Goal: Information Seeking & Learning: Learn about a topic

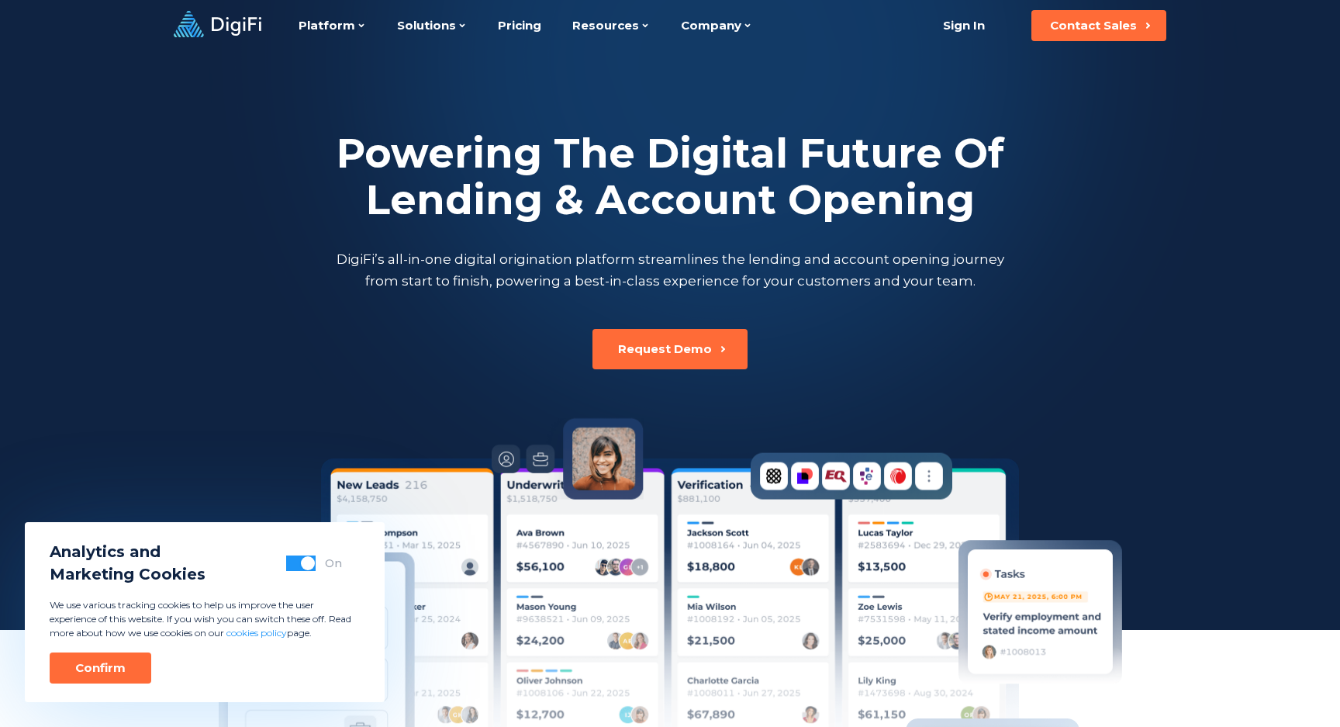
click at [534, 161] on h2 "Powering The Digital Future Of Lending & Account Opening" at bounding box center [670, 176] width 675 height 93
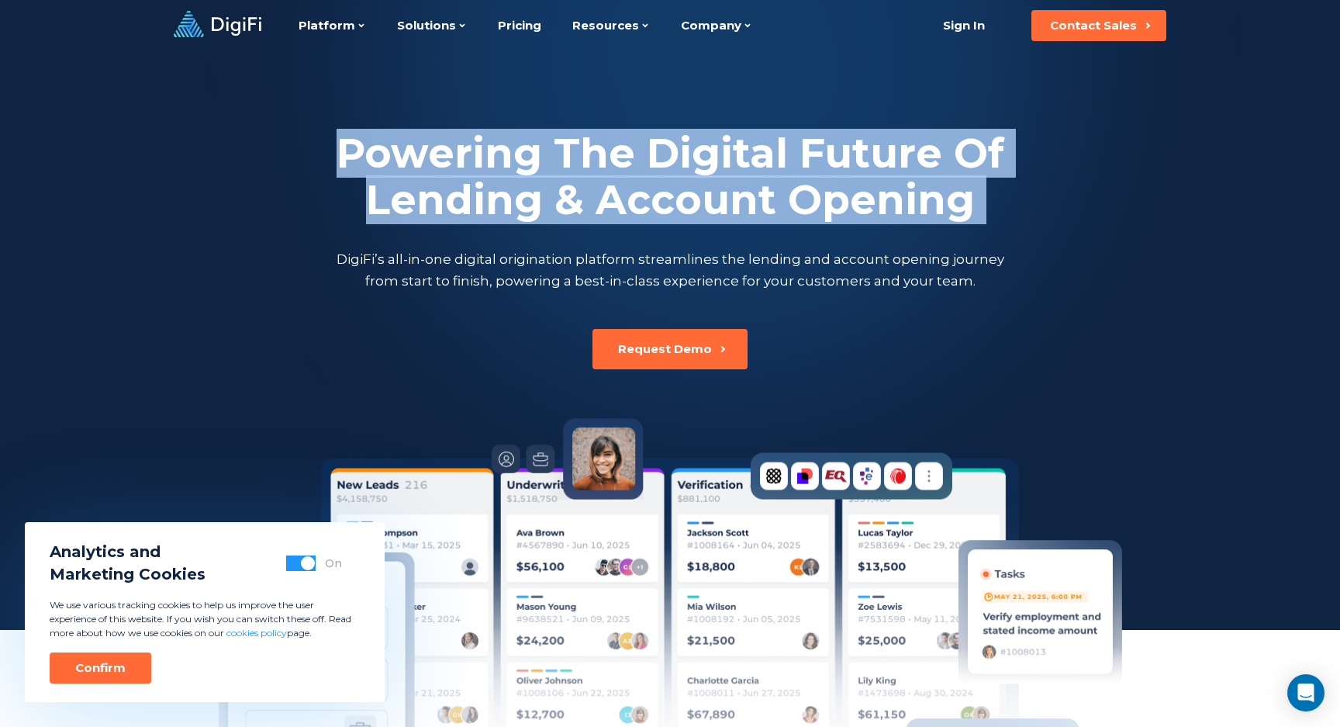
click at [579, 161] on h2 "Powering The Digital Future Of Lending & Account Opening" at bounding box center [670, 176] width 675 height 93
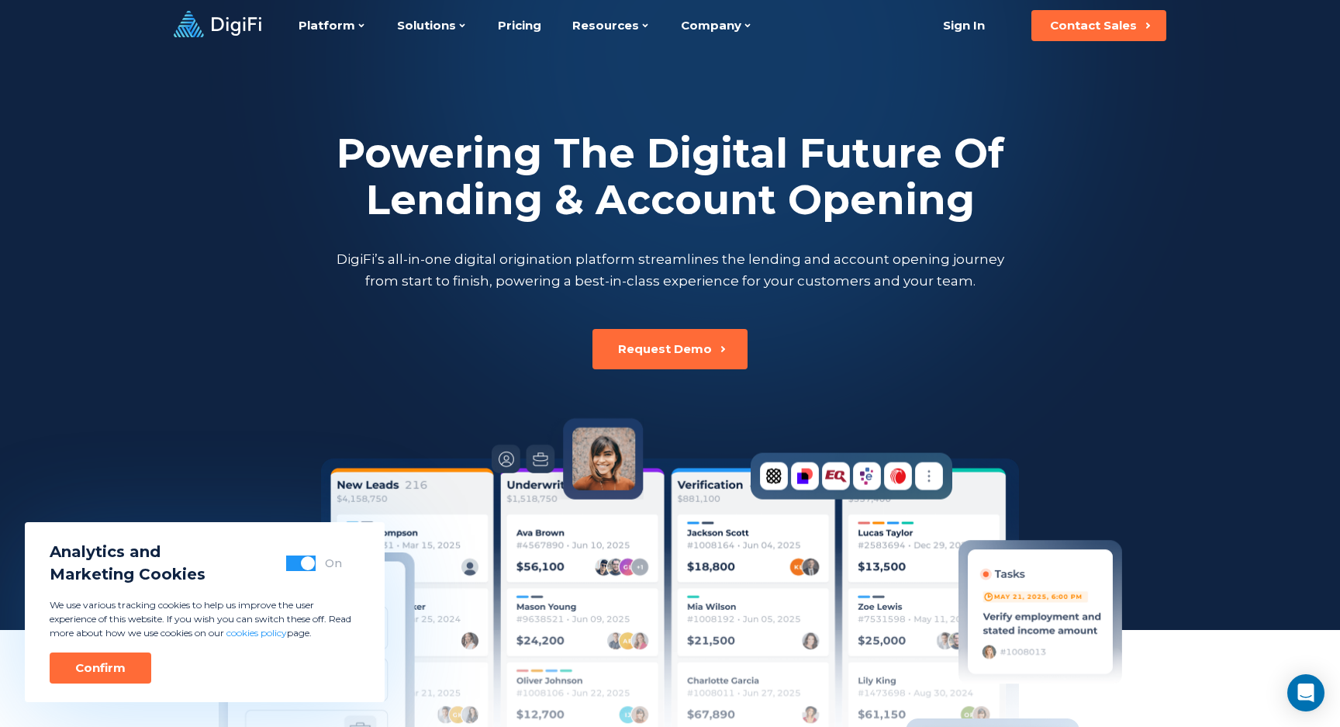
click at [579, 161] on h2 "Powering The Digital Future Of Lending & Account Opening" at bounding box center [670, 176] width 675 height 93
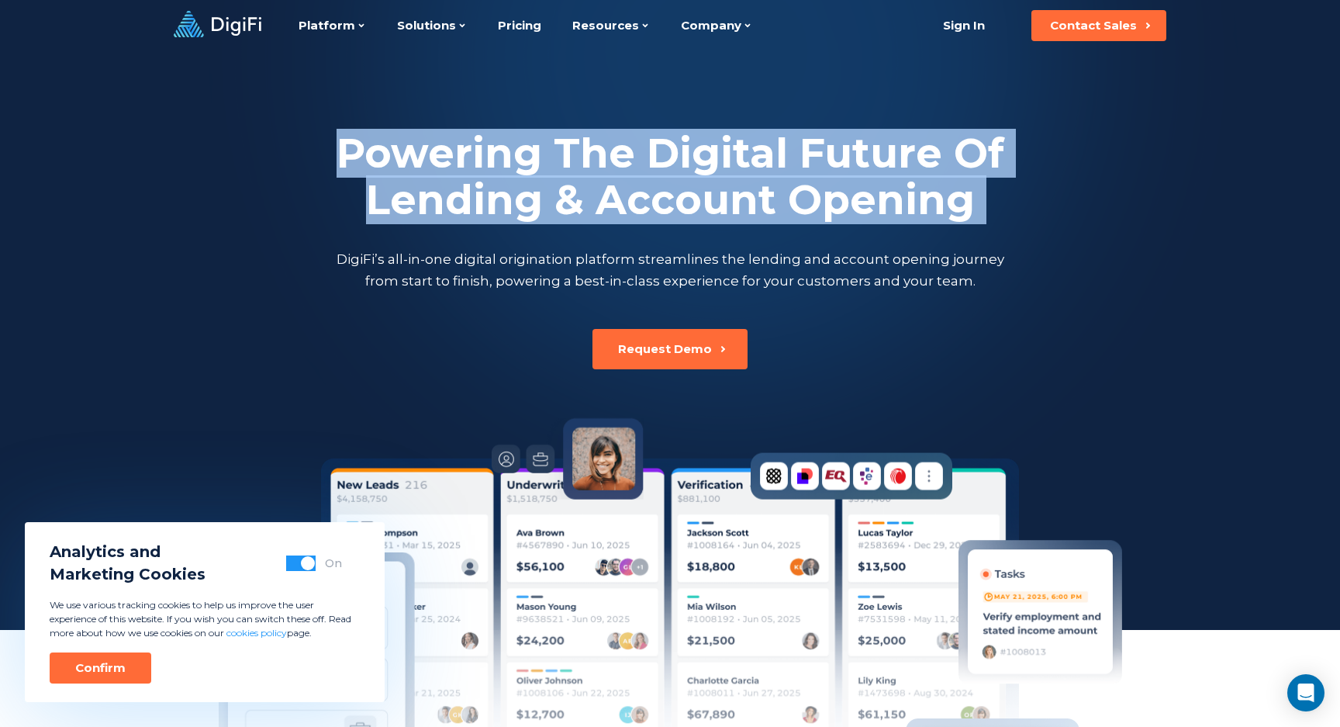
click at [618, 171] on h2 "Powering The Digital Future Of Lending & Account Opening" at bounding box center [670, 176] width 675 height 93
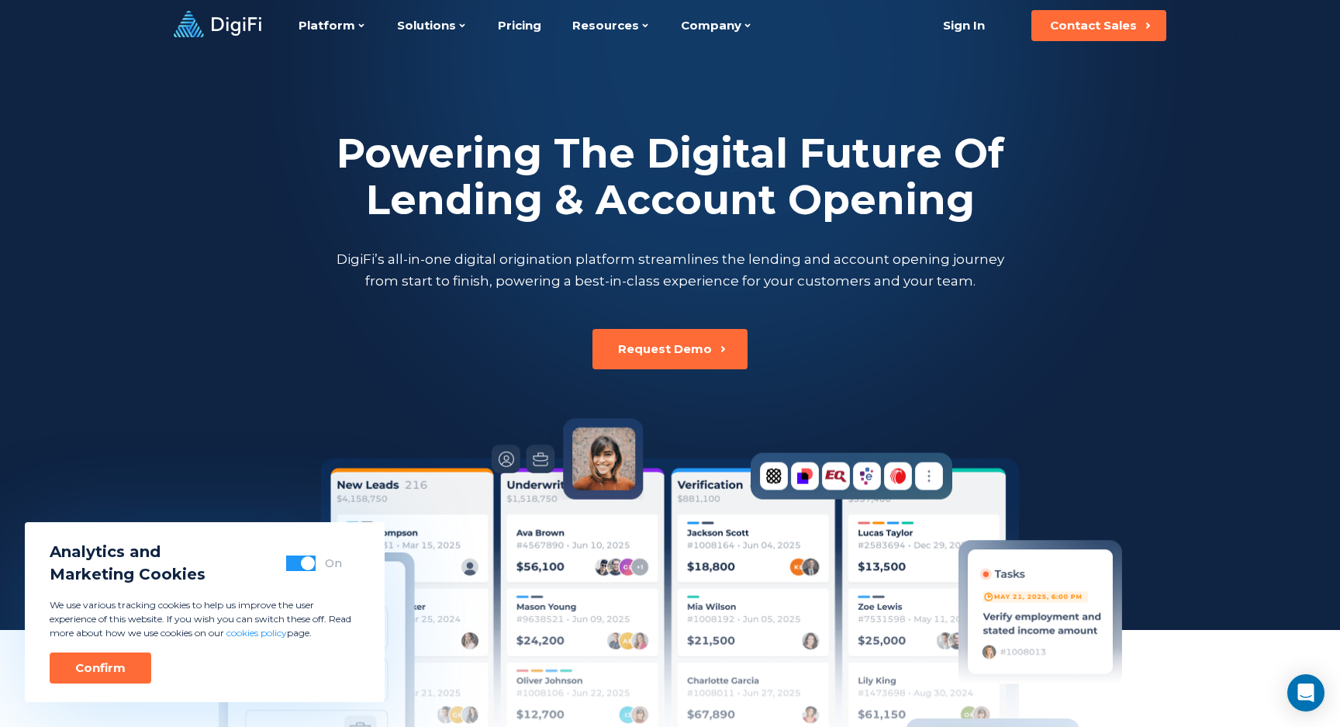
click at [500, 246] on div "Powering The Digital Future Of Lending & Account Opening DigiFi’s all-in-one di…" at bounding box center [670, 210] width 861 height 161
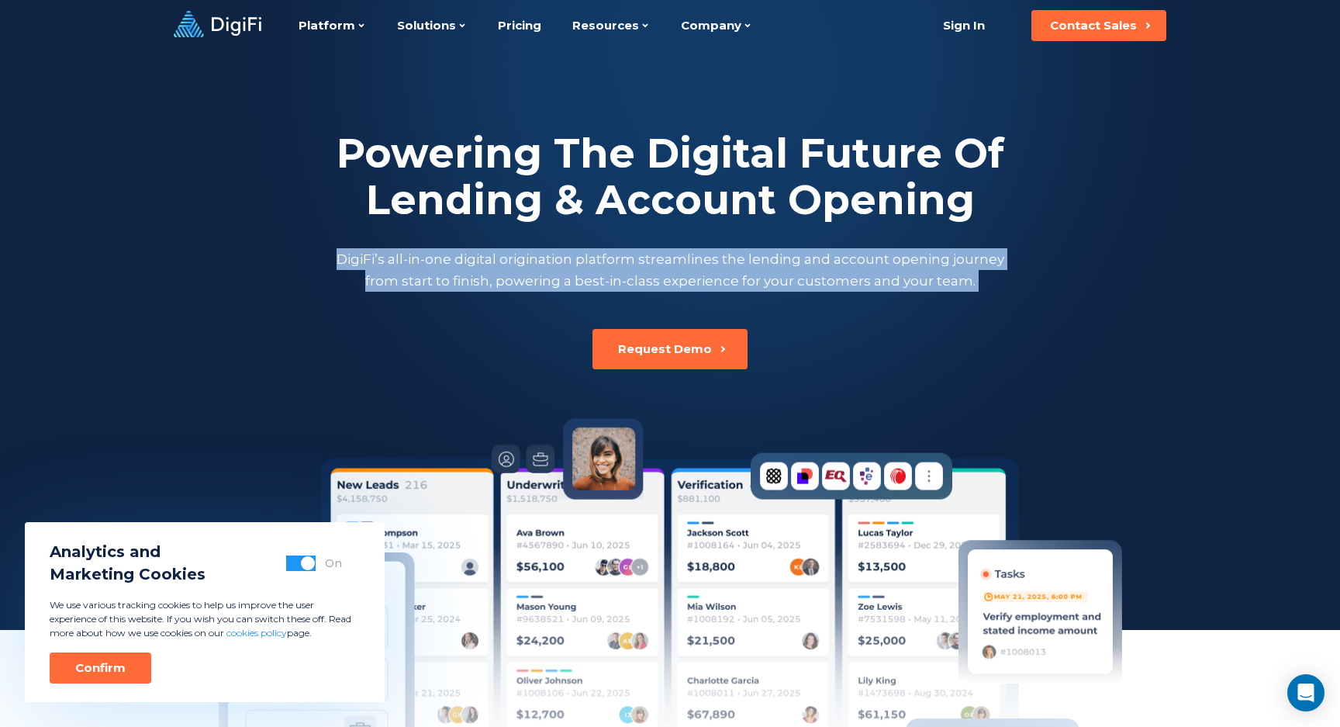
click at [548, 258] on p "DigiFi’s all-in-one digital origination platform streamlines the lending and ac…" at bounding box center [670, 269] width 675 height 43
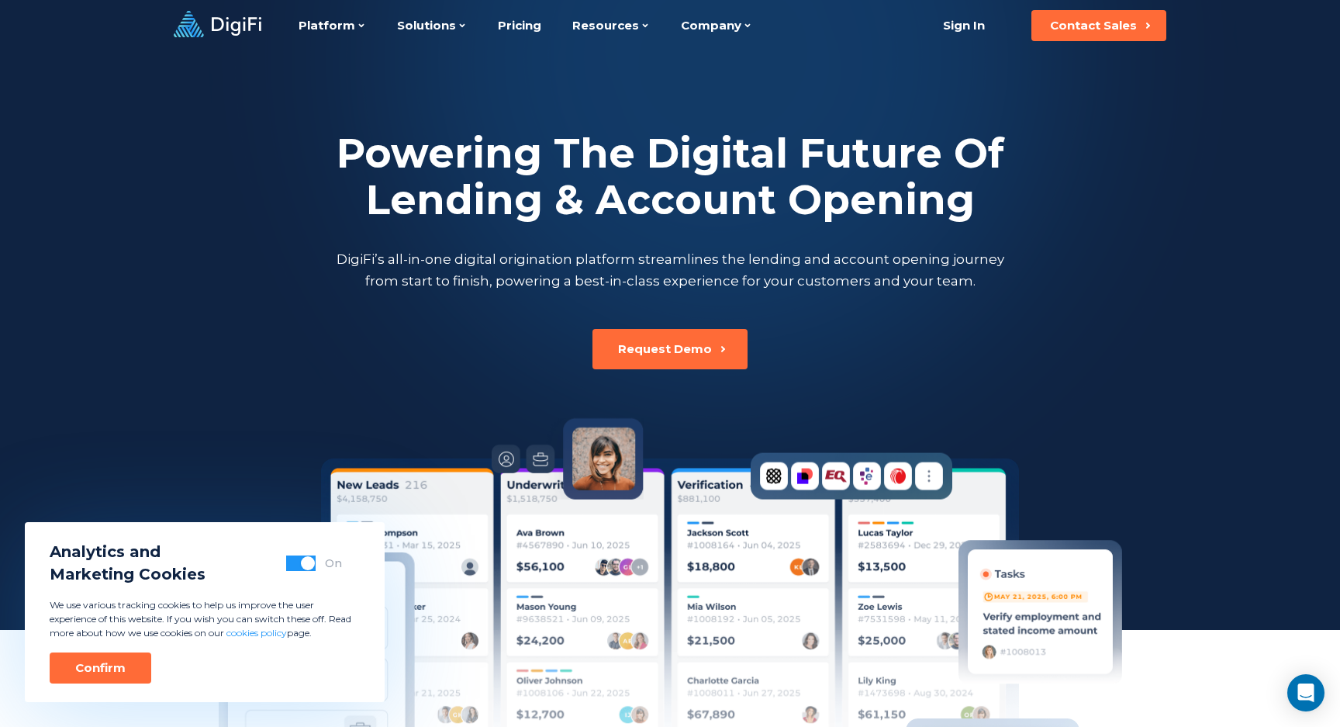
click at [548, 258] on p "DigiFi’s all-in-one digital origination platform streamlines the lending and ac…" at bounding box center [670, 269] width 675 height 43
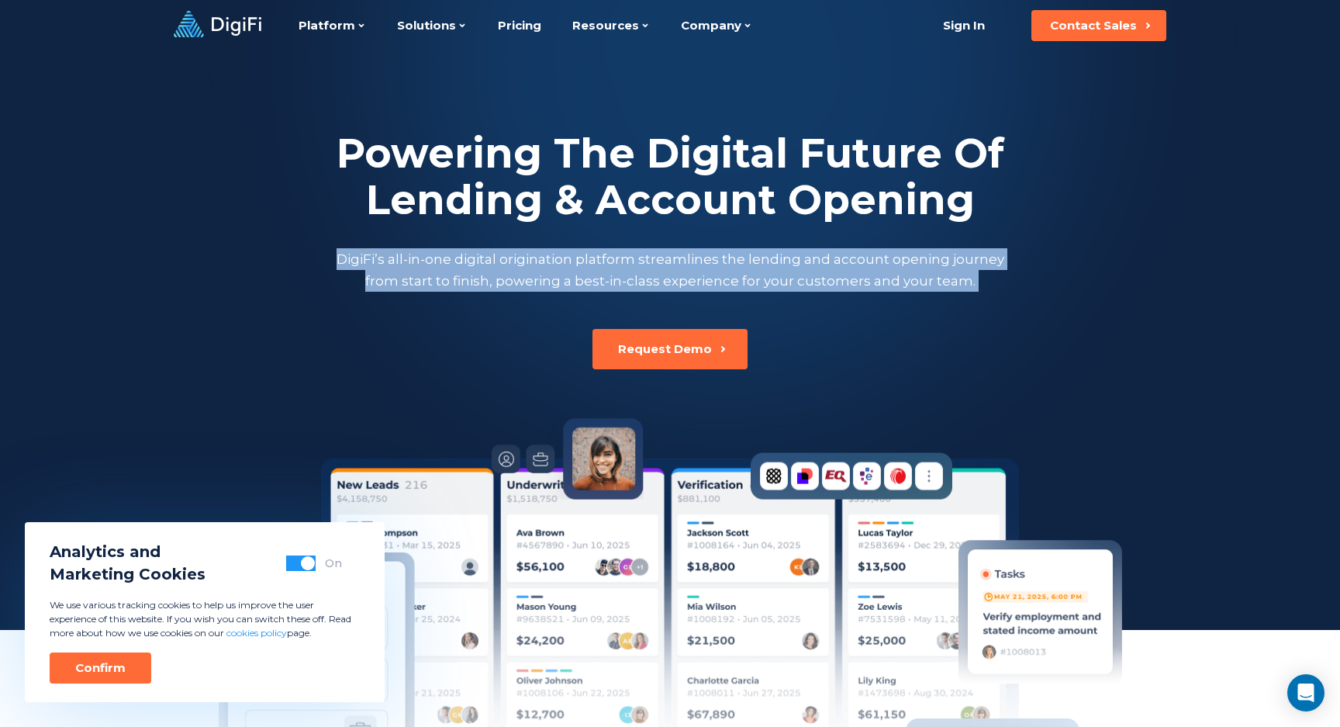
click at [481, 258] on p "DigiFi’s all-in-one digital origination platform streamlines the lending and ac…" at bounding box center [670, 269] width 675 height 43
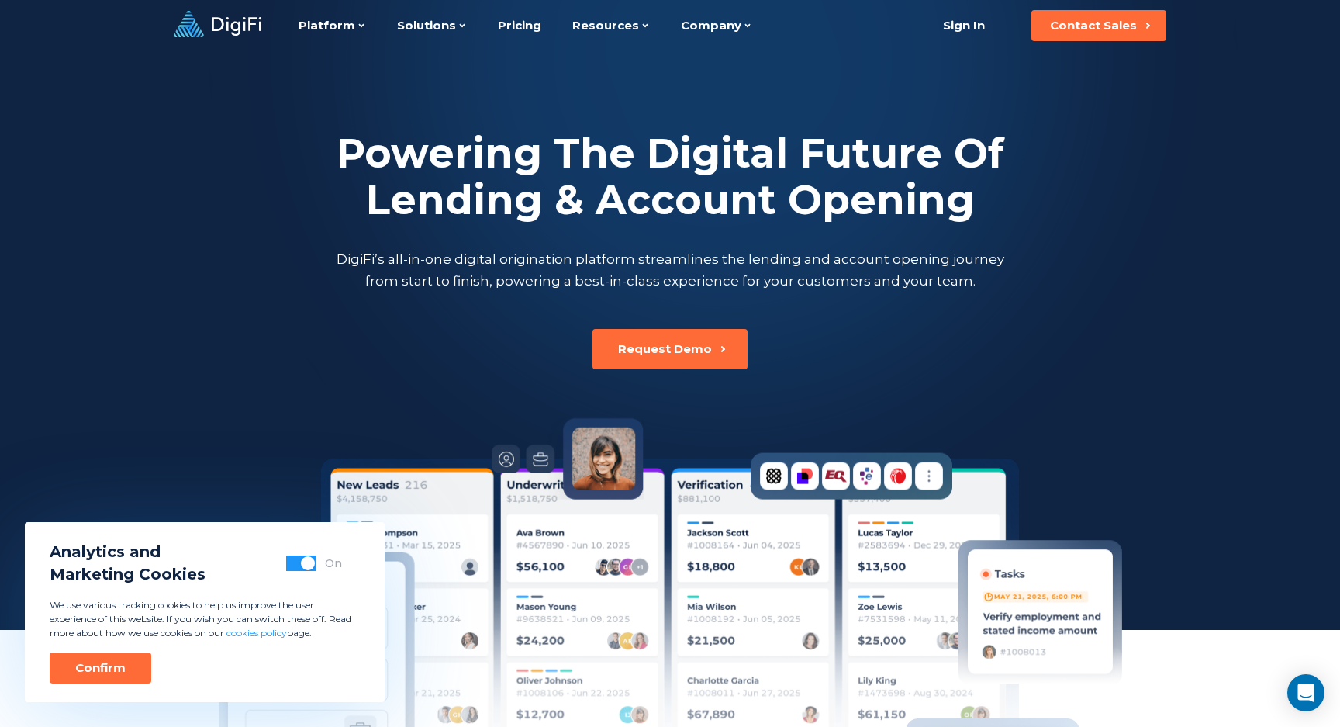
click at [481, 258] on p "DigiFi’s all-in-one digital origination platform streamlines the lending and ac…" at bounding box center [670, 269] width 675 height 43
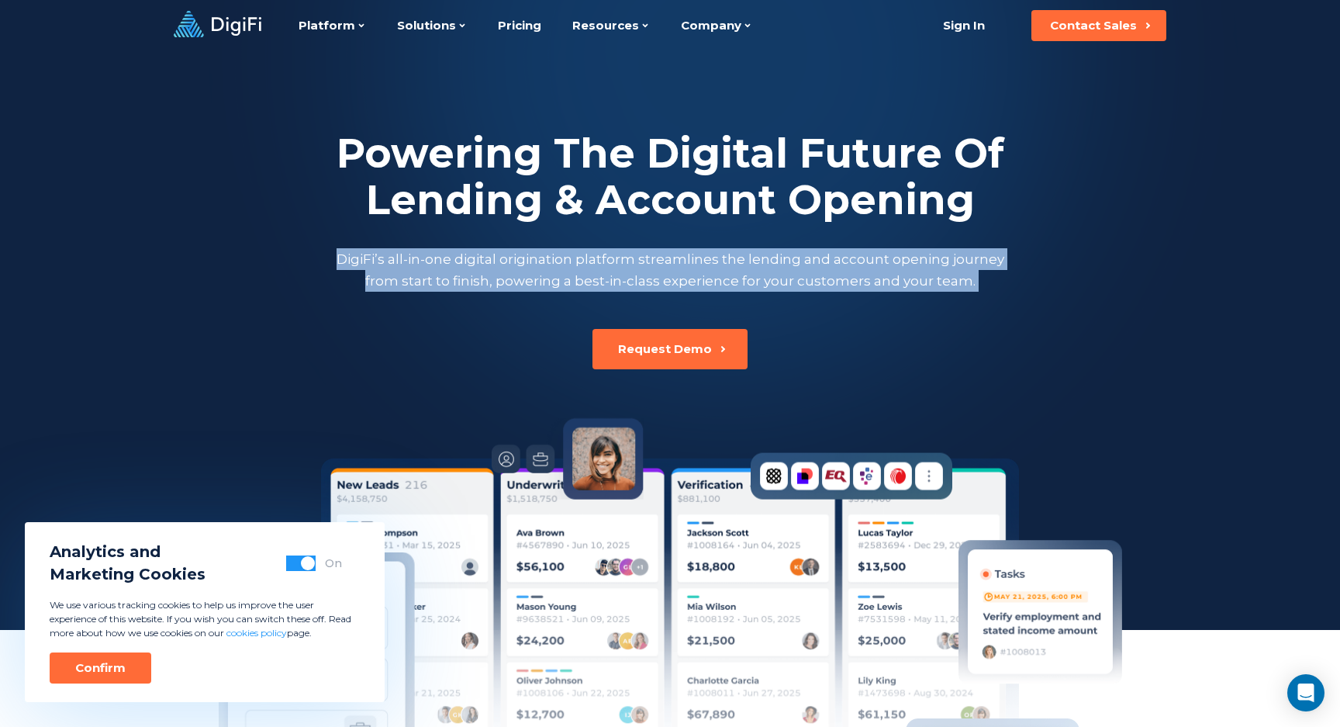
click at [523, 255] on p "DigiFi’s all-in-one digital origination platform streamlines the lending and ac…" at bounding box center [670, 269] width 675 height 43
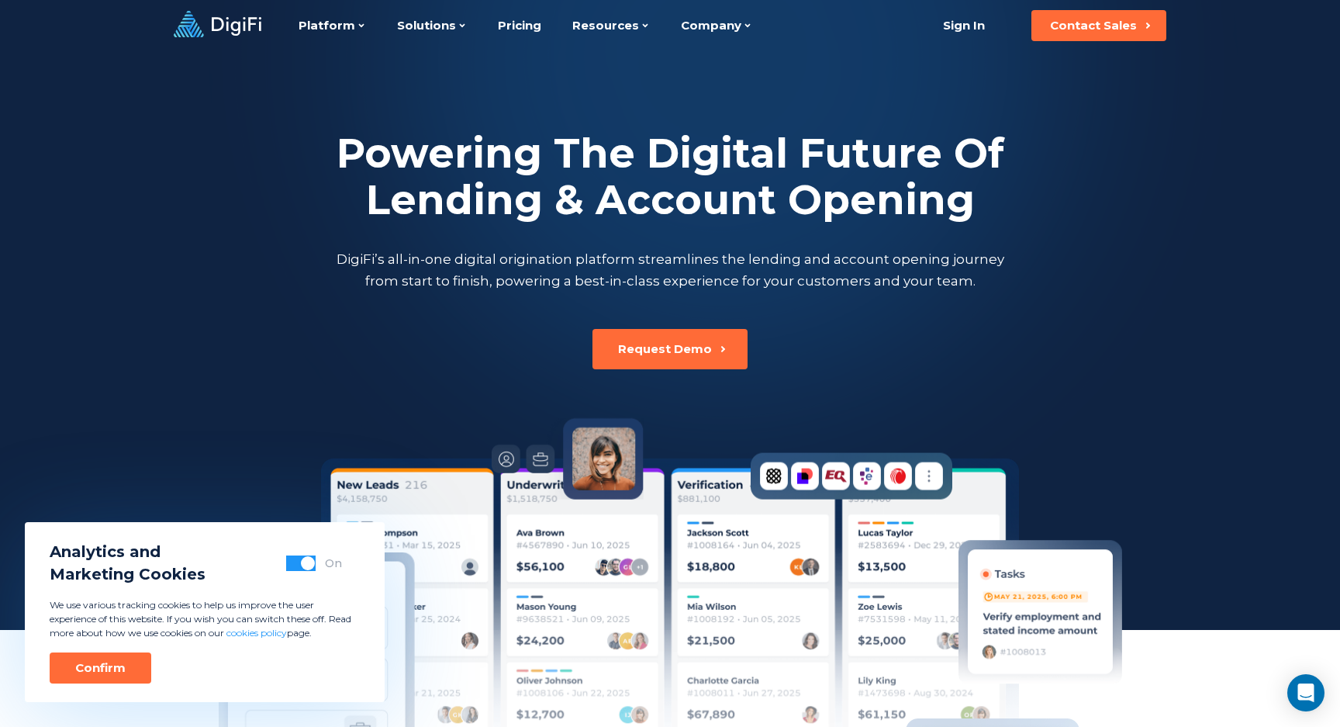
click at [523, 255] on p "DigiFi’s all-in-one digital origination platform streamlines the lending and ac…" at bounding box center [670, 269] width 675 height 43
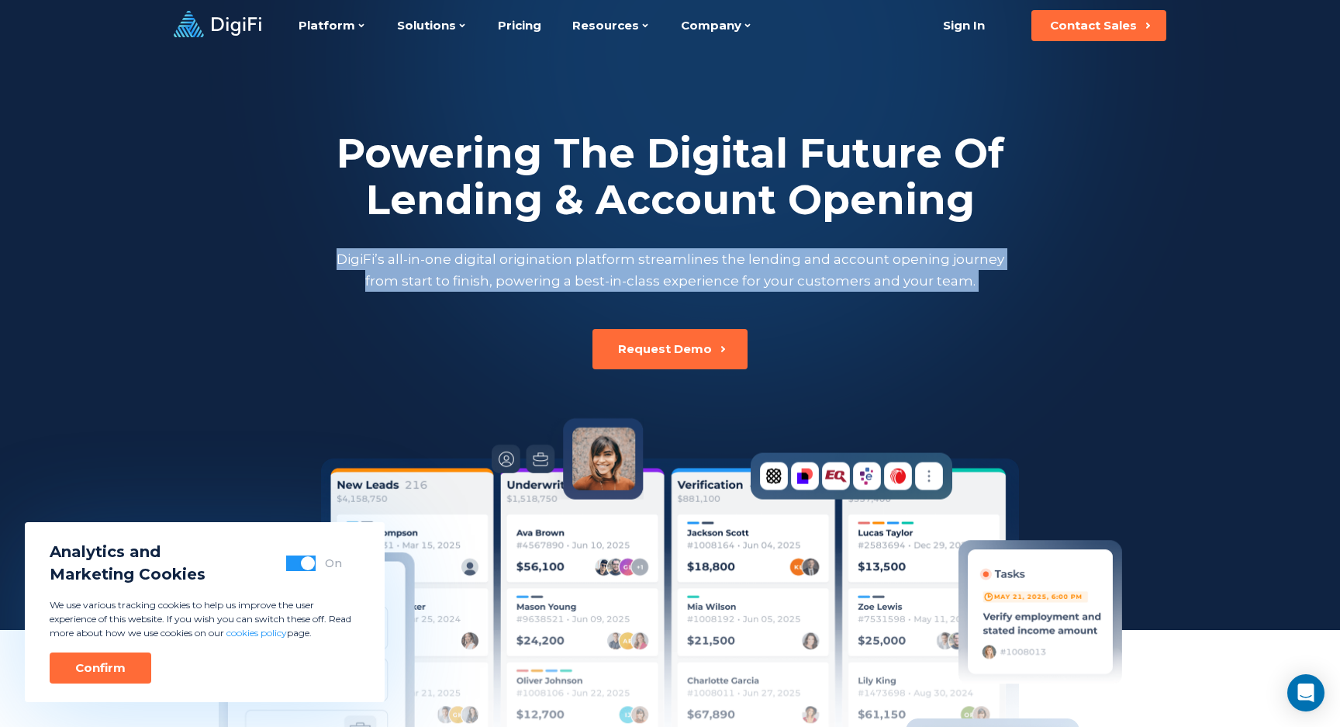
click at [422, 255] on p "DigiFi’s all-in-one digital origination platform streamlines the lending and ac…" at bounding box center [670, 269] width 675 height 43
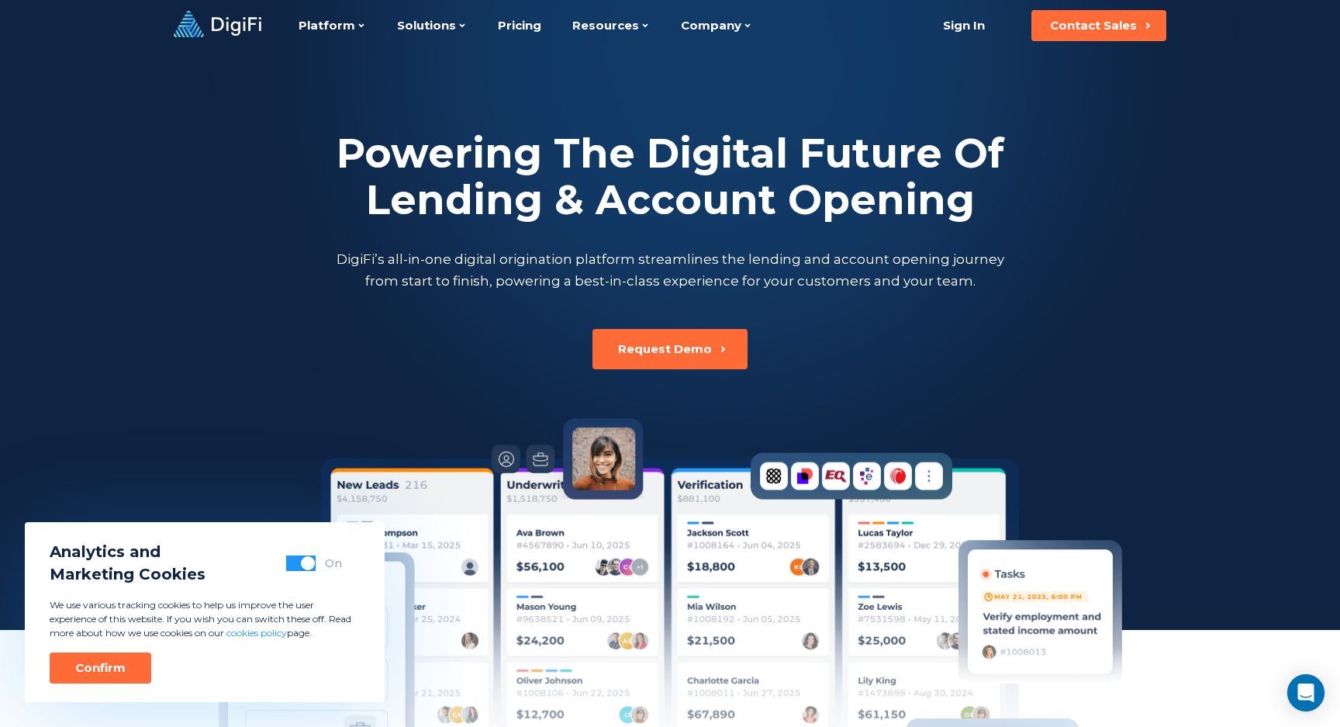
click at [422, 255] on p "DigiFi’s all-in-one digital origination platform streamlines the lending and ac…" at bounding box center [670, 269] width 675 height 43
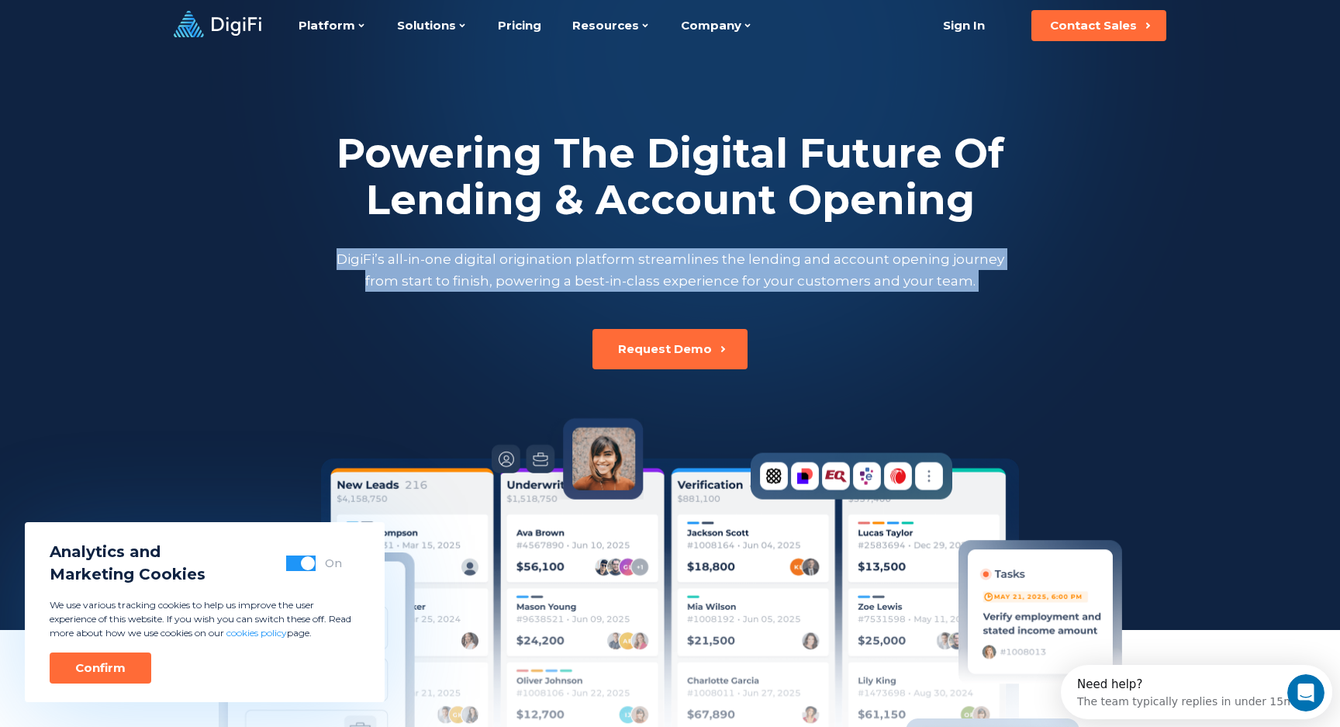
click at [455, 255] on p "DigiFi’s all-in-one digital origination platform streamlines the lending and ac…" at bounding box center [670, 269] width 675 height 43
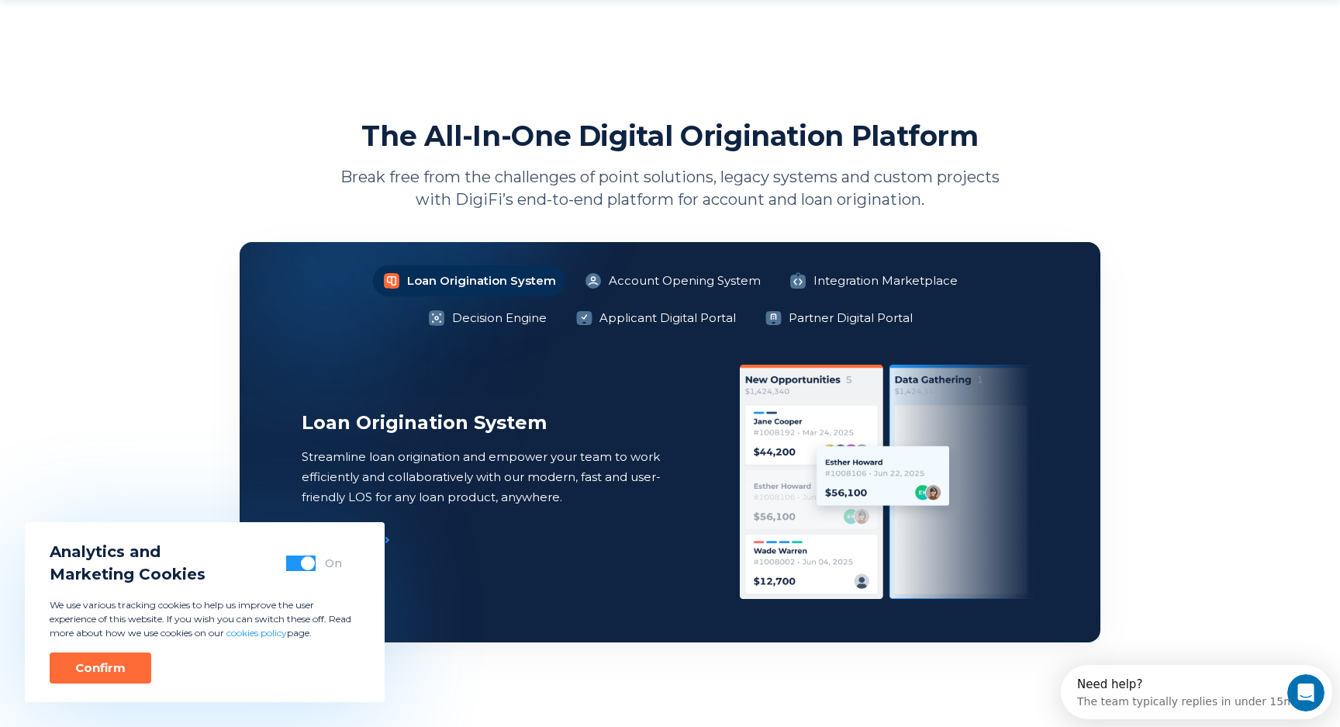
scroll to position [1032, 0]
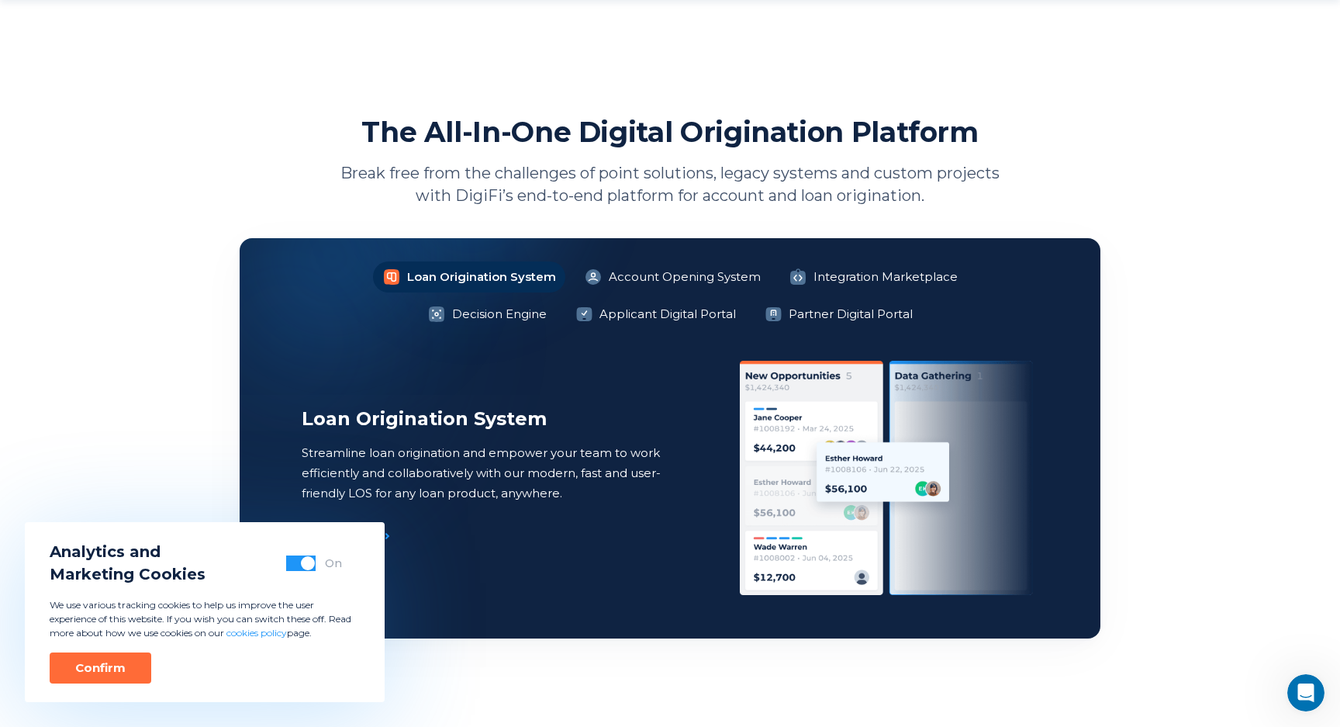
click at [472, 154] on div "The All-In-One Digital Origination Platform Break free from the challenges of p…" at bounding box center [670, 160] width 861 height 93
click at [489, 178] on p "Break free from the challenges of point solutions, legacy systems and custom pr…" at bounding box center [670, 184] width 675 height 45
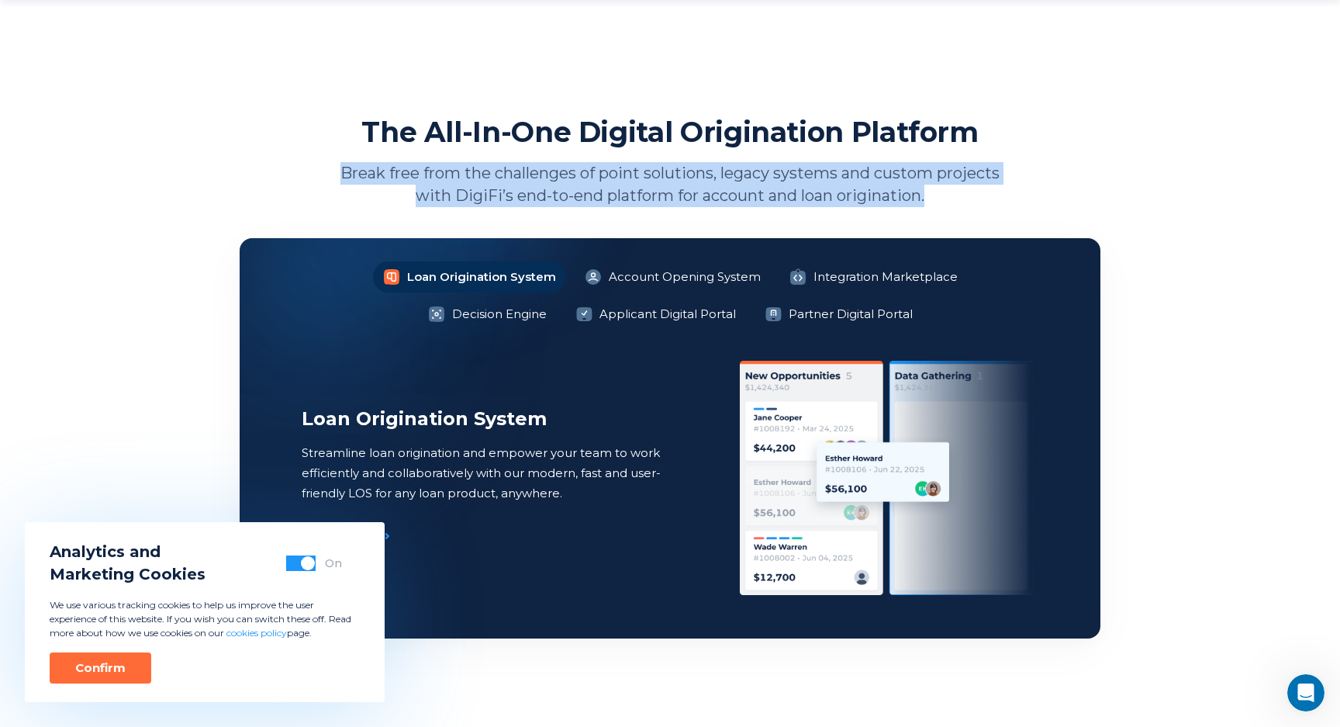
click at [489, 178] on p "Break free from the challenges of point solutions, legacy systems and custom pr…" at bounding box center [670, 184] width 675 height 45
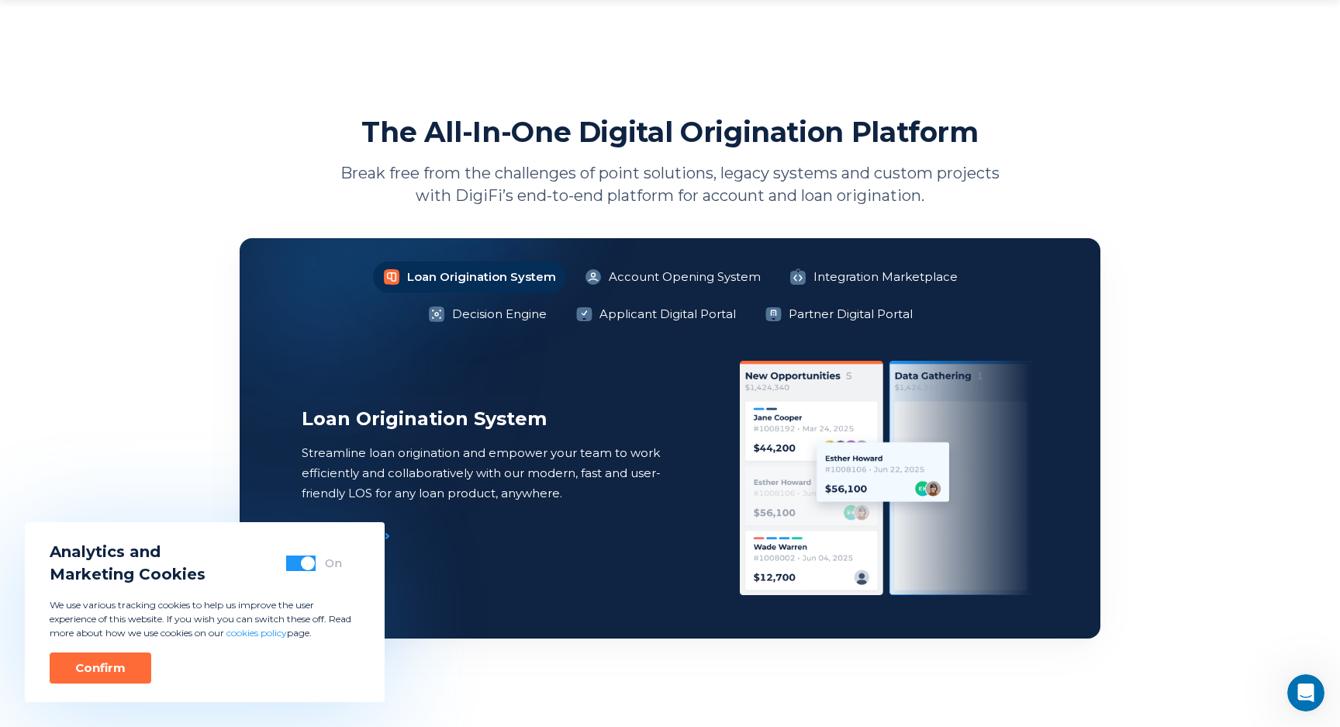
click at [452, 178] on p "Break free from the challenges of point solutions, legacy systems and custom pr…" at bounding box center [670, 184] width 675 height 45
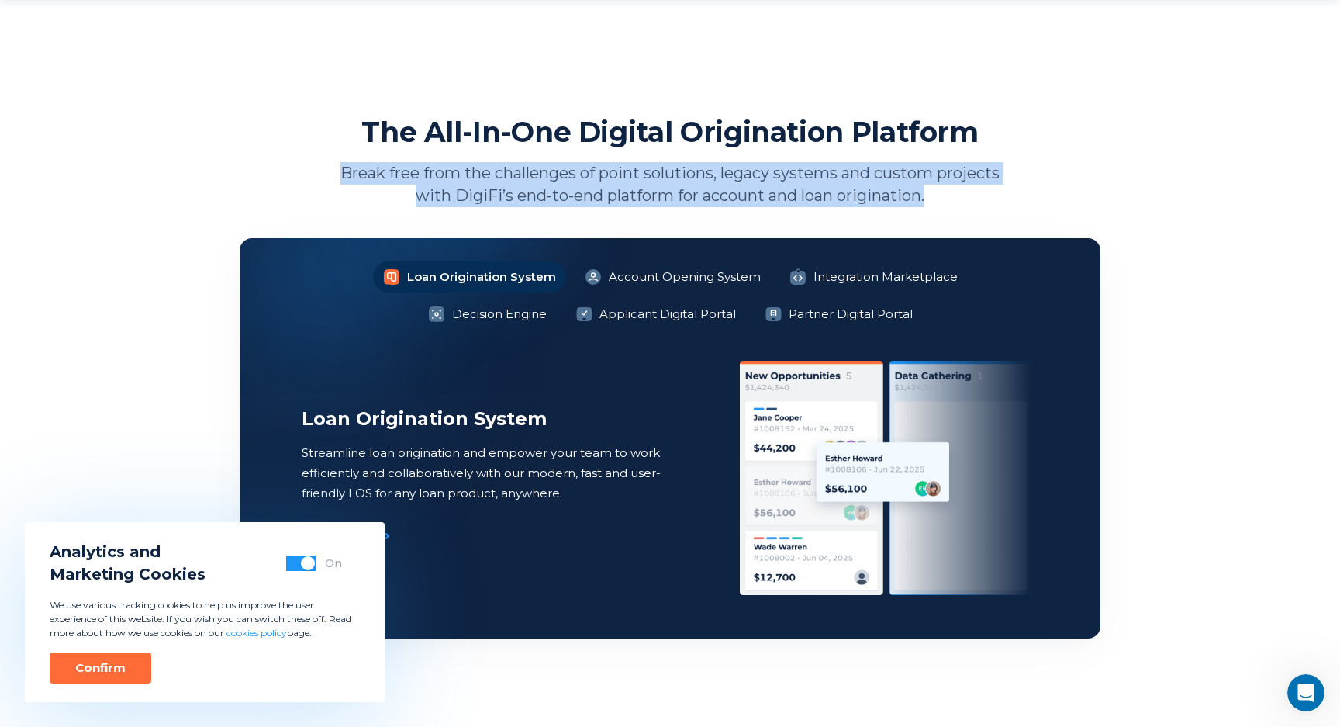
click at [525, 180] on p "Break free from the challenges of point solutions, legacy systems and custom pr…" at bounding box center [670, 184] width 675 height 45
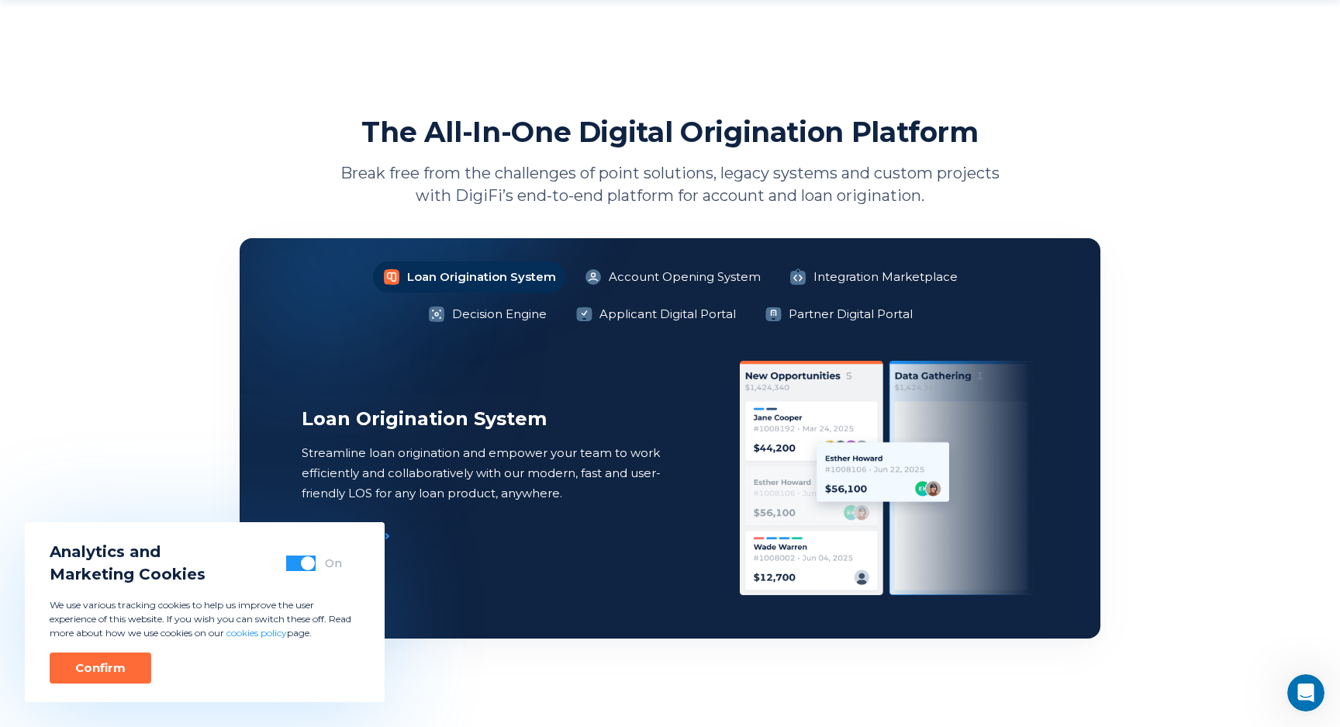
click at [525, 180] on p "Break free from the challenges of point solutions, legacy systems and custom pr…" at bounding box center [670, 184] width 675 height 45
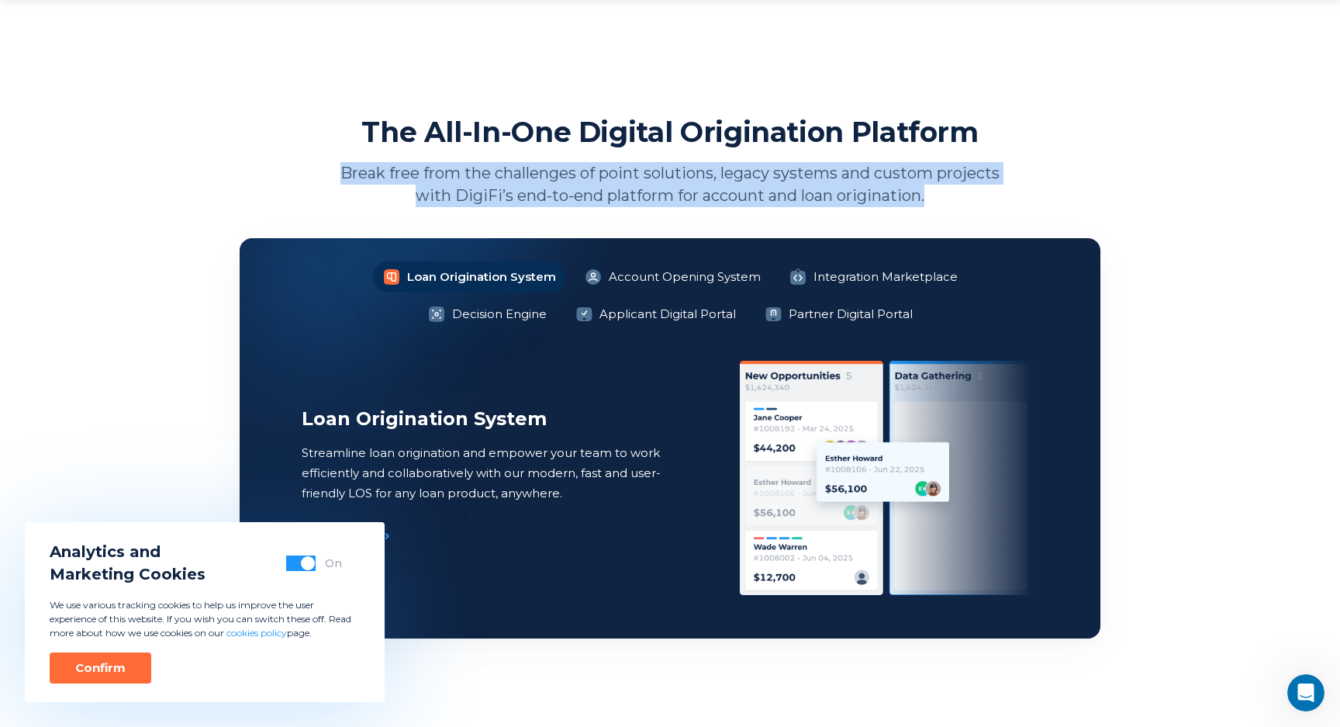
click at [589, 178] on p "Break free from the challenges of point solutions, legacy systems and custom pr…" at bounding box center [670, 184] width 675 height 45
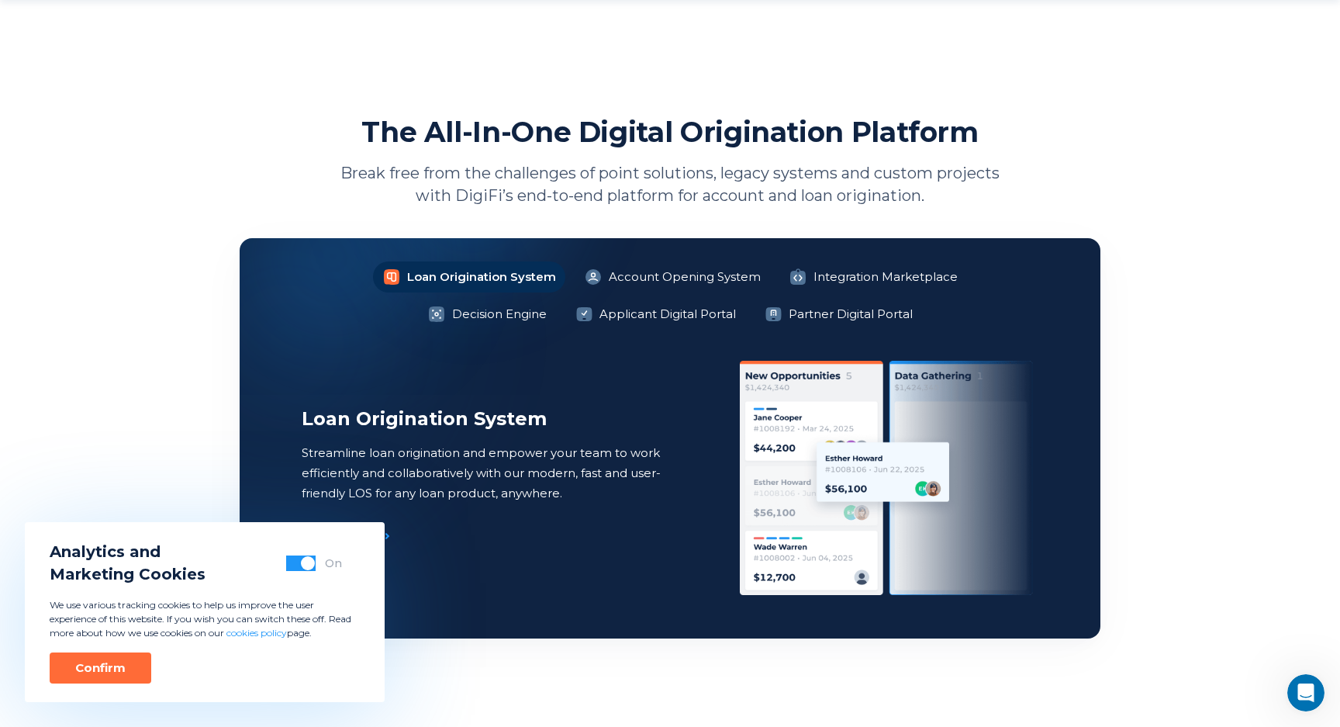
click at [589, 178] on p "Break free from the challenges of point solutions, legacy systems and custom pr…" at bounding box center [670, 184] width 675 height 45
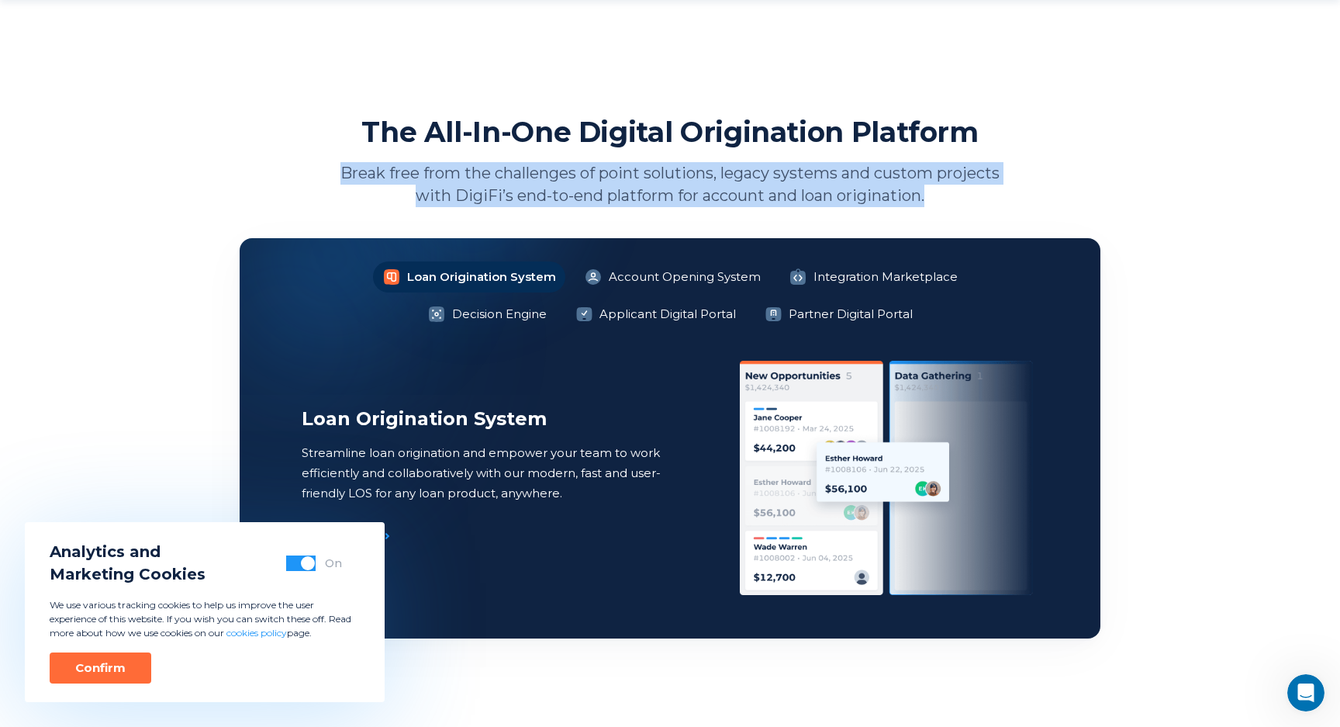
click at [654, 176] on p "Break free from the challenges of point solutions, legacy systems and custom pr…" at bounding box center [670, 184] width 675 height 45
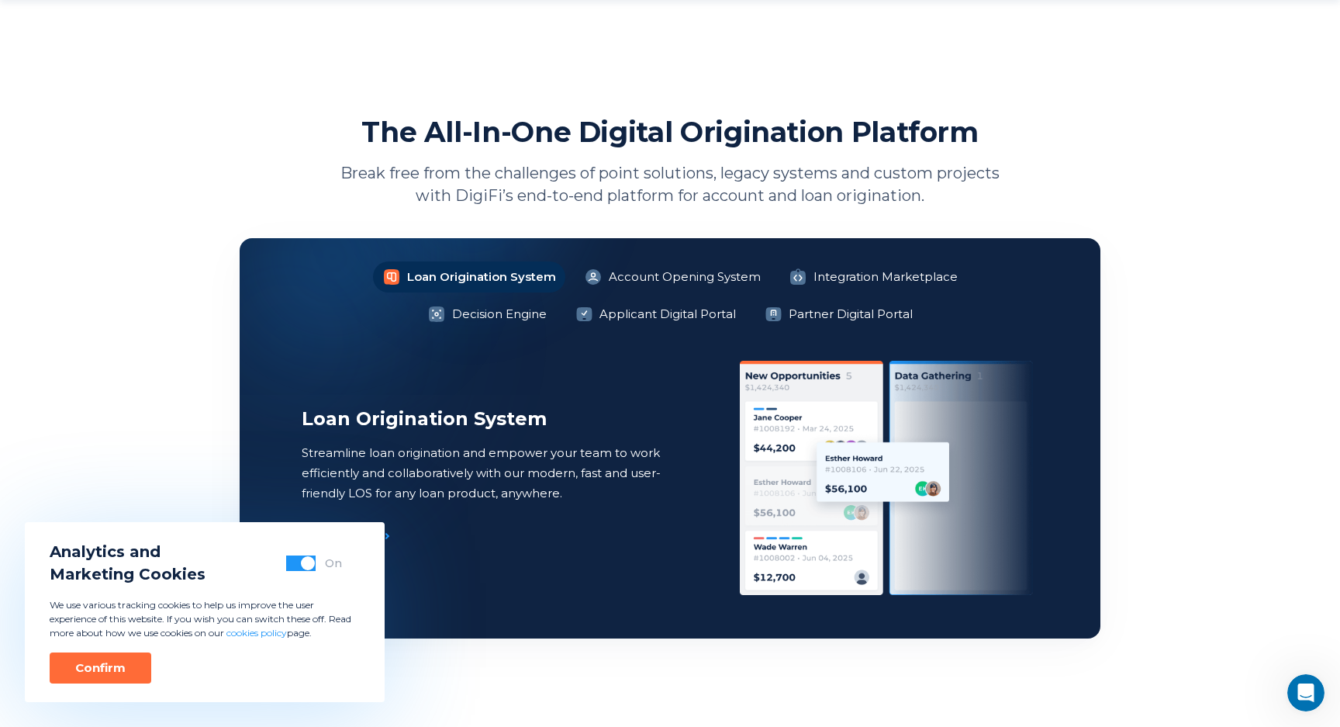
click at [680, 118] on h2 "The All-In-One Digital Origination Platform" at bounding box center [669, 132] width 617 height 36
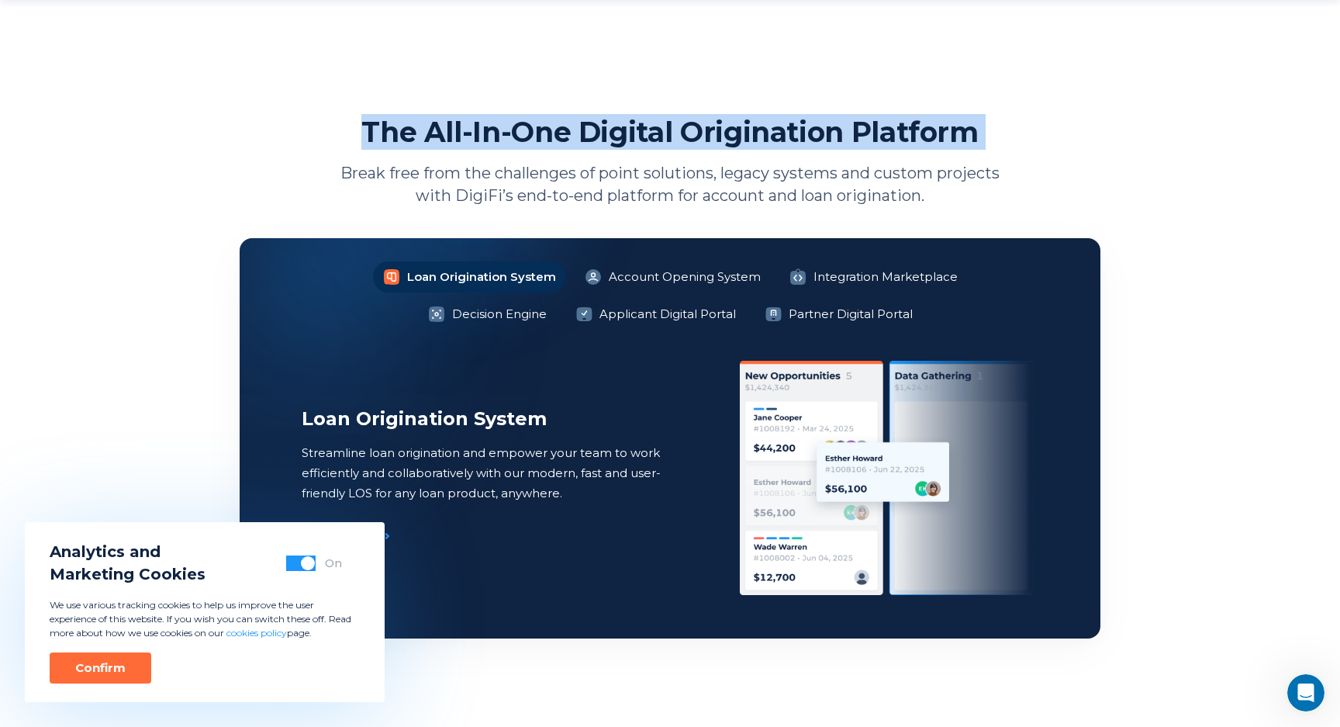
click at [700, 123] on h2 "The All-In-One Digital Origination Platform" at bounding box center [669, 132] width 617 height 36
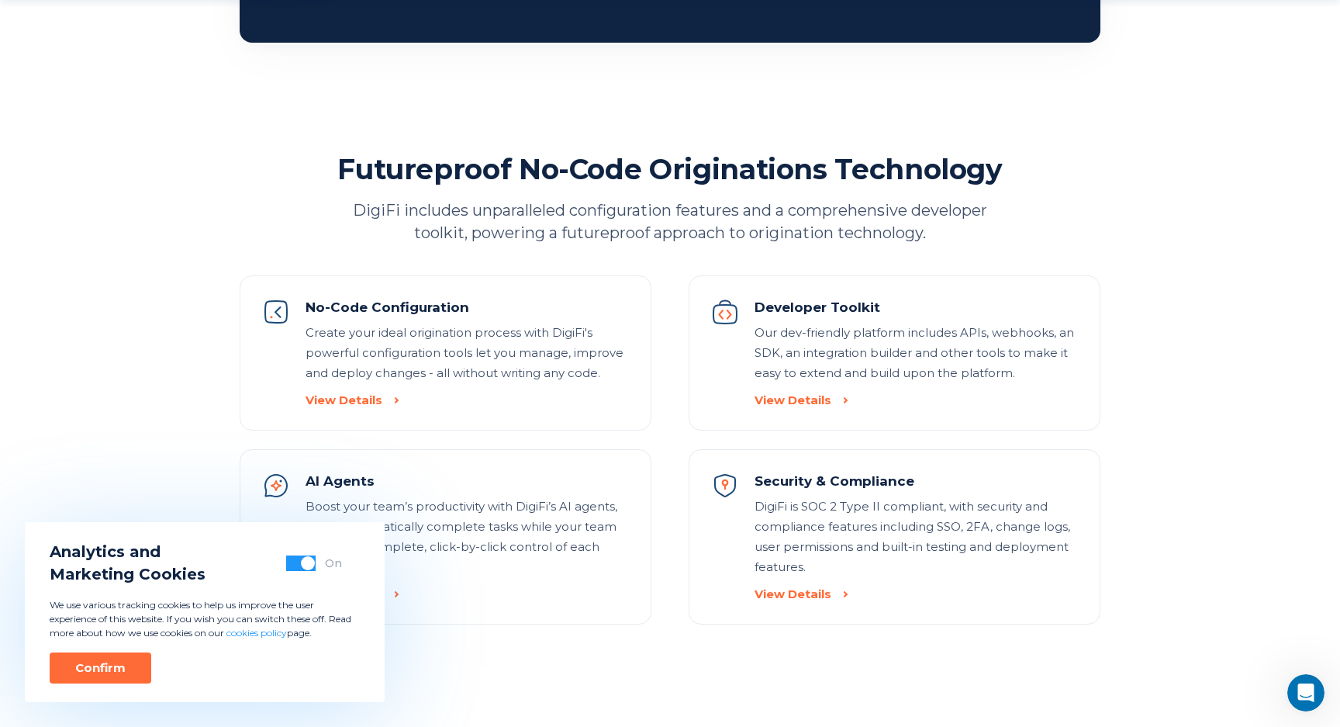
scroll to position [1758, 0]
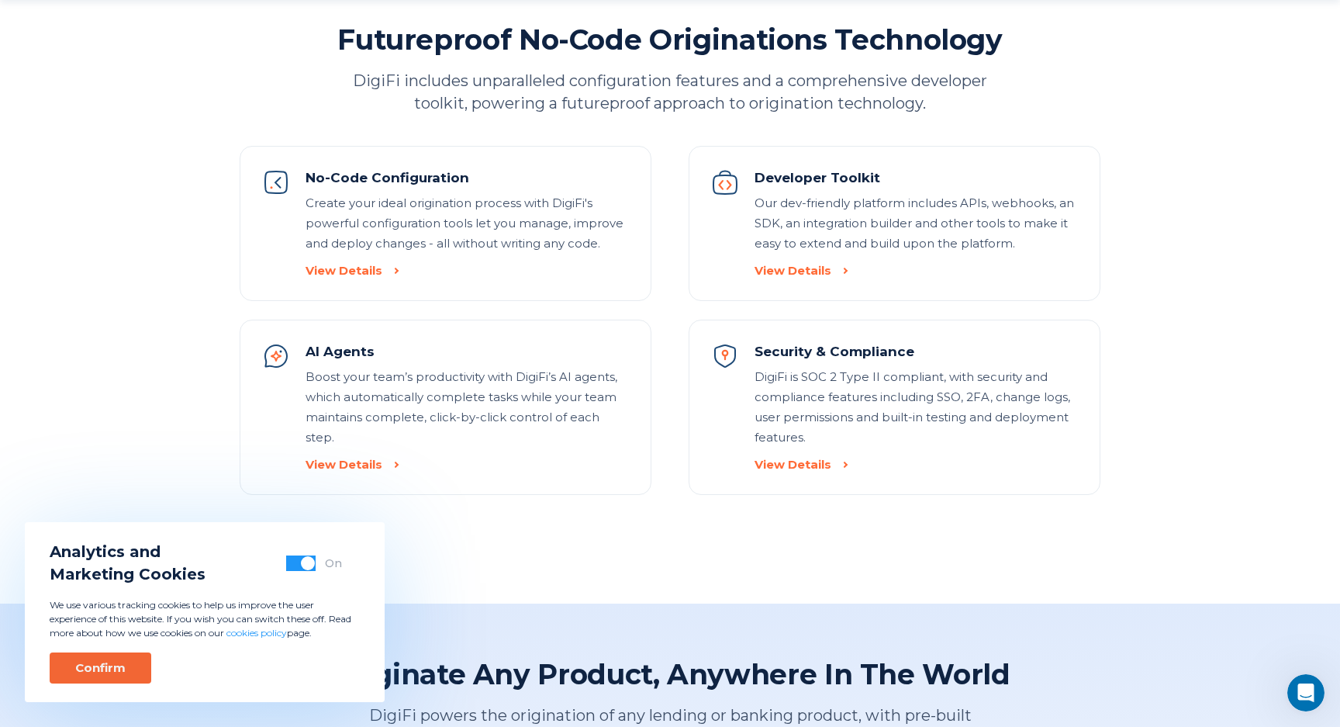
click at [119, 665] on div "Confirm" at bounding box center [100, 668] width 50 height 16
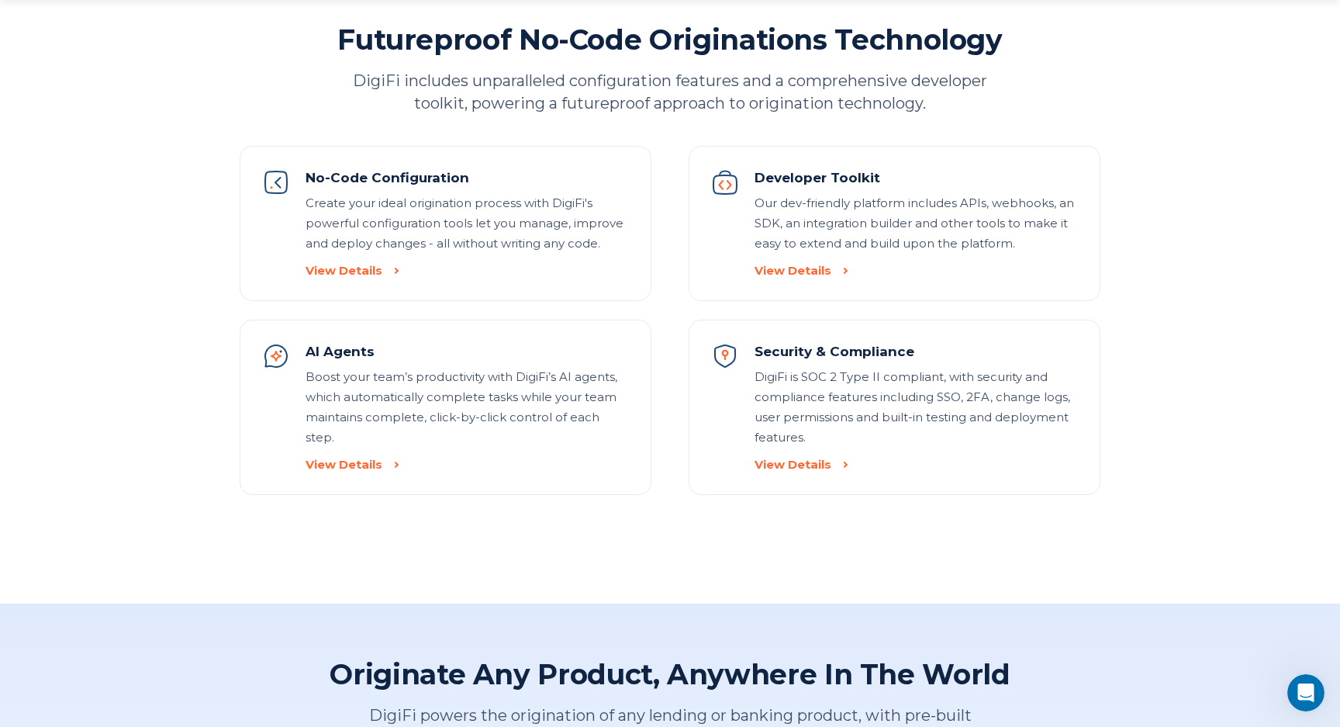
scroll to position [0, 0]
click at [528, 114] on section "Futureproof No-Code Originations Technology DigiFi includes unparalleled config…" at bounding box center [670, 258] width 861 height 473
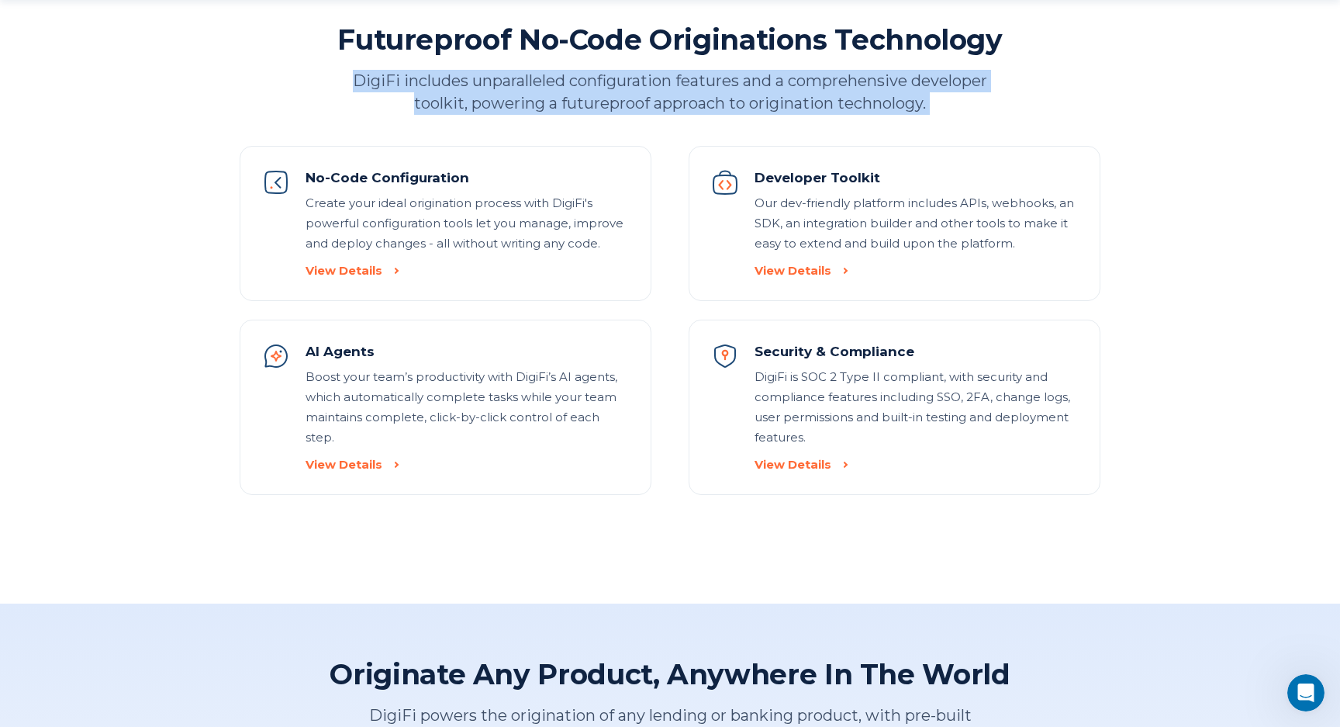
click at [581, 102] on p "DigiFi includes unparalleled configuration features and a comprehensive develop…" at bounding box center [670, 92] width 675 height 45
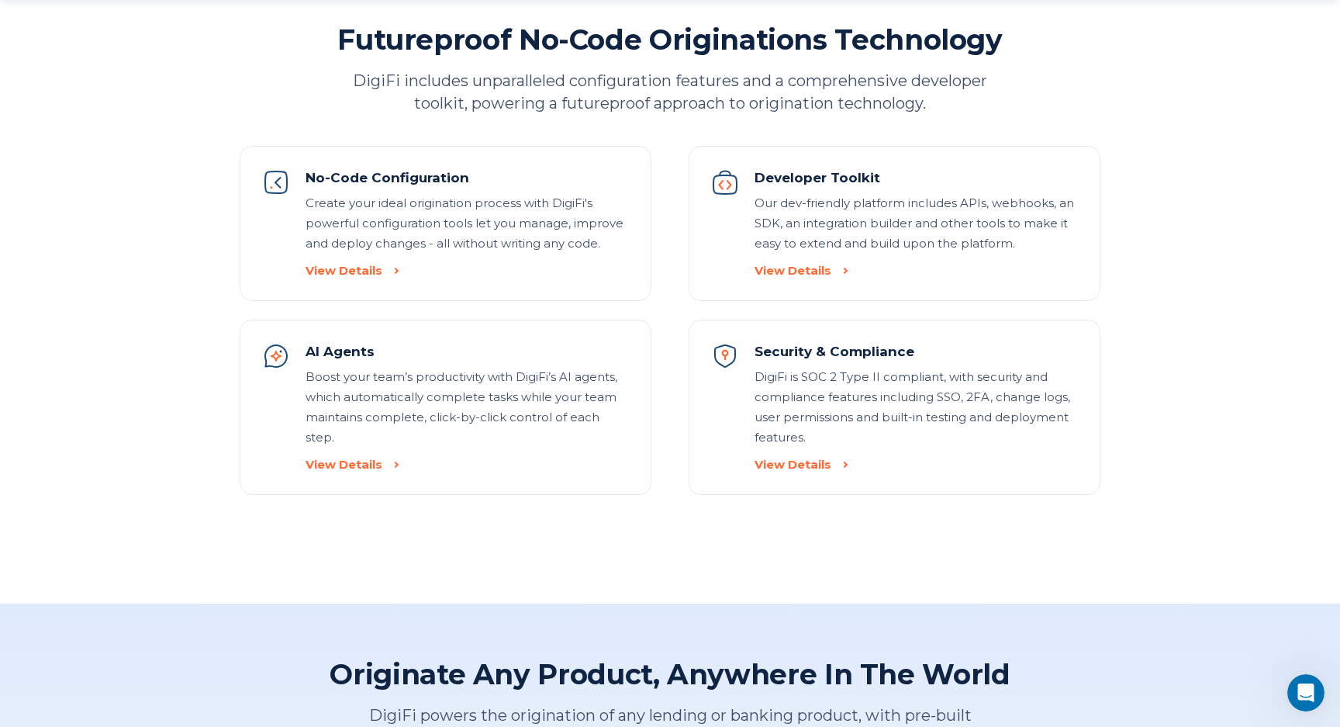
click at [581, 102] on p "DigiFi includes unparalleled configuration features and a comprehensive develop…" at bounding box center [670, 92] width 675 height 45
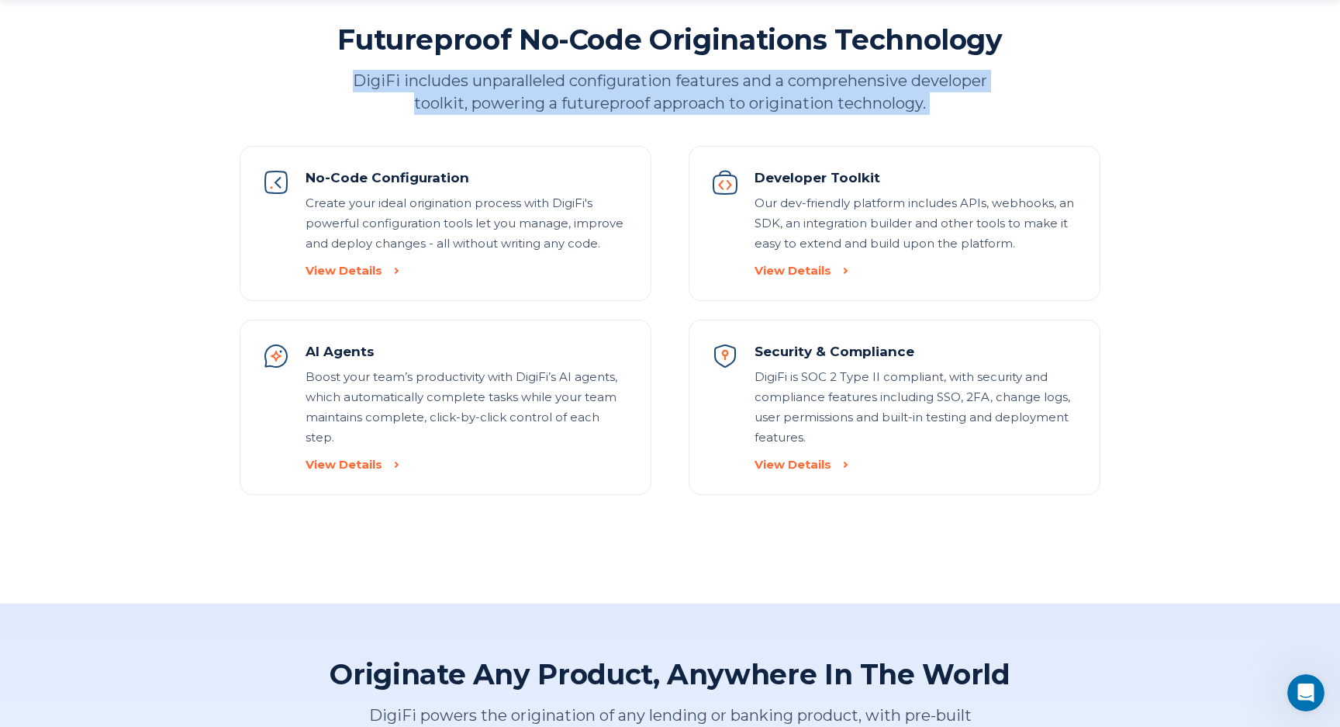
click at [641, 95] on p "DigiFi includes unparalleled configuration features and a comprehensive develop…" at bounding box center [670, 92] width 675 height 45
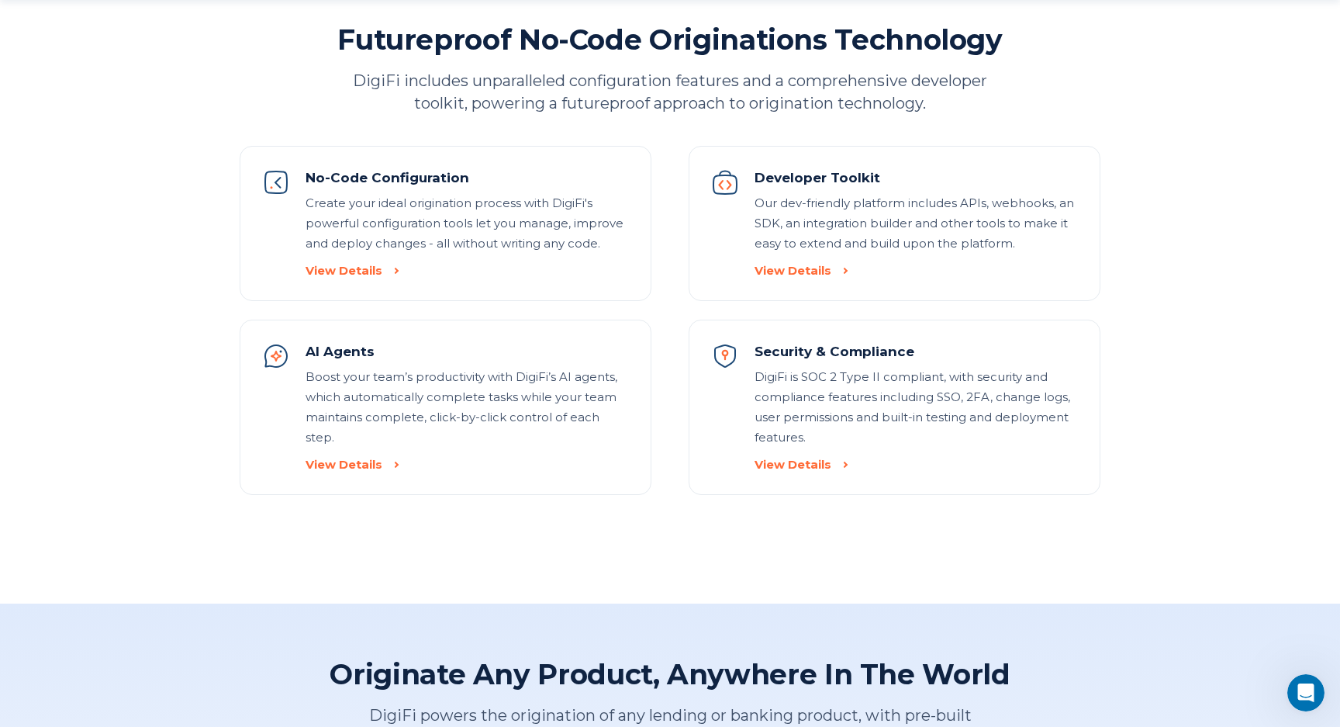
click at [641, 95] on p "DigiFi includes unparalleled configuration features and a comprehensive develop…" at bounding box center [670, 92] width 675 height 45
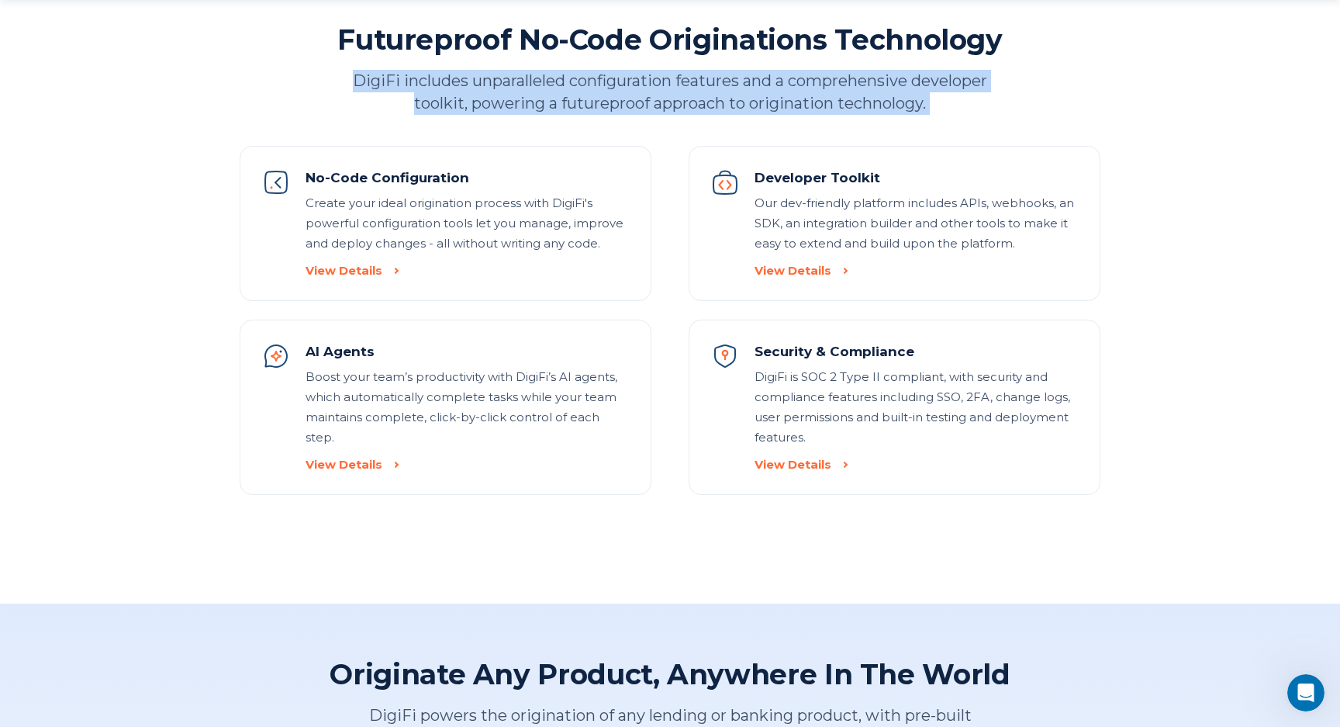
click at [700, 97] on p "DigiFi includes unparalleled configuration features and a comprehensive develop…" at bounding box center [670, 92] width 675 height 45
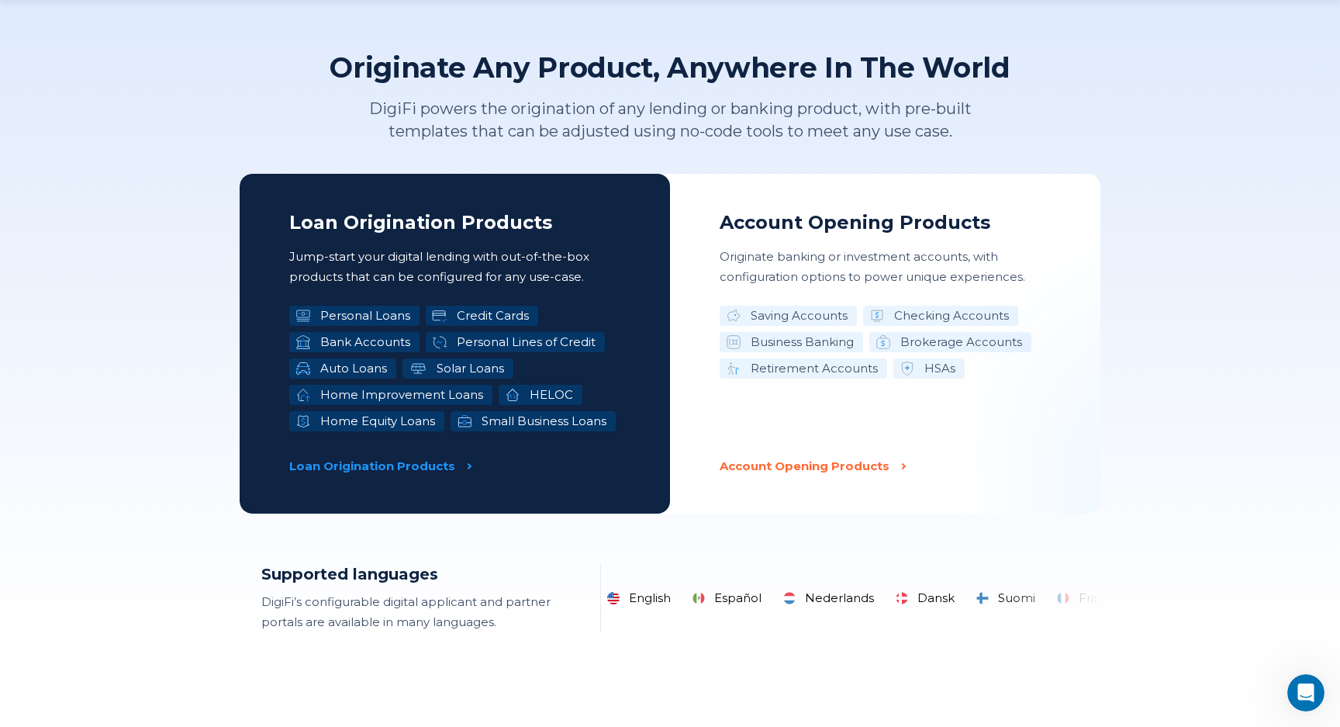
scroll to position [2379, 0]
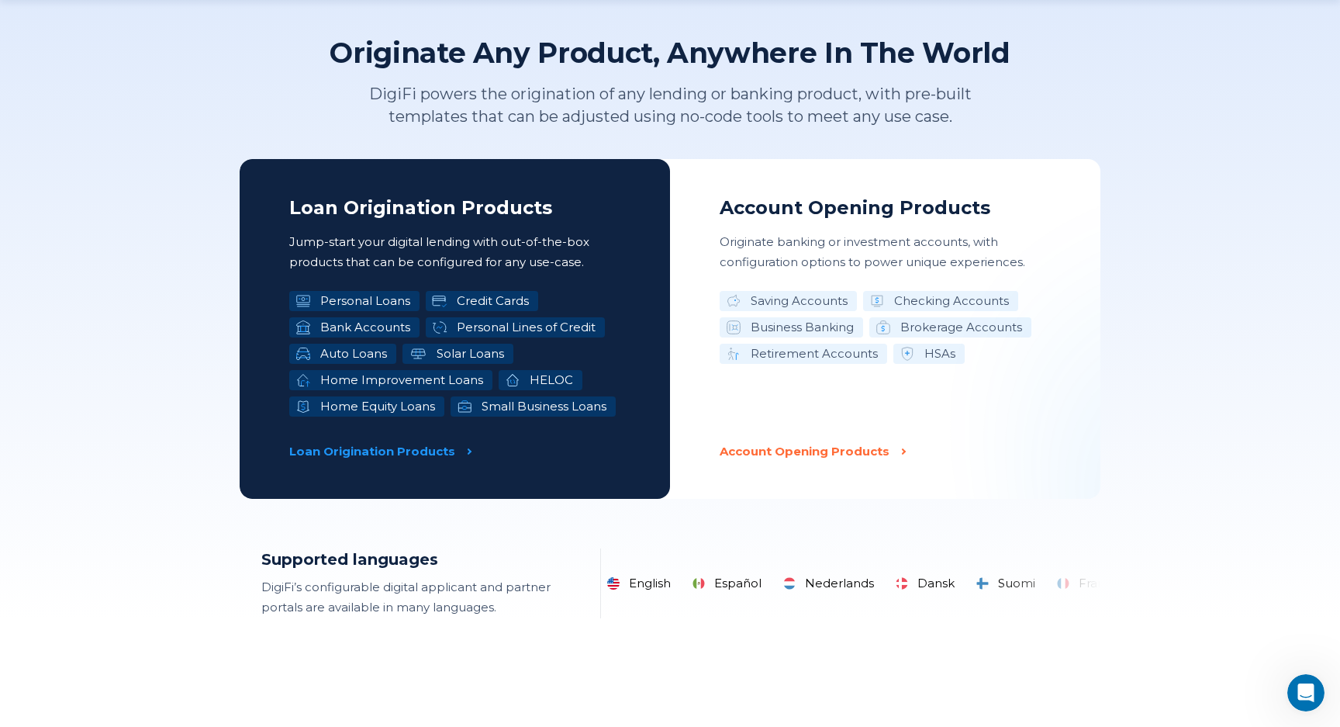
click at [700, 97] on p "DigiFi powers the origination of any lending or banking product, with pre-built…" at bounding box center [670, 105] width 675 height 45
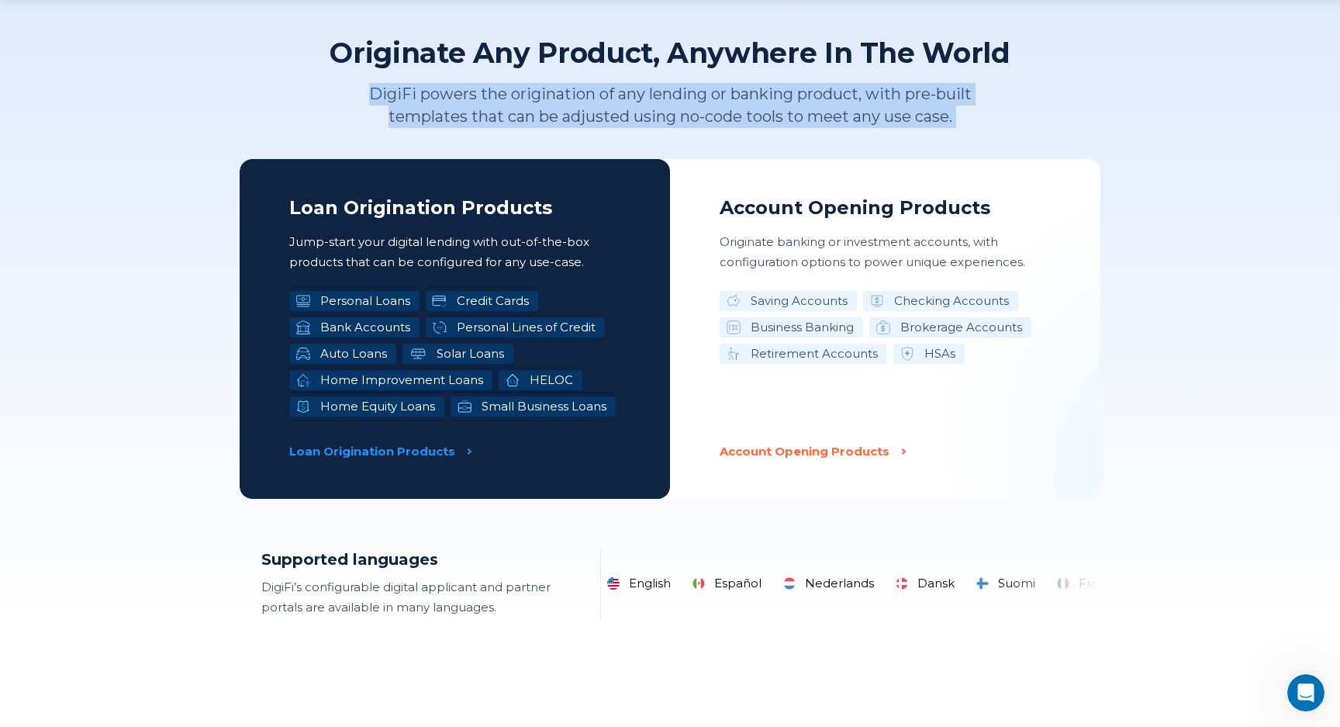
click at [692, 106] on p "DigiFi powers the origination of any lending or banking product, with pre-built…" at bounding box center [670, 105] width 675 height 45
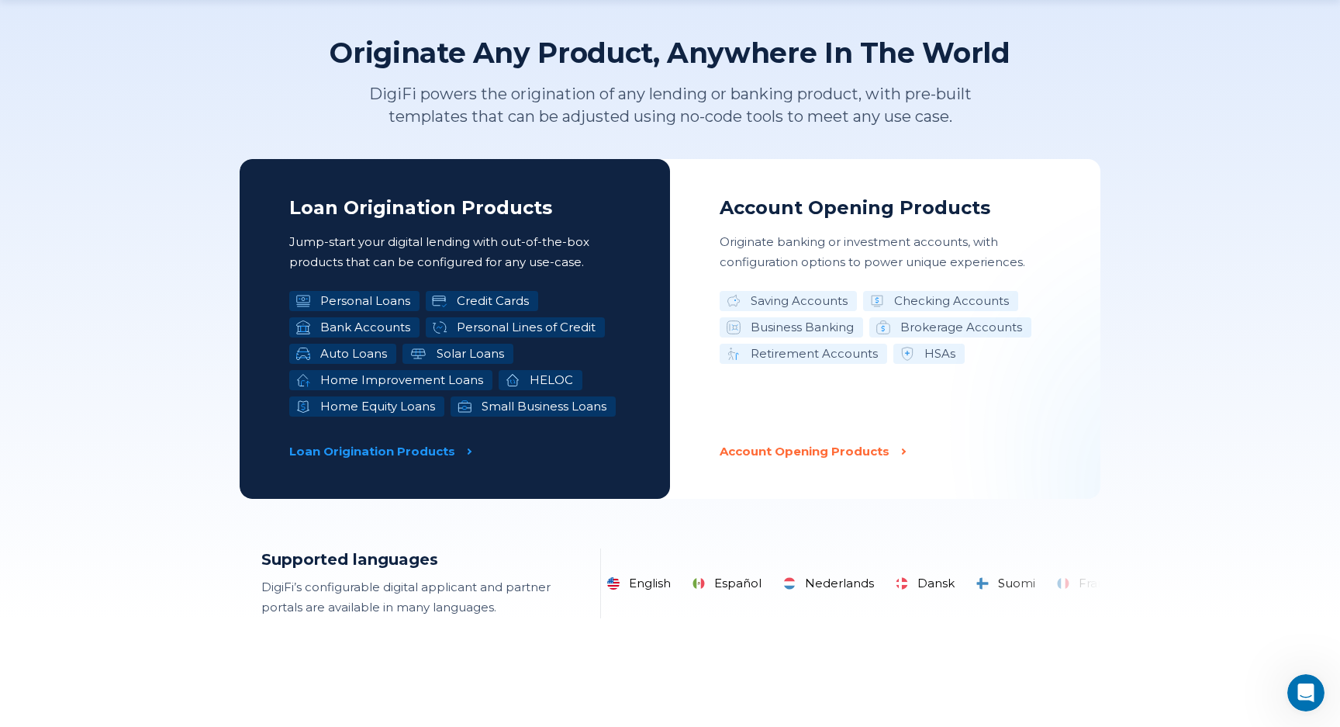
click at [692, 106] on p "DigiFi powers the origination of any lending or banking product, with pre-built…" at bounding box center [670, 105] width 675 height 45
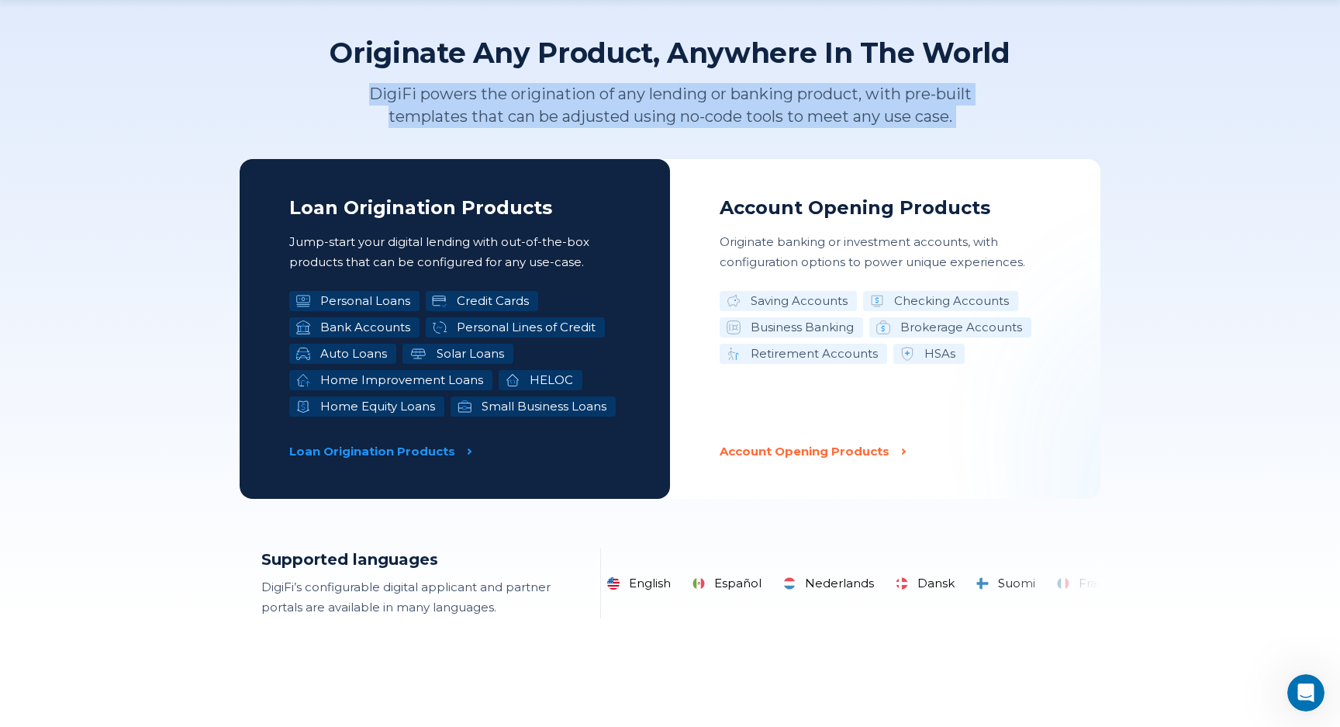
click at [716, 104] on p "DigiFi powers the origination of any lending or banking product, with pre-built…" at bounding box center [670, 105] width 675 height 45
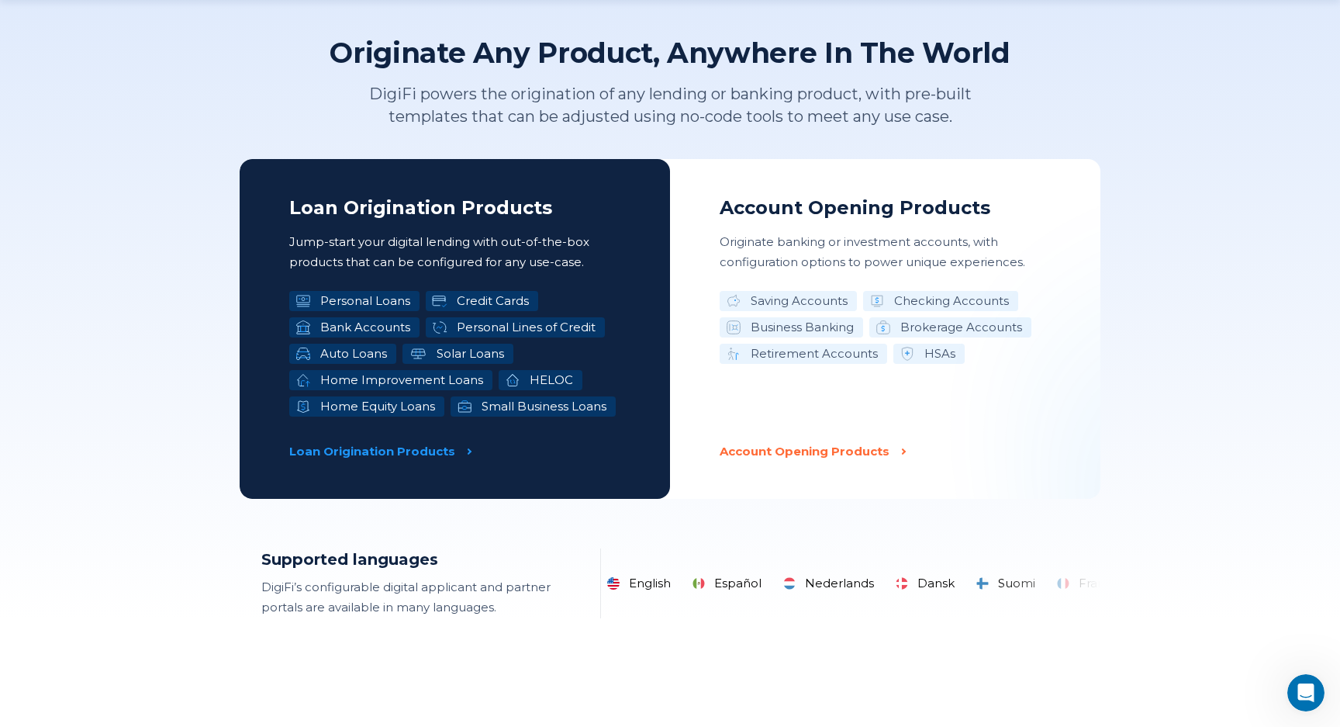
click at [716, 104] on p "DigiFi powers the origination of any lending or banking product, with pre-built…" at bounding box center [670, 105] width 675 height 45
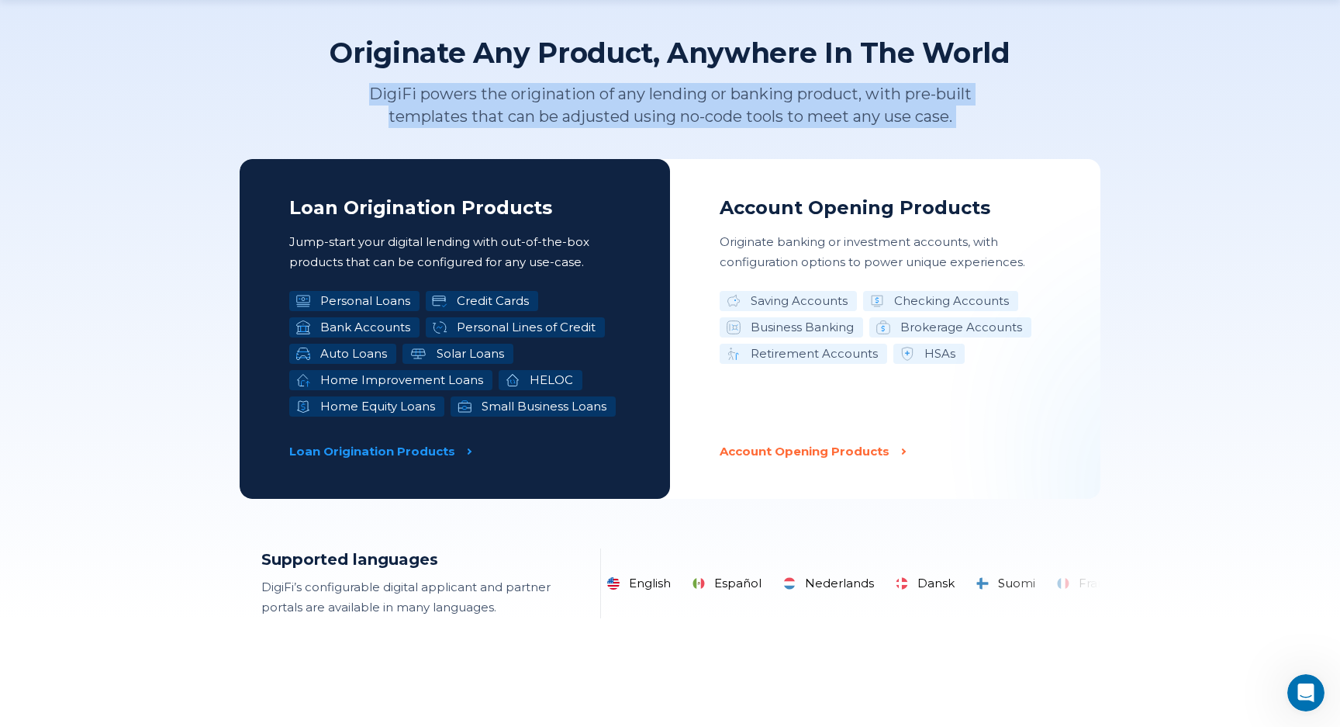
click at [674, 105] on p "DigiFi powers the origination of any lending or banking product, with pre-built…" at bounding box center [670, 105] width 675 height 45
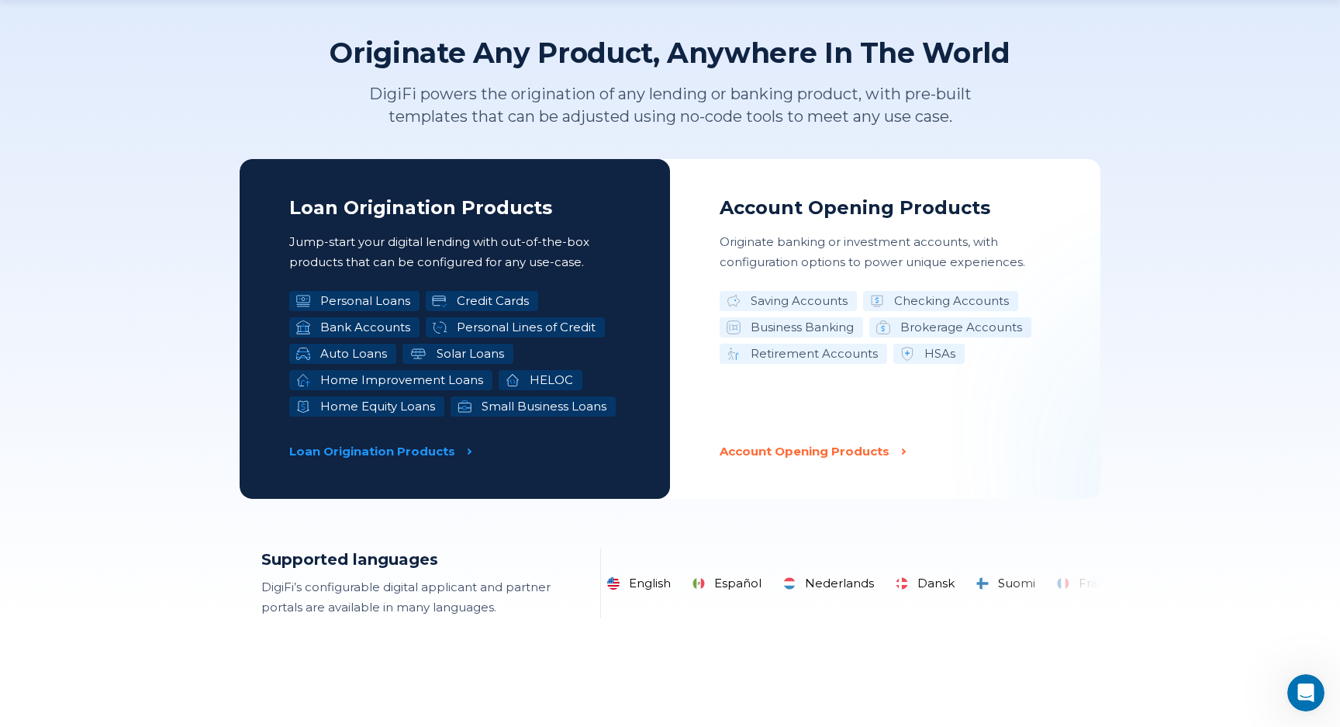
click at [674, 105] on p "DigiFi powers the origination of any lending or banking product, with pre-built…" at bounding box center [670, 105] width 675 height 45
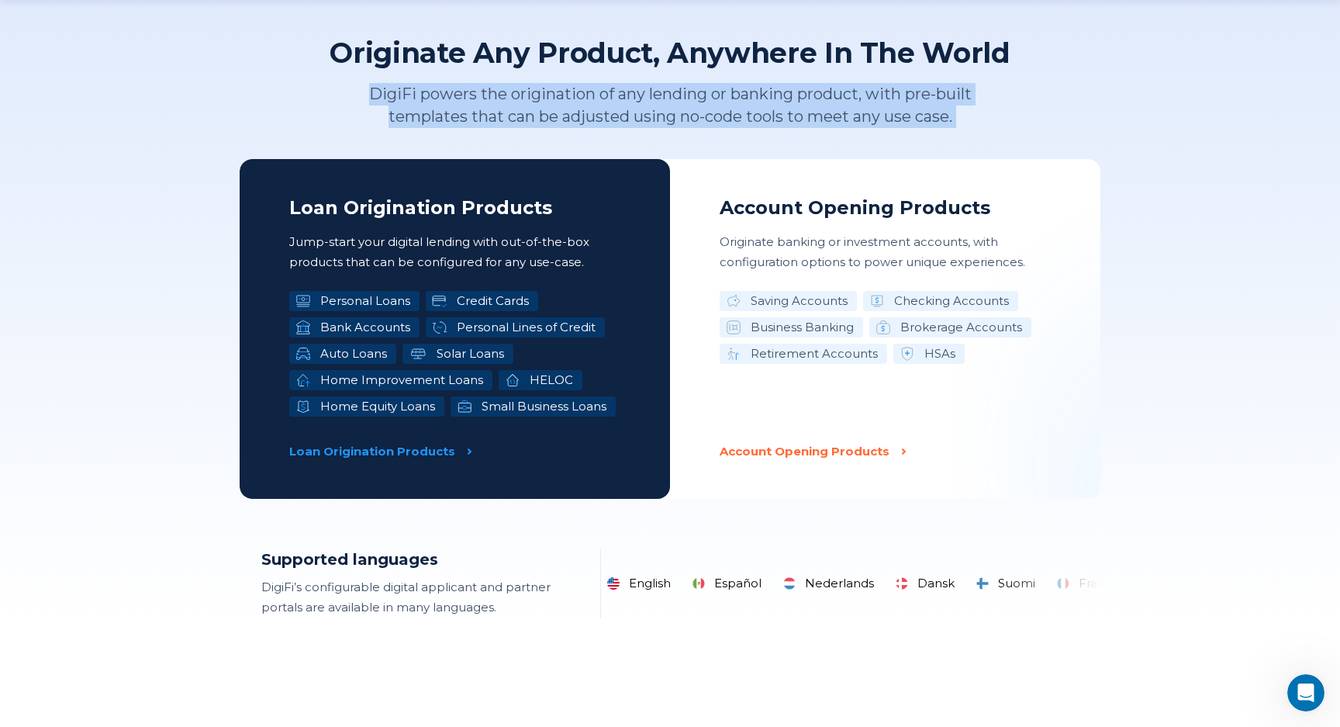
click at [702, 105] on p "DigiFi powers the origination of any lending or banking product, with pre-built…" at bounding box center [670, 105] width 675 height 45
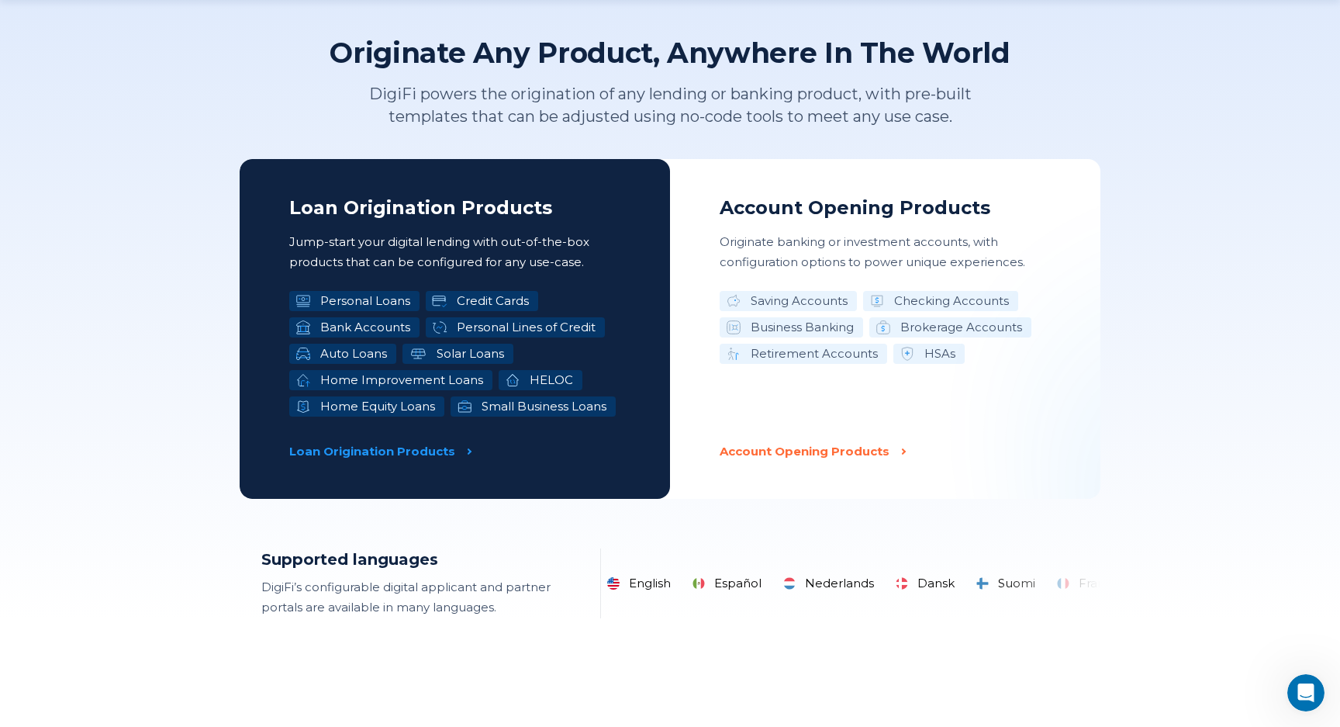
click at [702, 105] on p "DigiFi powers the origination of any lending or banking product, with pre-built…" at bounding box center [670, 105] width 675 height 45
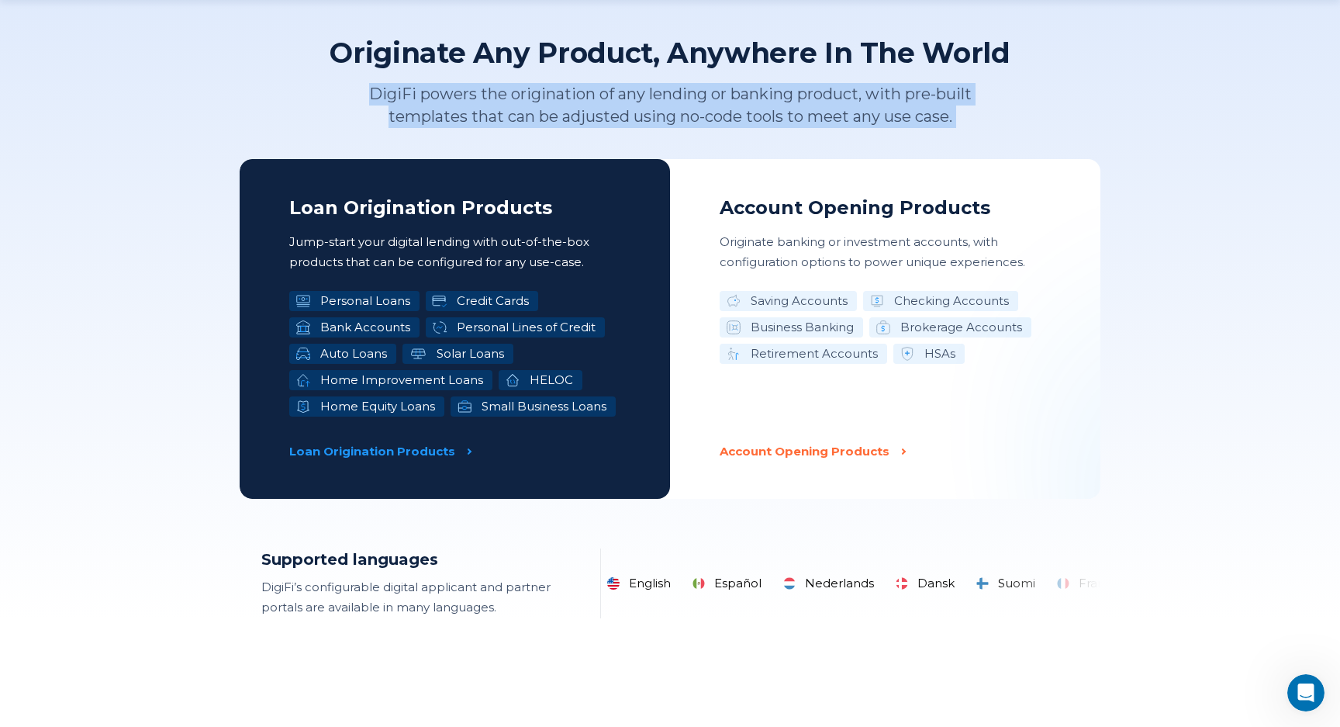
click at [677, 92] on p "DigiFi powers the origination of any lending or banking product, with pre-built…" at bounding box center [670, 105] width 675 height 45
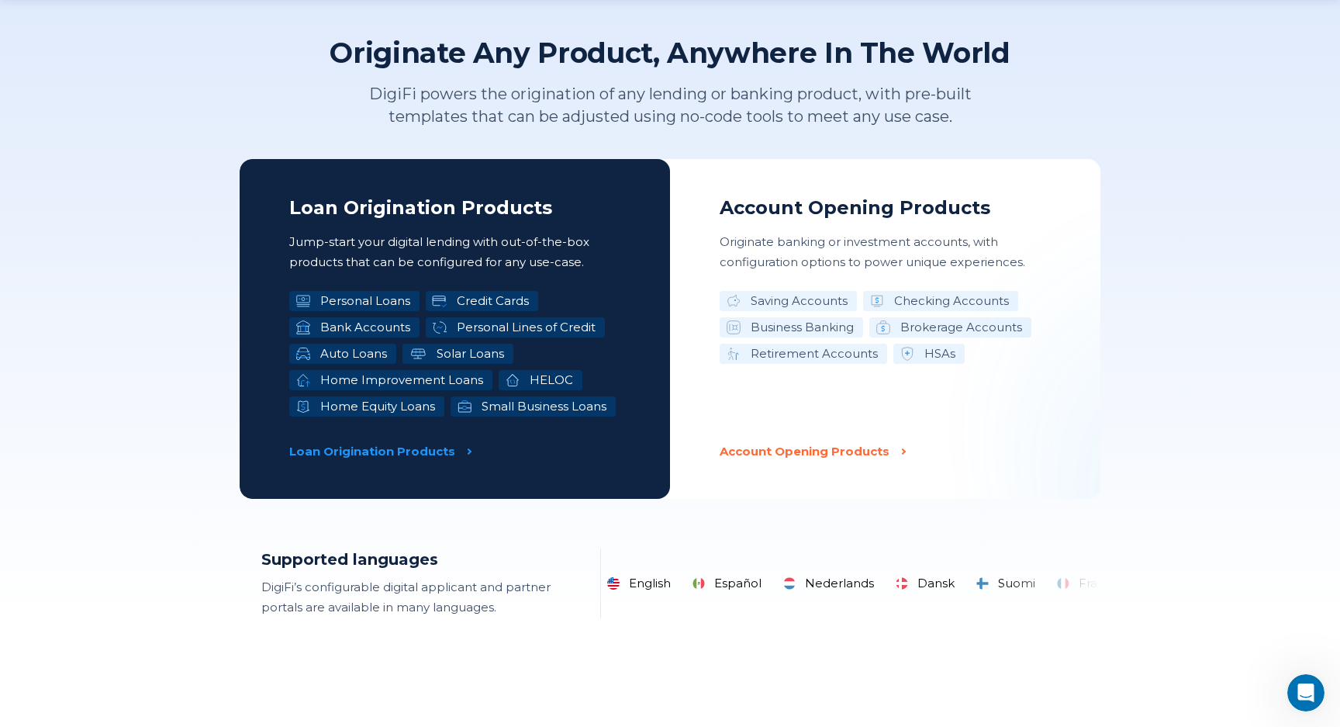
click at [677, 92] on p "DigiFi powers the origination of any lending or banking product, with pre-built…" at bounding box center [670, 105] width 675 height 45
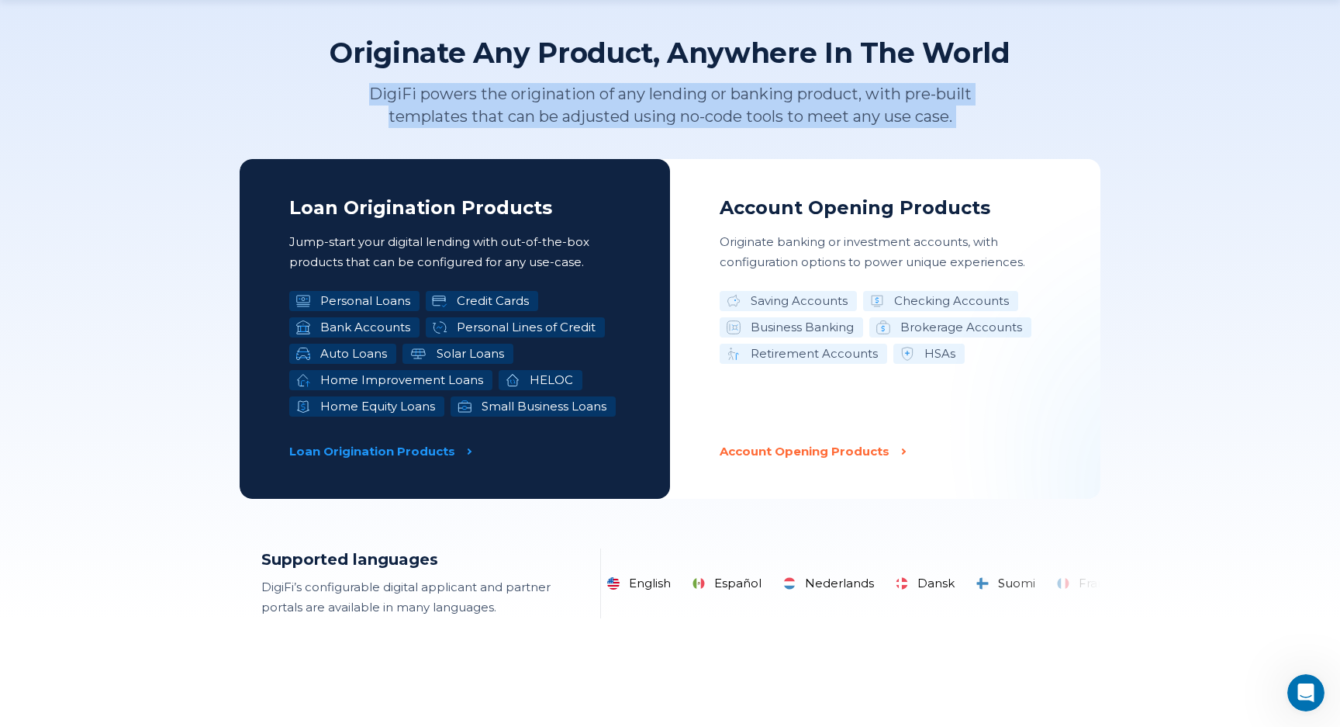
click at [697, 93] on p "DigiFi powers the origination of any lending or banking product, with pre-built…" at bounding box center [670, 105] width 675 height 45
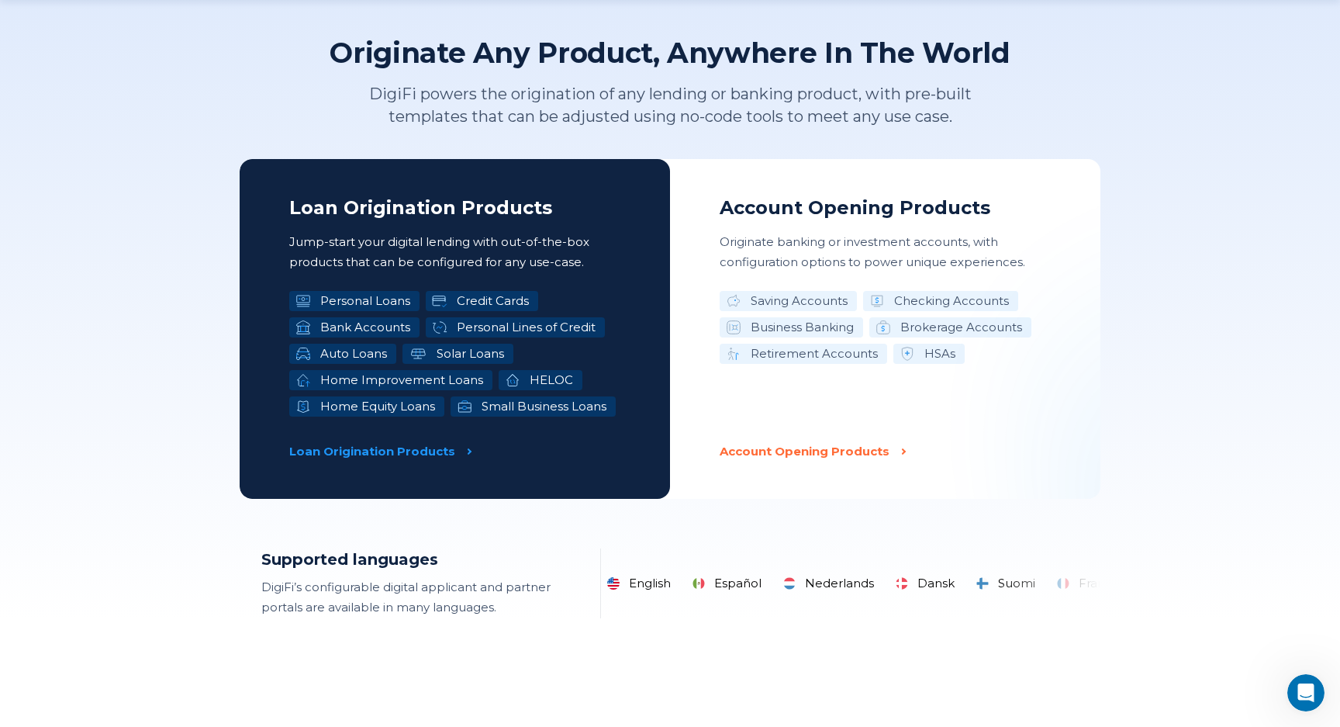
click at [697, 93] on p "DigiFi powers the origination of any lending or banking product, with pre-built…" at bounding box center [670, 105] width 675 height 45
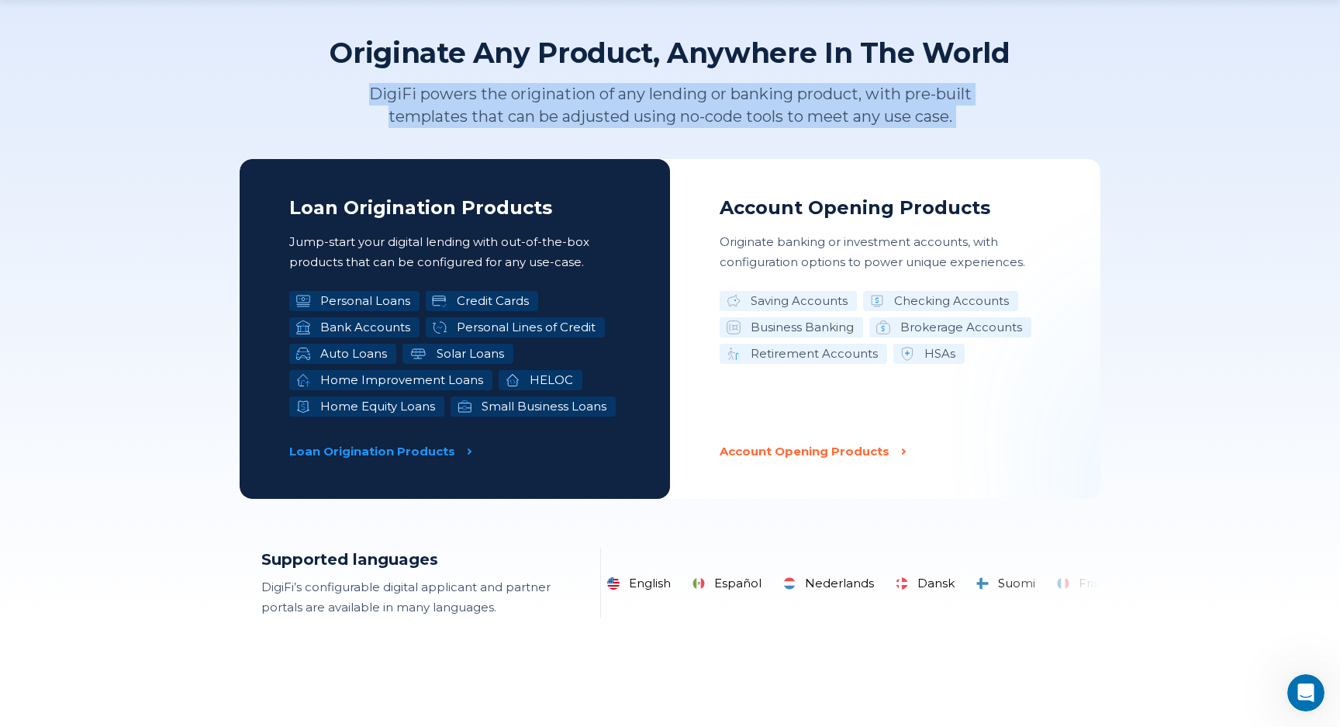
click at [640, 99] on p "DigiFi powers the origination of any lending or banking product, with pre-built…" at bounding box center [670, 105] width 675 height 45
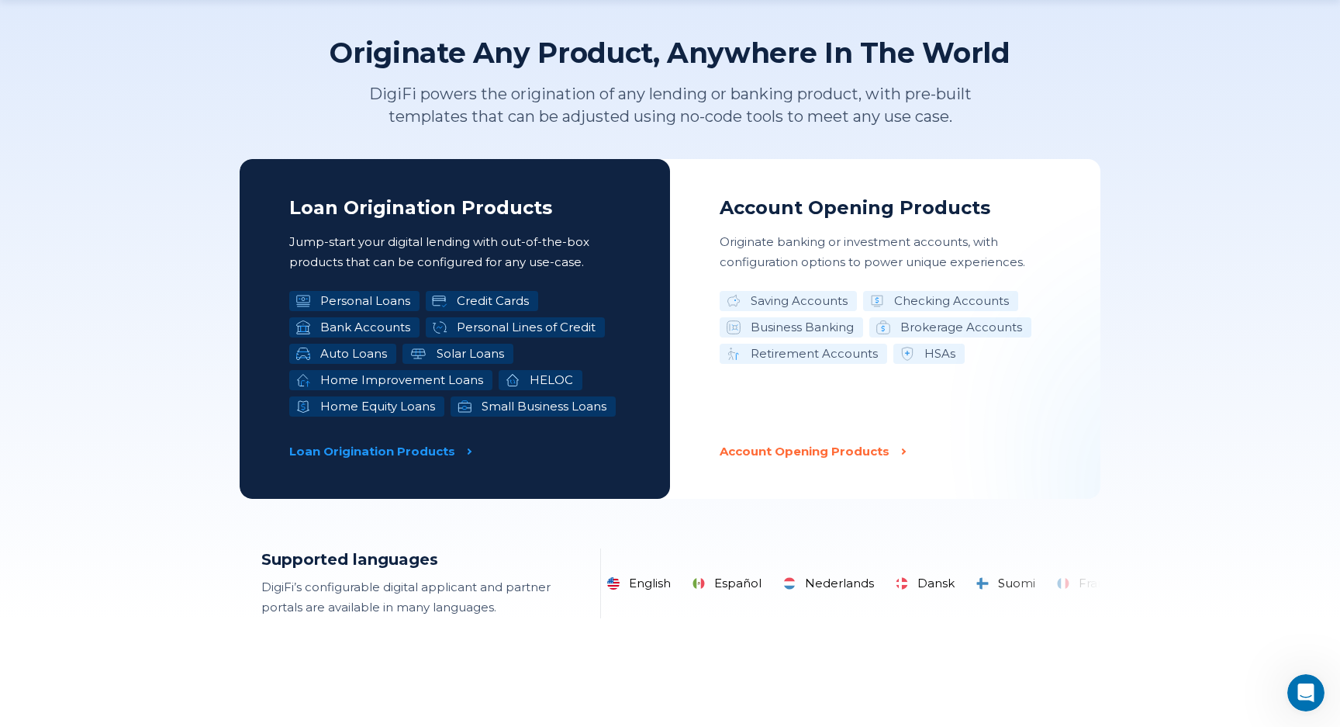
click at [640, 99] on p "DigiFi powers the origination of any lending or banking product, with pre-built…" at bounding box center [670, 105] width 675 height 45
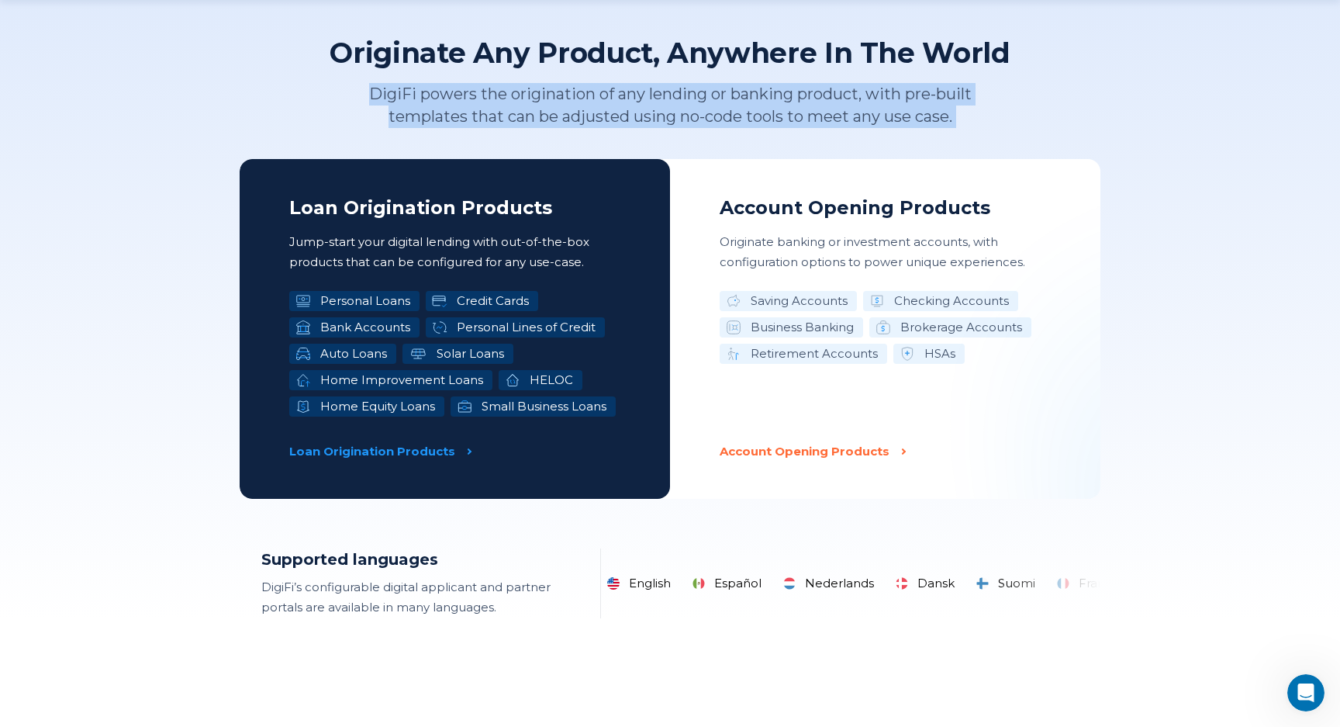
click at [640, 99] on p "DigiFi powers the origination of any lending or banking product, with pre-built…" at bounding box center [670, 105] width 675 height 45
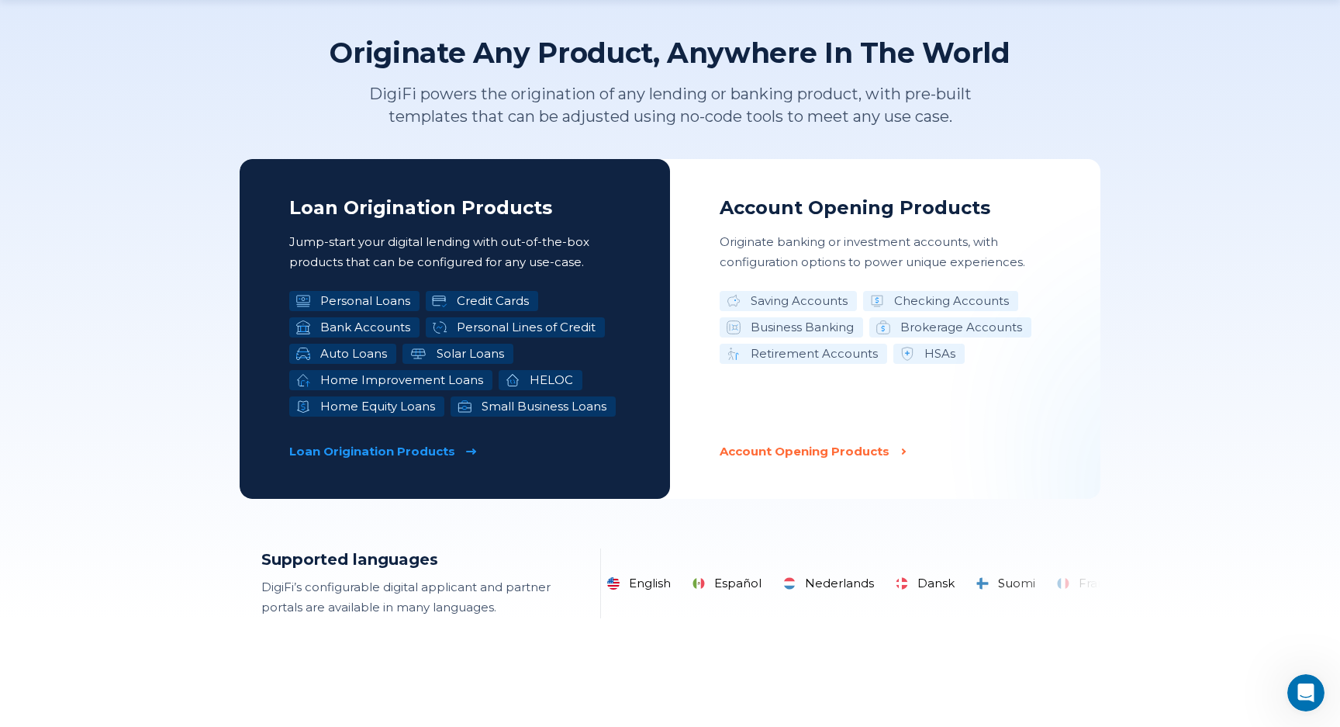
click at [454, 452] on link "Loan Origination Products" at bounding box center [454, 451] width 331 height 20
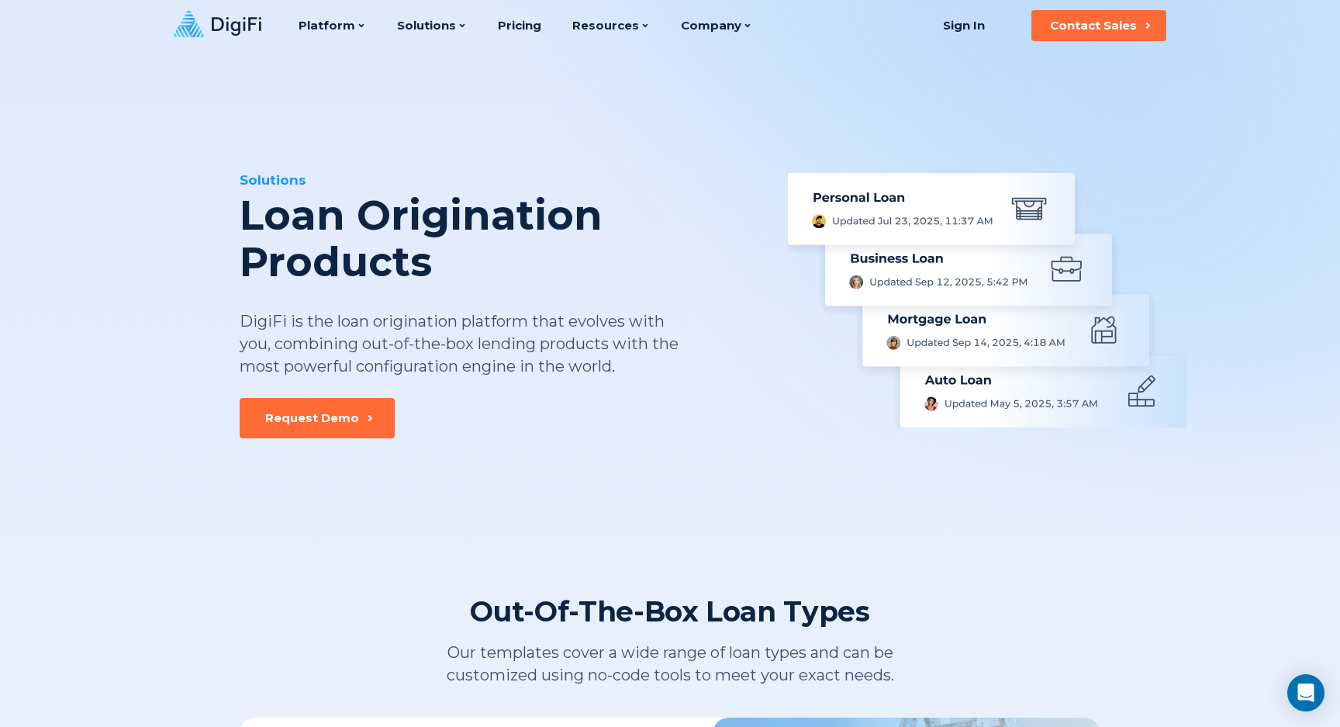
click at [454, 322] on div "DigiFi is the loan origination platform that evolves with you, combining out-of…" at bounding box center [460, 343] width 441 height 67
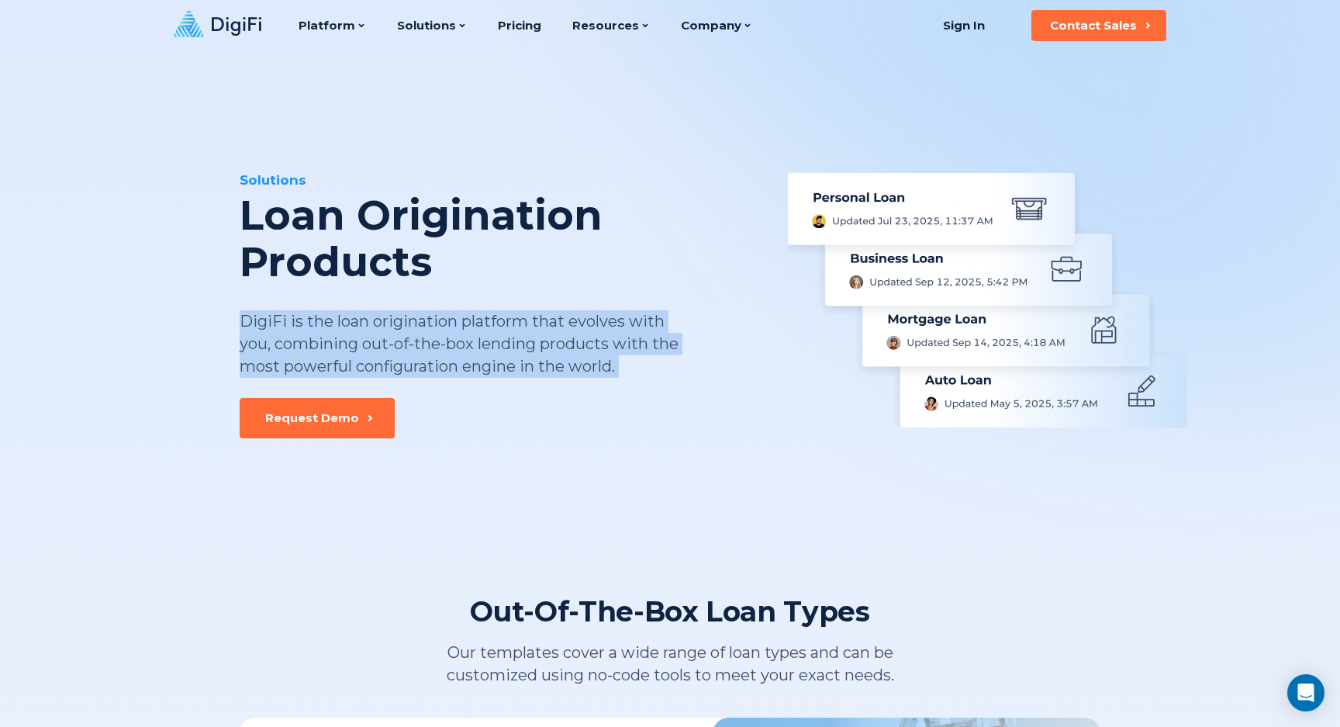
click at [500, 328] on div "DigiFi is the loan origination platform that evolves with you, combining out-of…" at bounding box center [460, 343] width 441 height 67
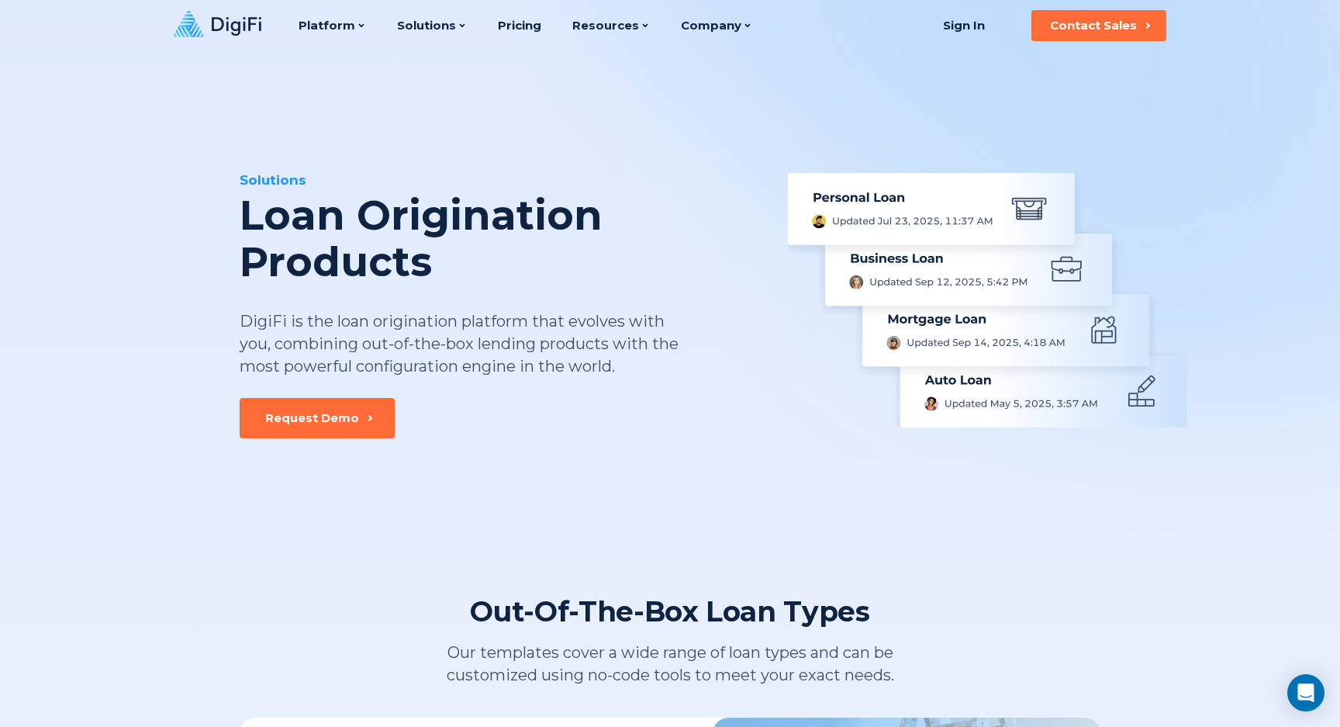
click at [500, 328] on div "DigiFi is the loan origination platform that evolves with you, combining out-of…" at bounding box center [460, 343] width 441 height 67
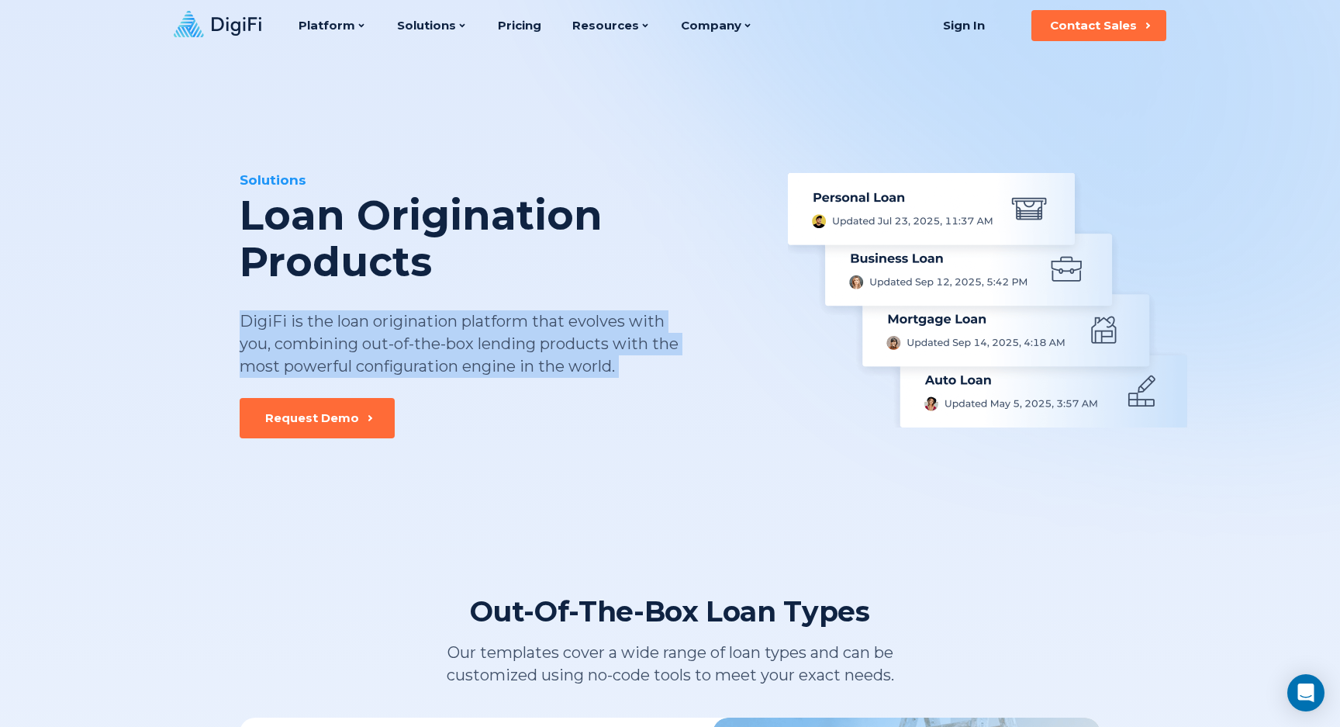
click at [500, 328] on div "DigiFi is the loan origination platform that evolves with you, combining out-of…" at bounding box center [460, 343] width 441 height 67
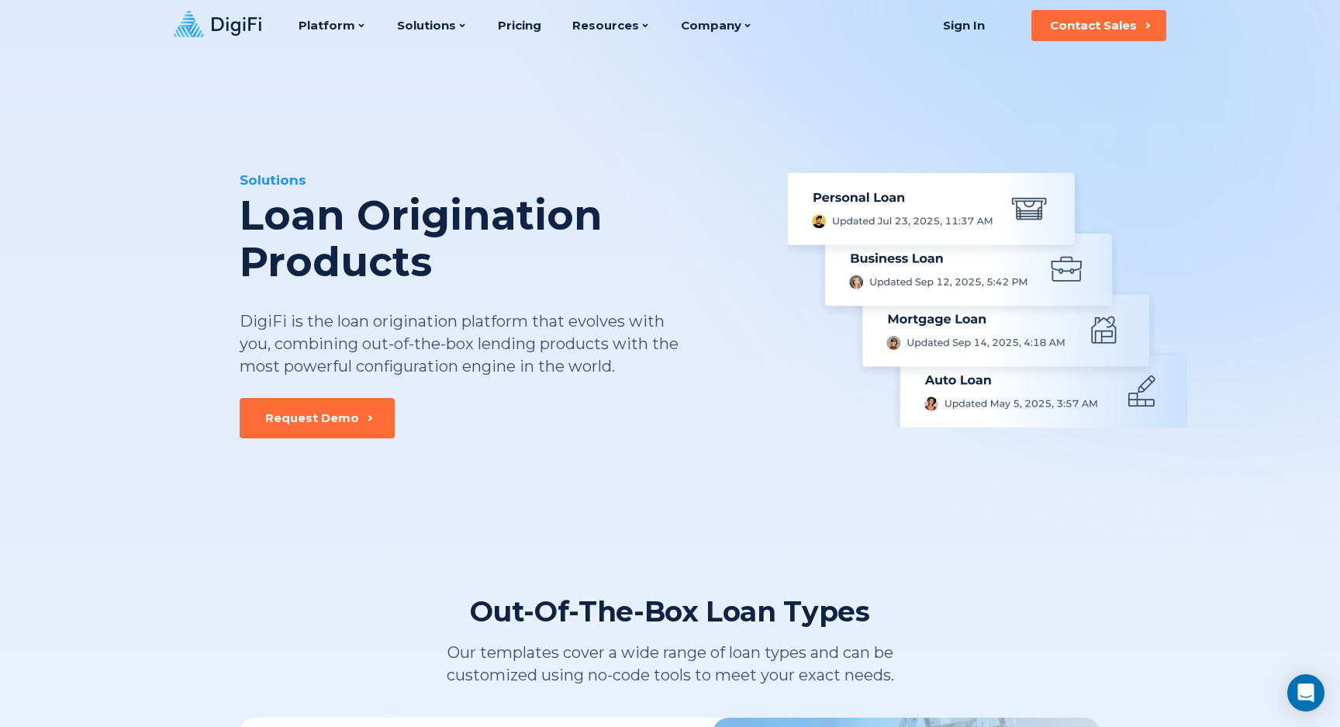
click at [500, 328] on div "DigiFi is the loan origination platform that evolves with you, combining out-of…" at bounding box center [460, 343] width 441 height 67
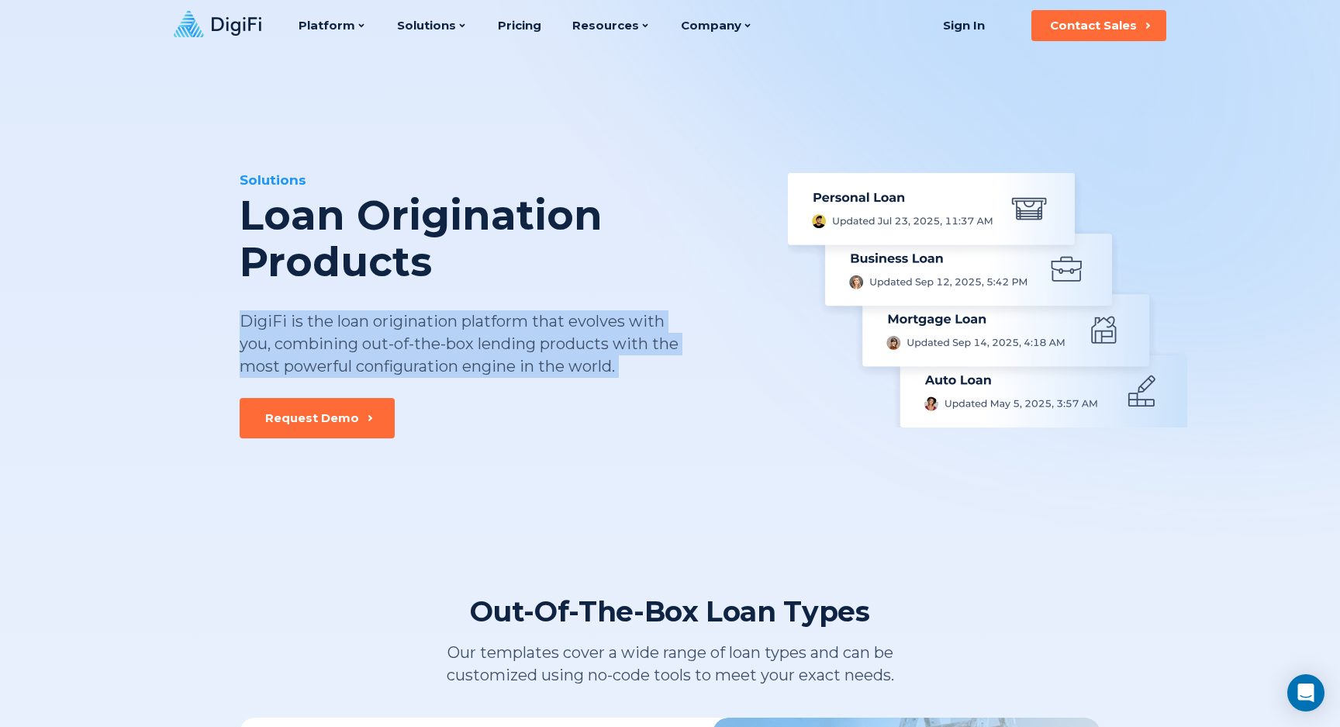
click at [520, 328] on div "DigiFi is the loan origination platform that evolves with you, combining out-of…" at bounding box center [460, 343] width 441 height 67
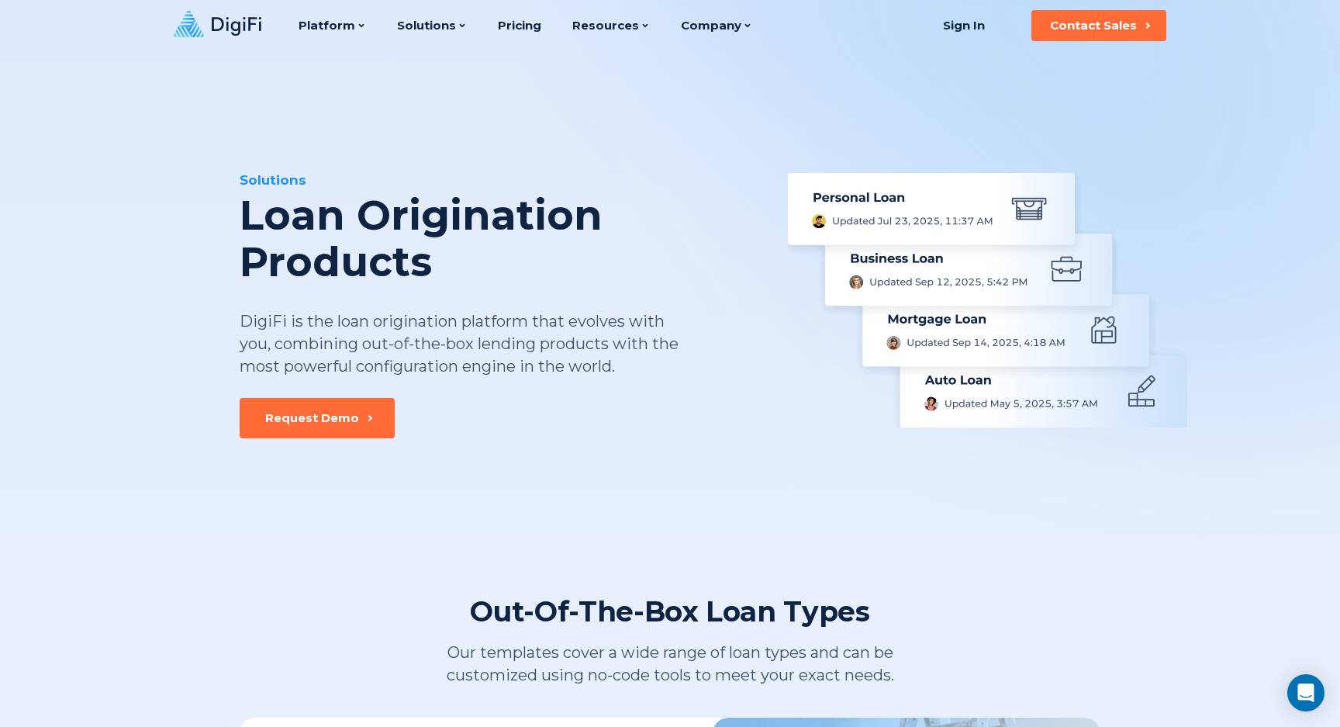
click at [520, 328] on div "DigiFi is the loan origination platform that evolves with you, combining out-of…" at bounding box center [460, 343] width 441 height 67
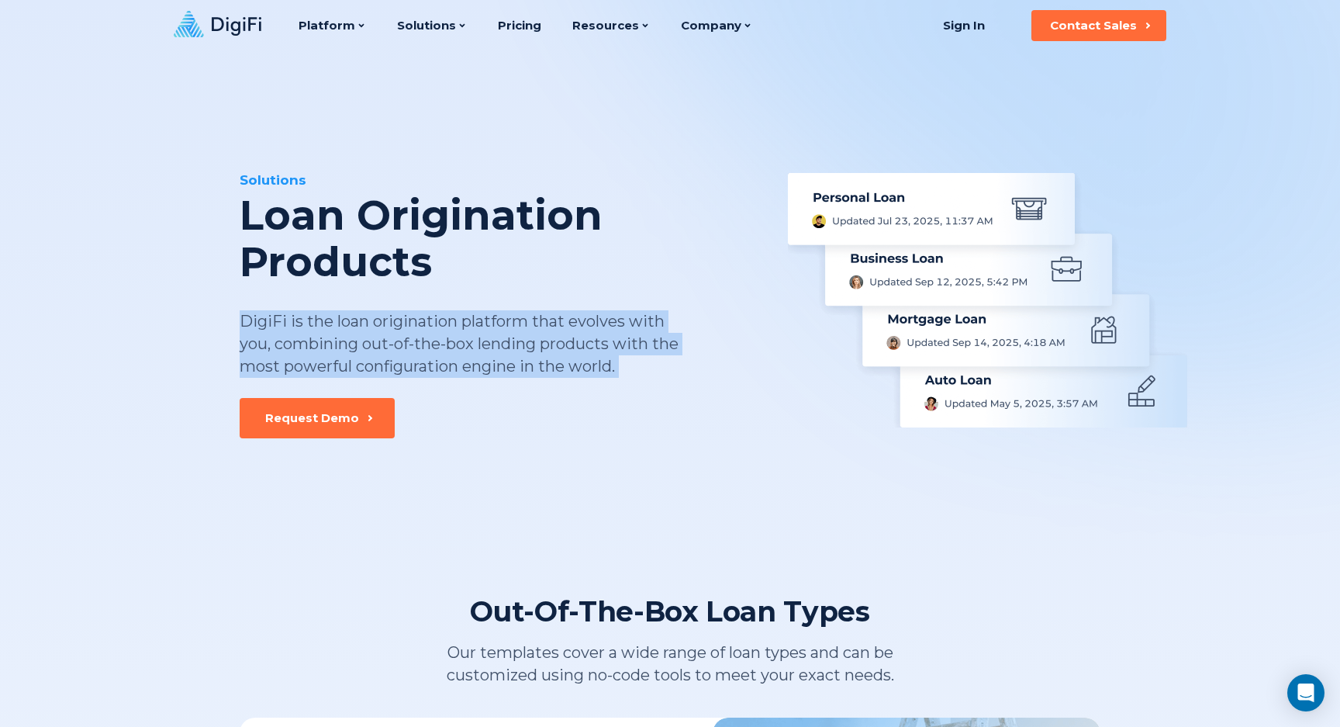
click at [554, 325] on div "DigiFi is the loan origination platform that evolves with you, combining out-of…" at bounding box center [460, 343] width 441 height 67
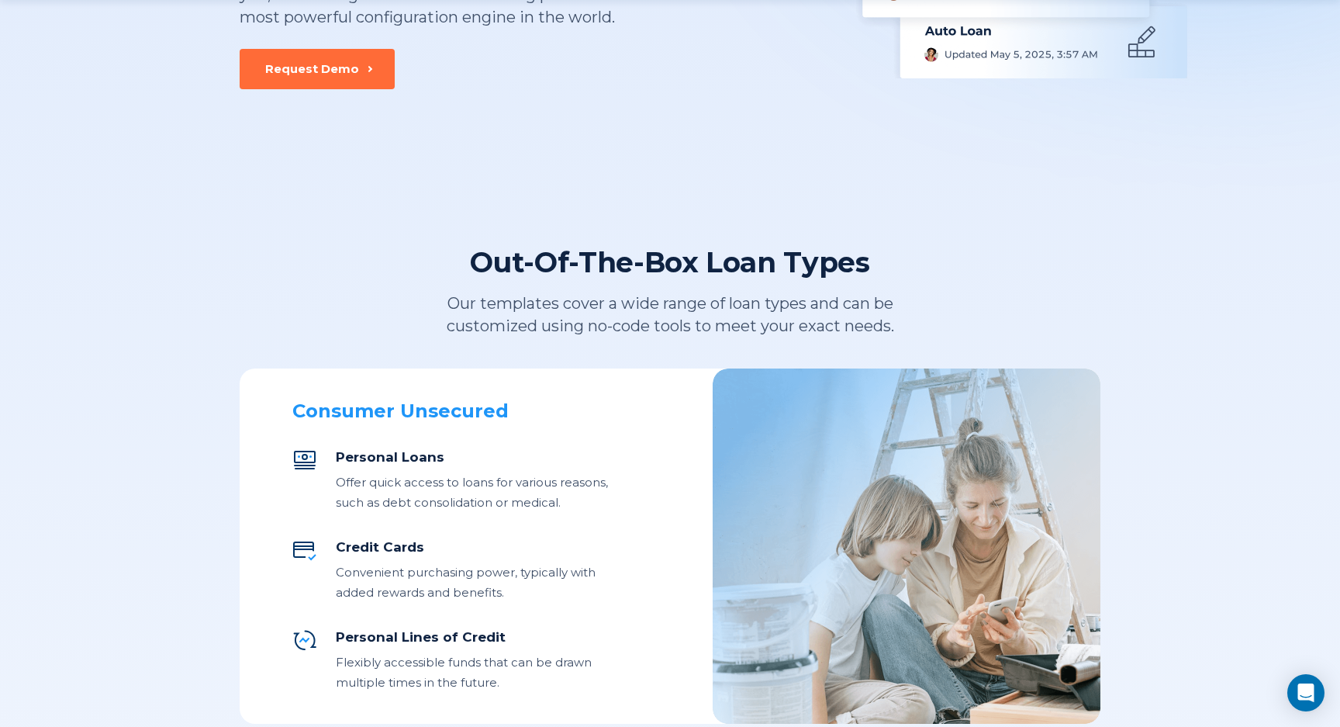
scroll to position [407, 0]
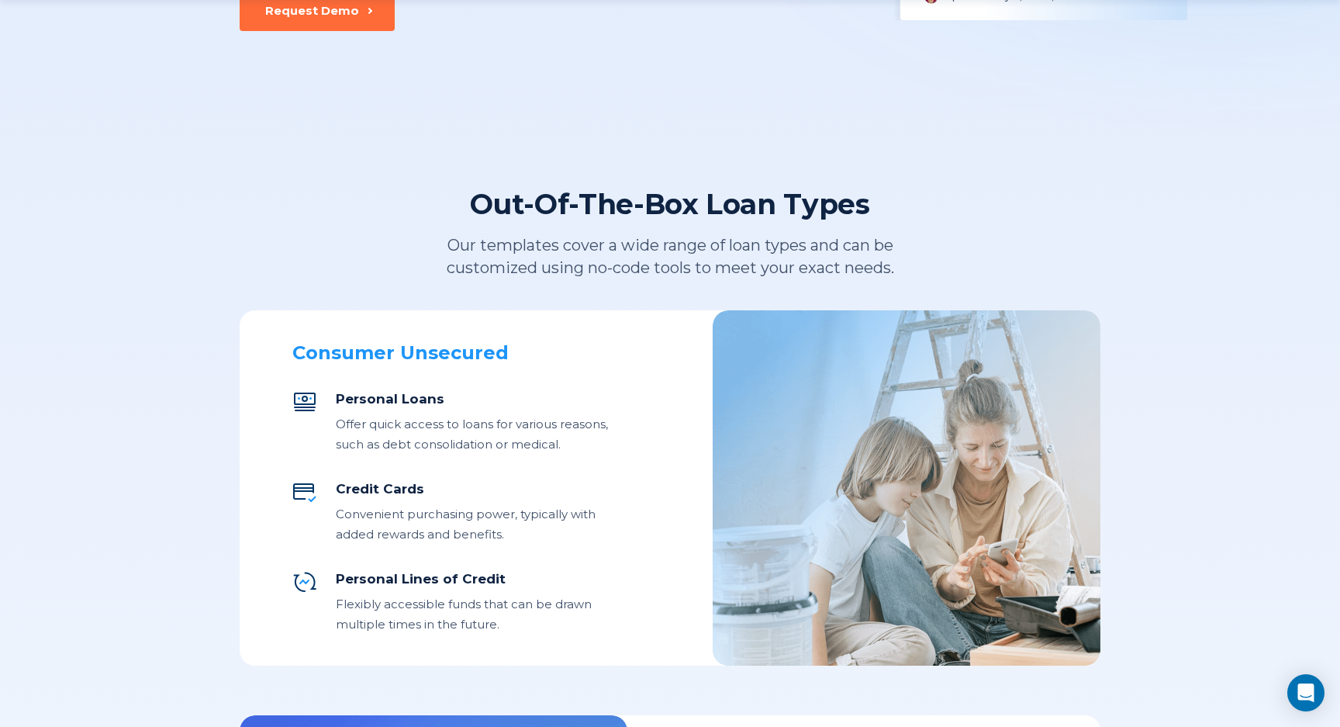
click at [640, 260] on div "Our templates cover a wide range of loan types and can be customized using no-c…" at bounding box center [670, 256] width 576 height 45
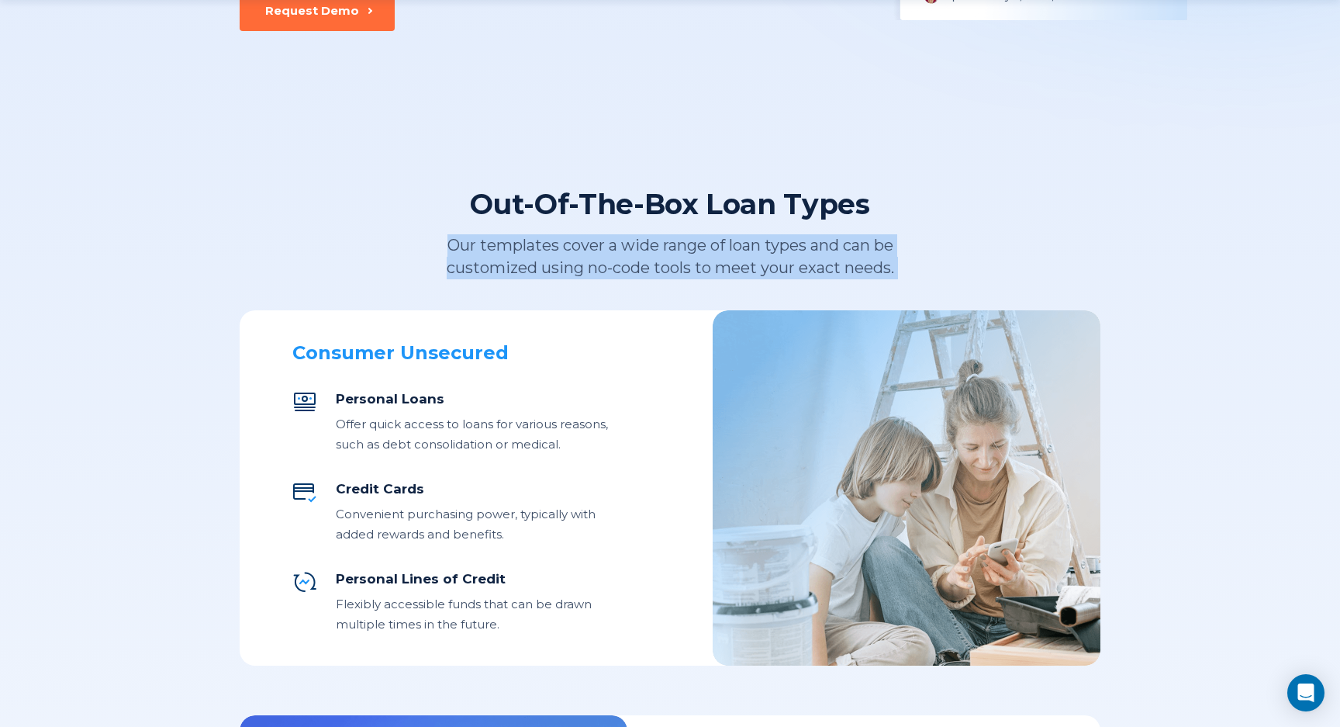
click at [670, 257] on div "Our templates cover a wide range of loan types and can be customized using no-c…" at bounding box center [670, 256] width 576 height 45
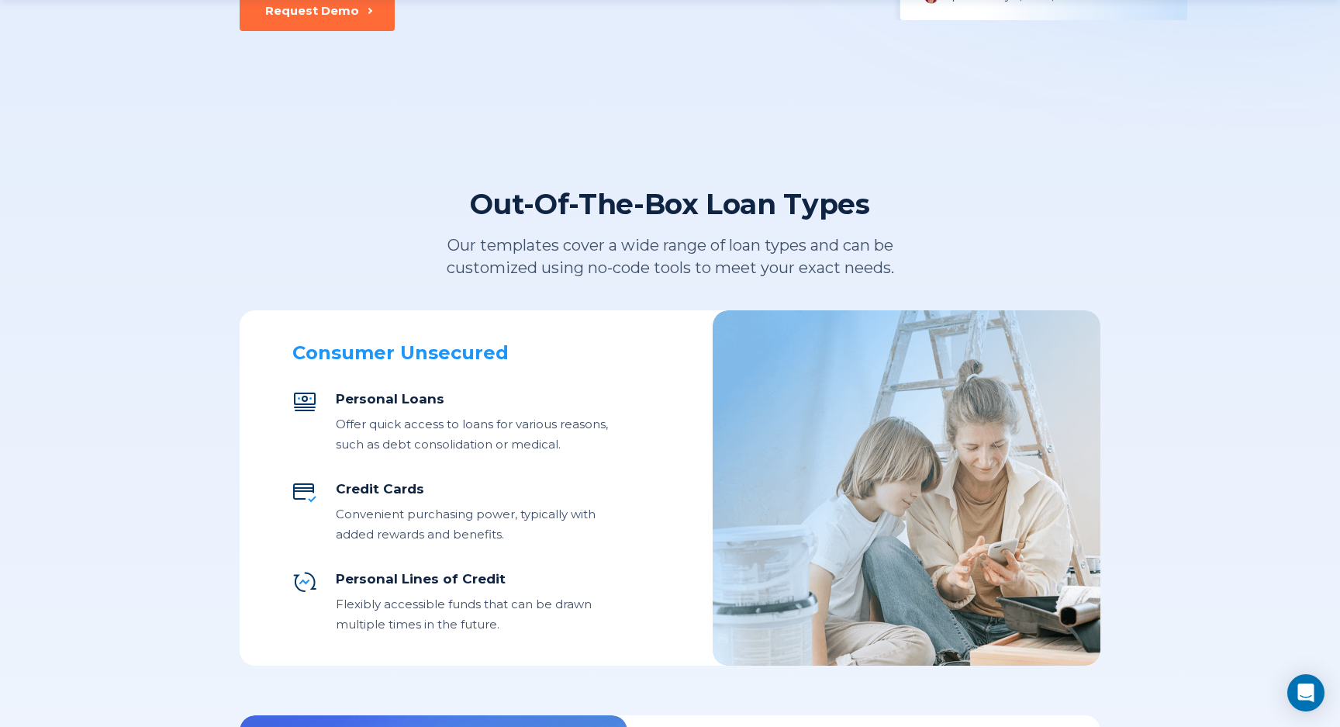
click at [670, 257] on div "Our templates cover a wide range of loan types and can be customized using no-c…" at bounding box center [670, 256] width 576 height 45
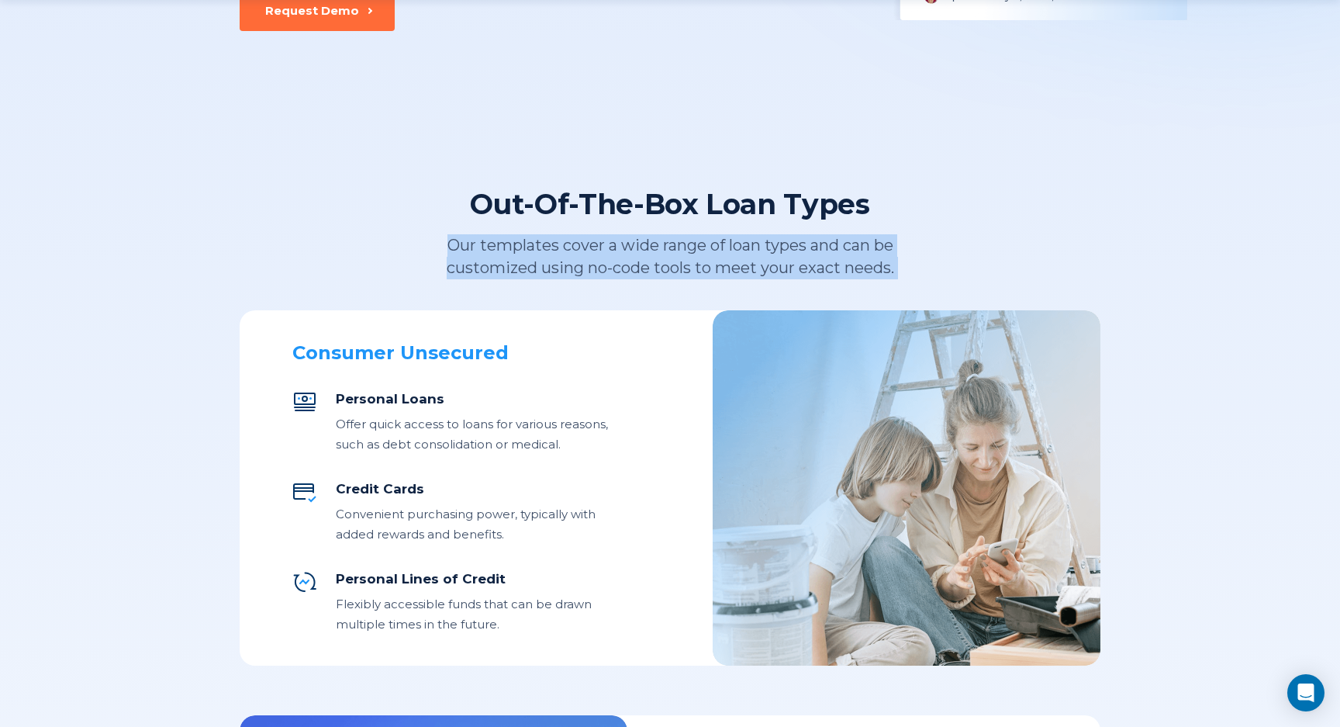
click at [706, 244] on div "Our templates cover a wide range of loan types and can be customized using no-c…" at bounding box center [670, 256] width 576 height 45
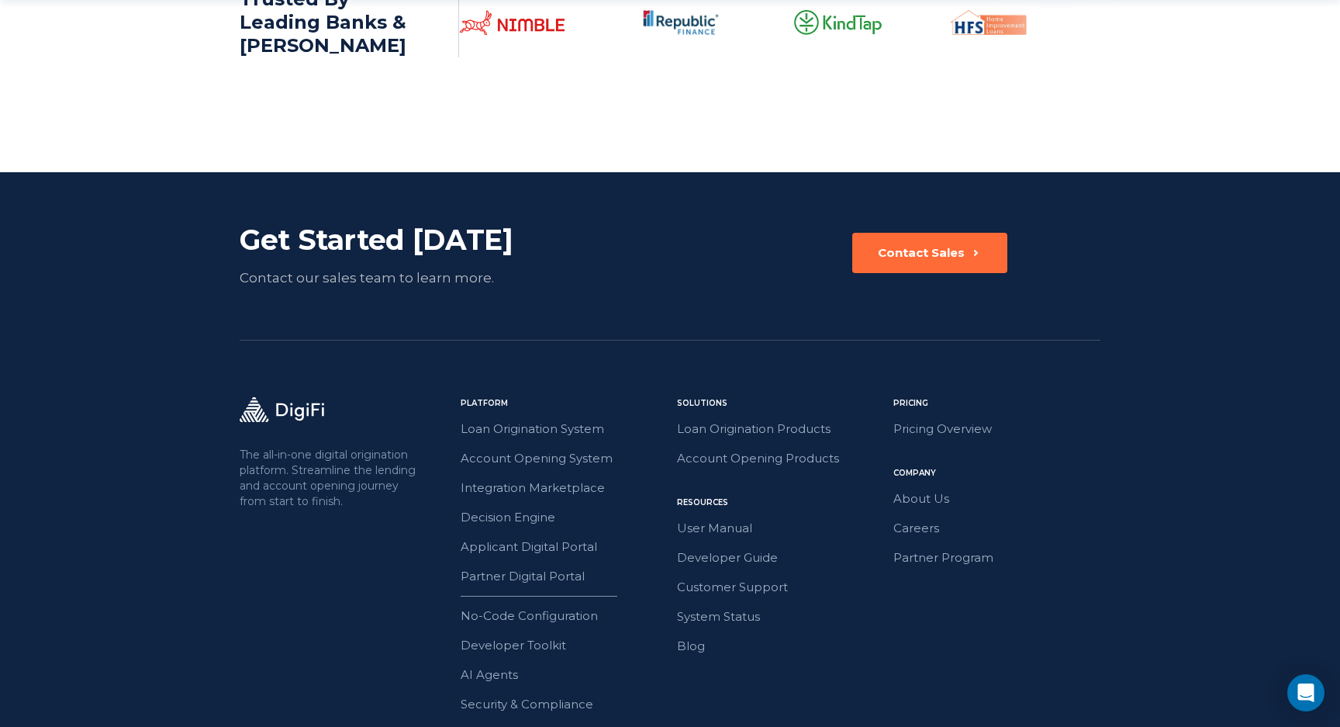
scroll to position [2533, 0]
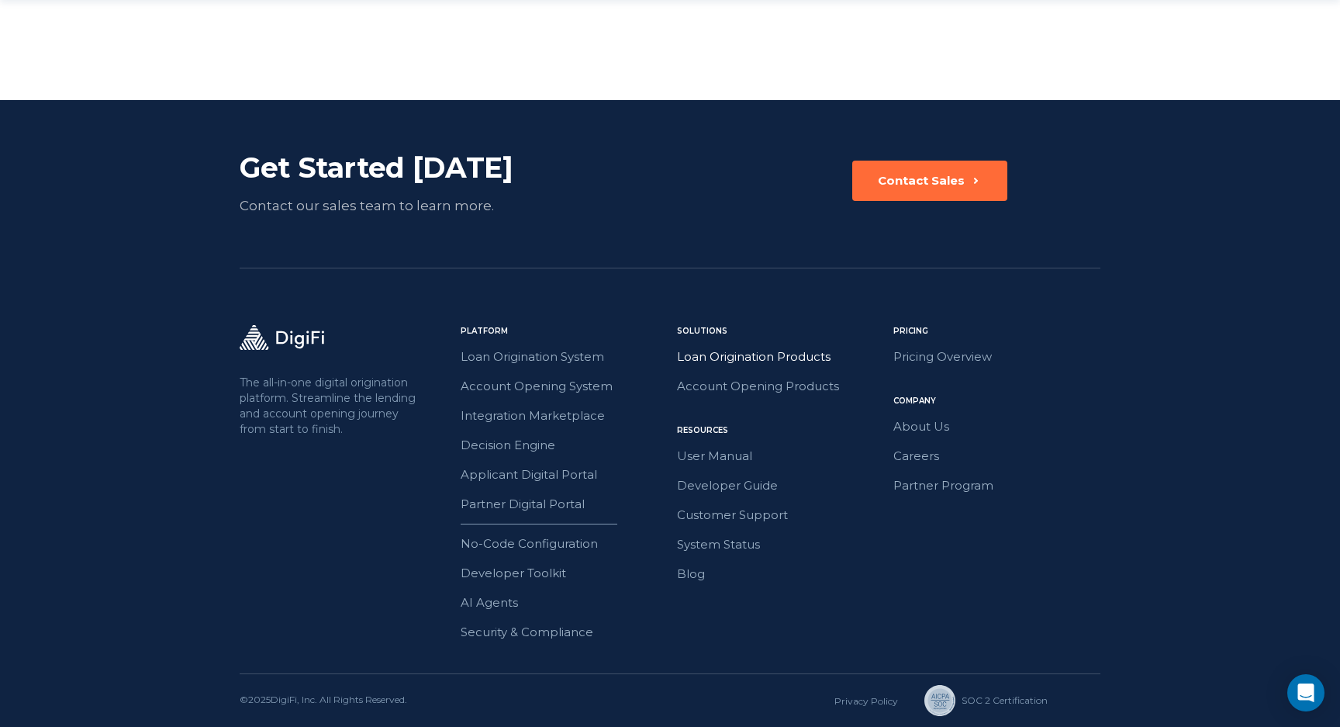
click at [731, 354] on link "Loan Origination Products" at bounding box center [780, 357] width 207 height 20
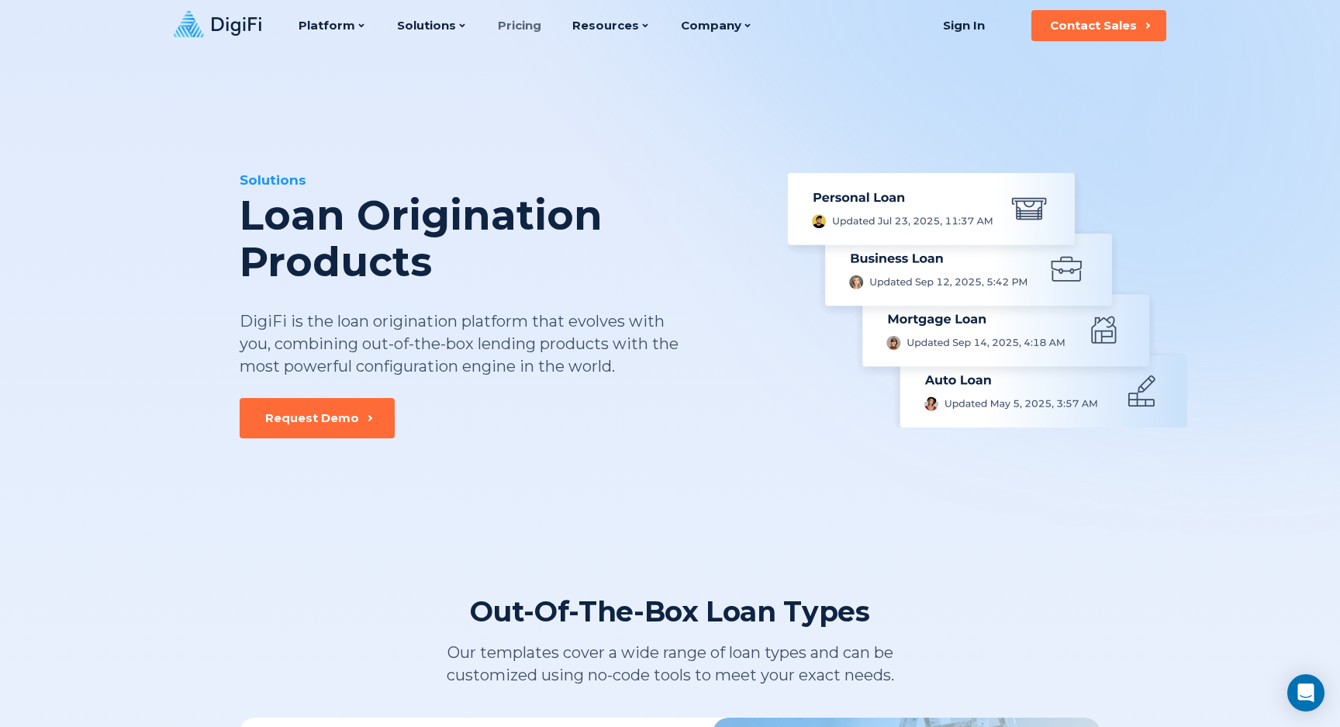
click at [508, 21] on link "Pricing" at bounding box center [519, 25] width 43 height 51
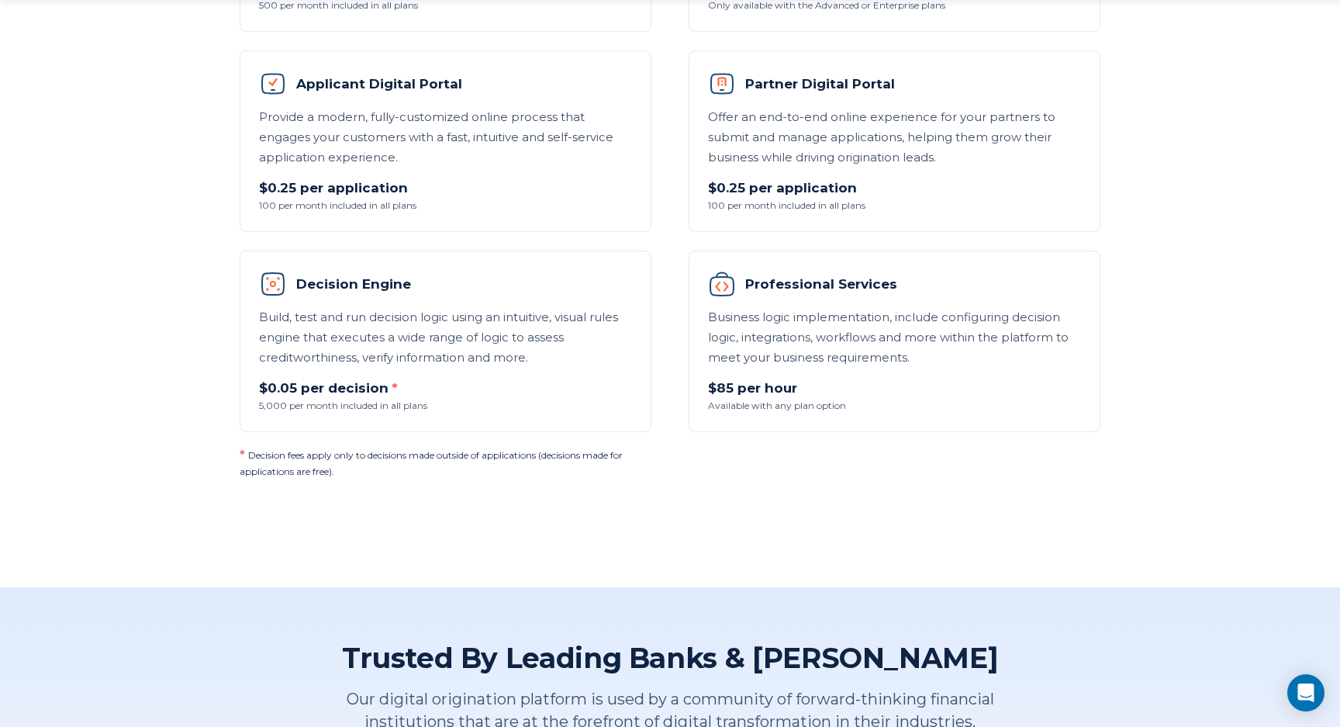
scroll to position [1233, 0]
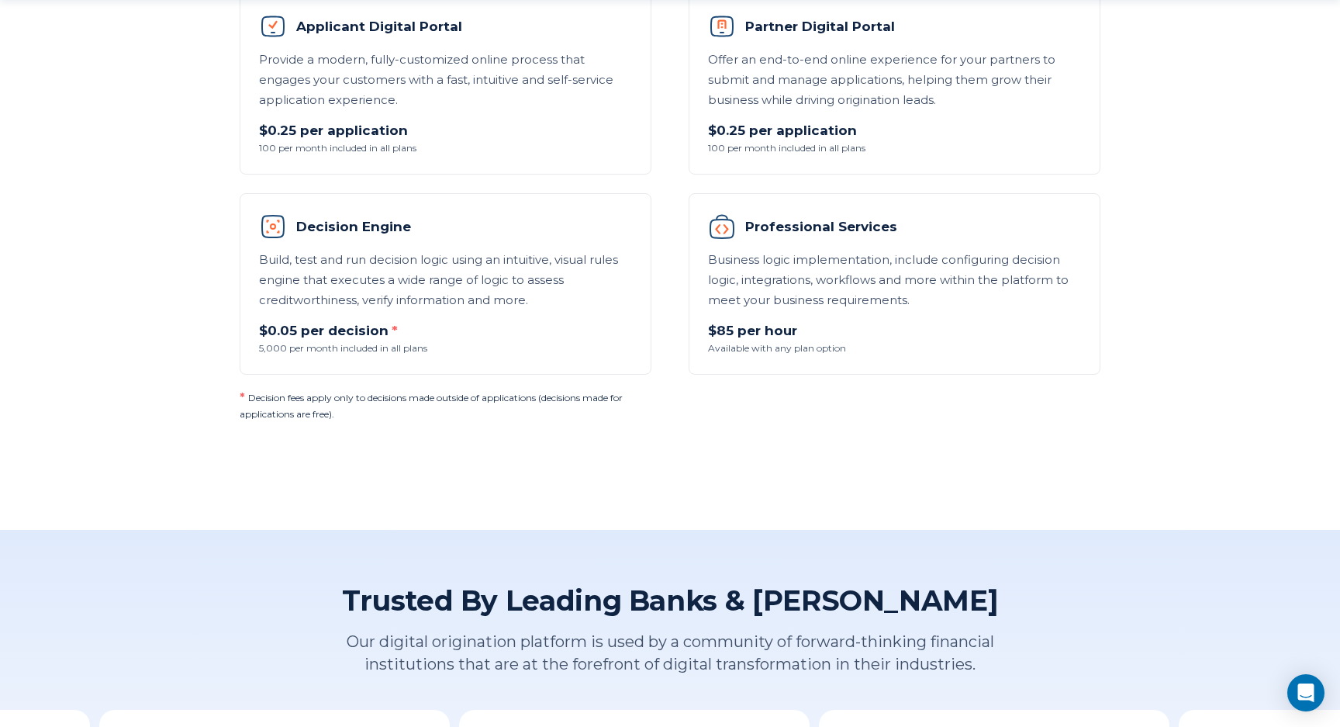
click at [348, 278] on p "Build, test and run decision logic using an intuitive, visual rules engine that…" at bounding box center [445, 280] width 373 height 60
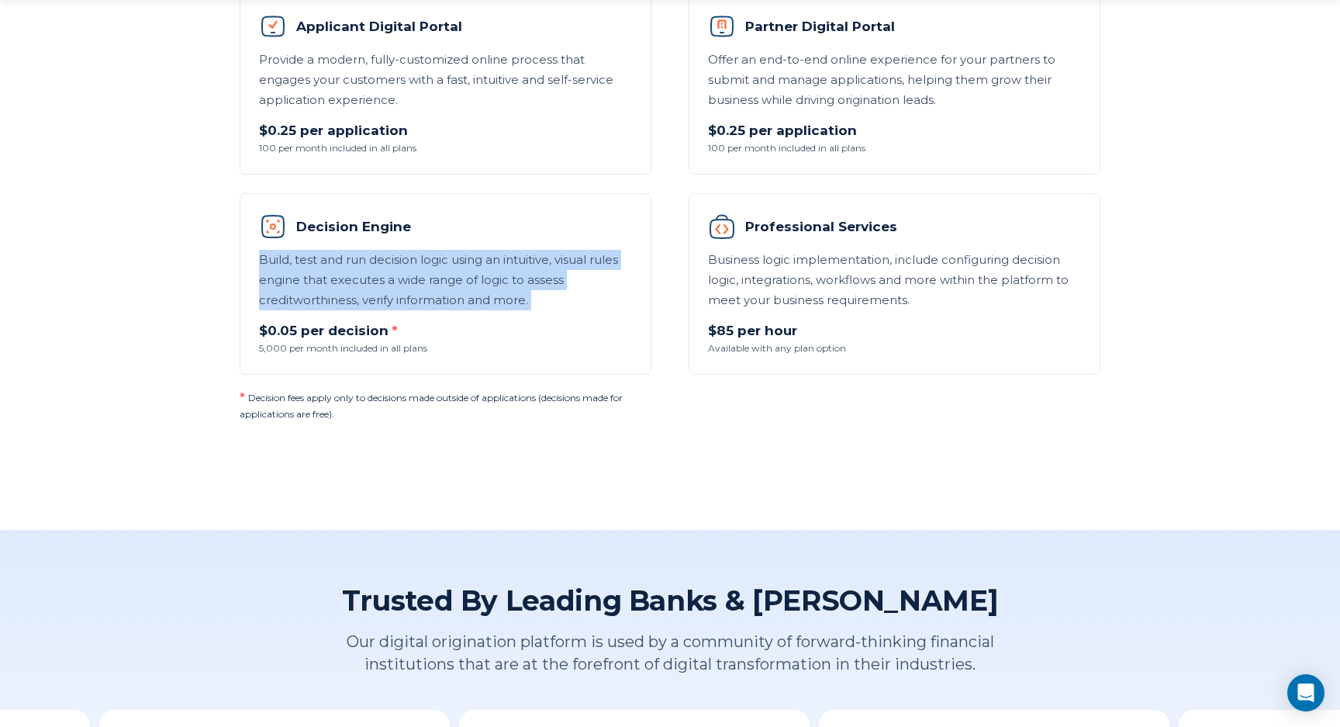
click at [420, 273] on p "Build, test and run decision logic using an intuitive, visual rules engine that…" at bounding box center [445, 280] width 373 height 60
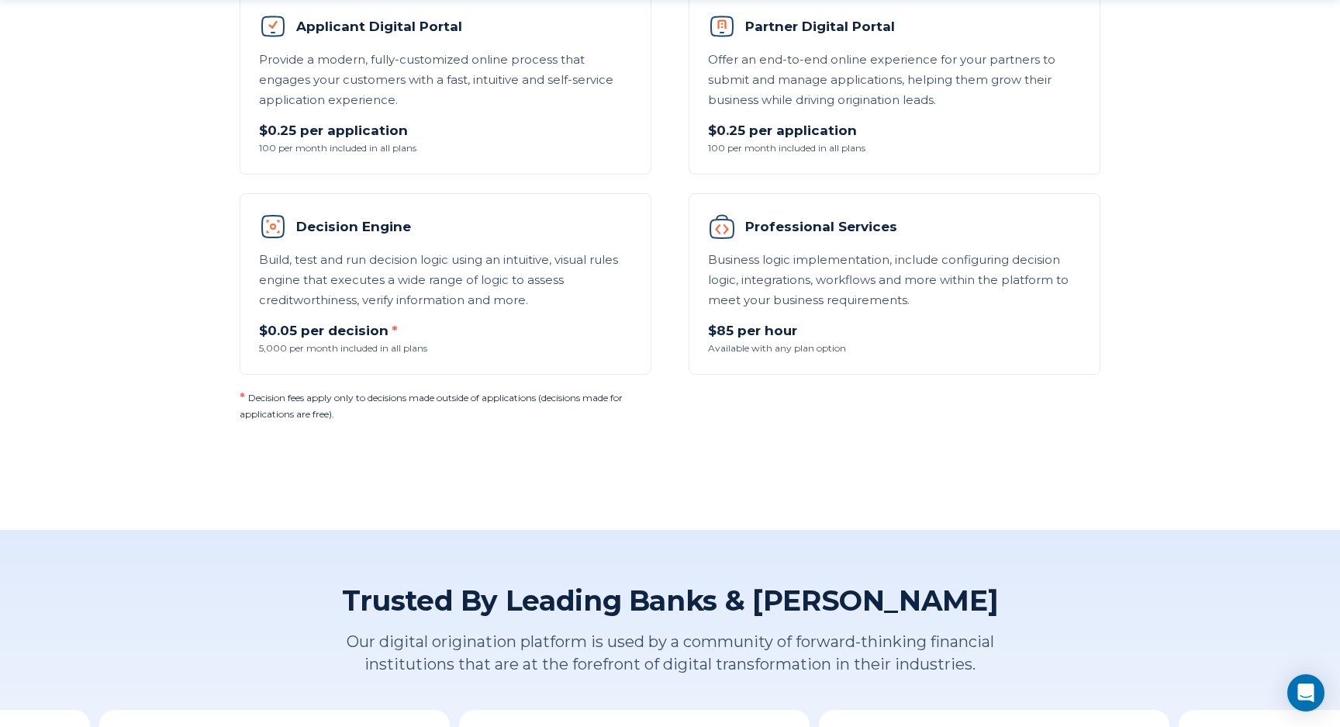
click at [420, 273] on p "Build, test and run decision logic using an intuitive, visual rules engine that…" at bounding box center [445, 280] width 373 height 60
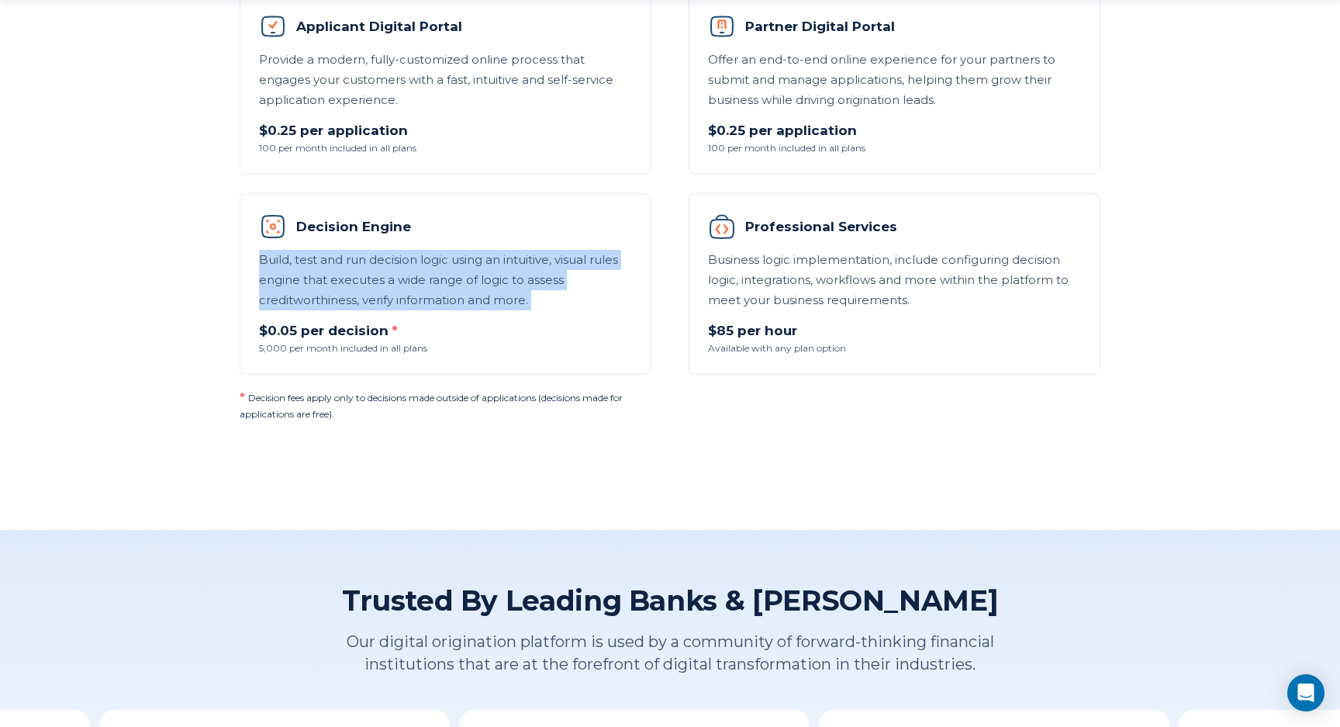
click at [477, 271] on p "Build, test and run decision logic using an intuitive, visual rules engine that…" at bounding box center [445, 280] width 373 height 60
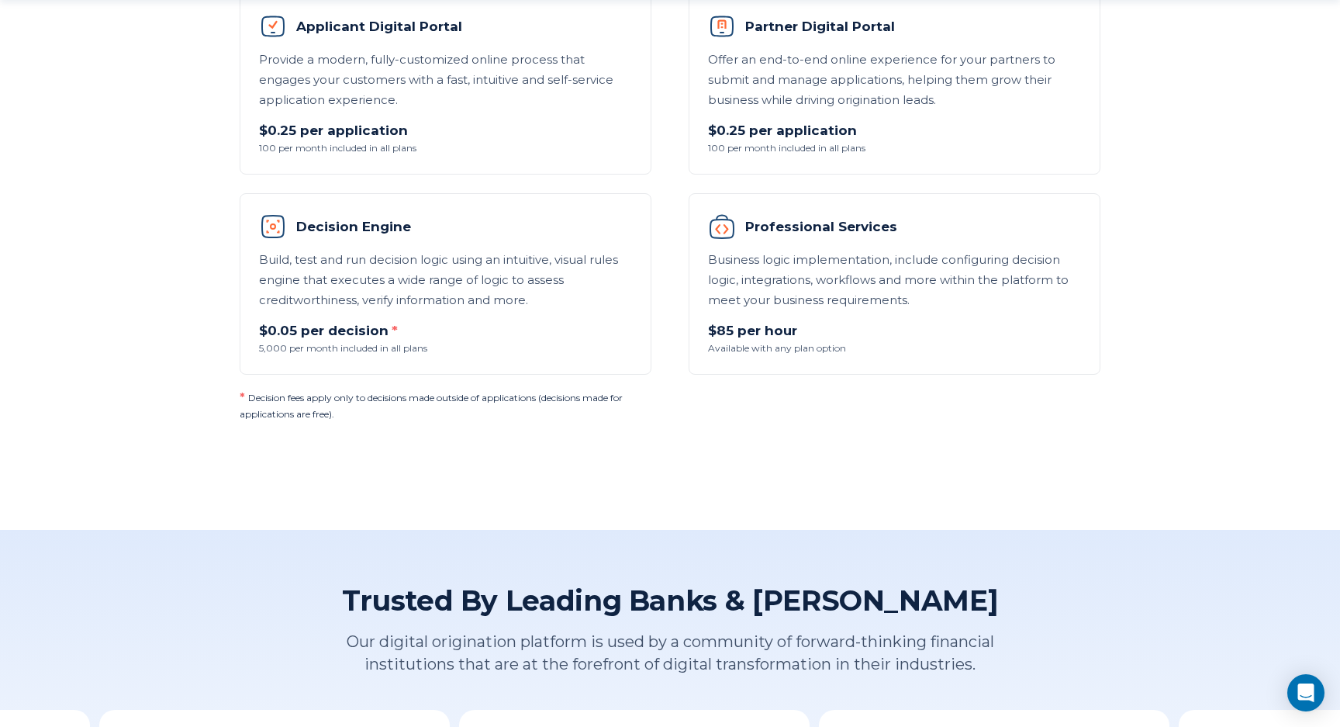
click at [477, 271] on p "Build, test and run decision logic using an intuitive, visual rules engine that…" at bounding box center [445, 280] width 373 height 60
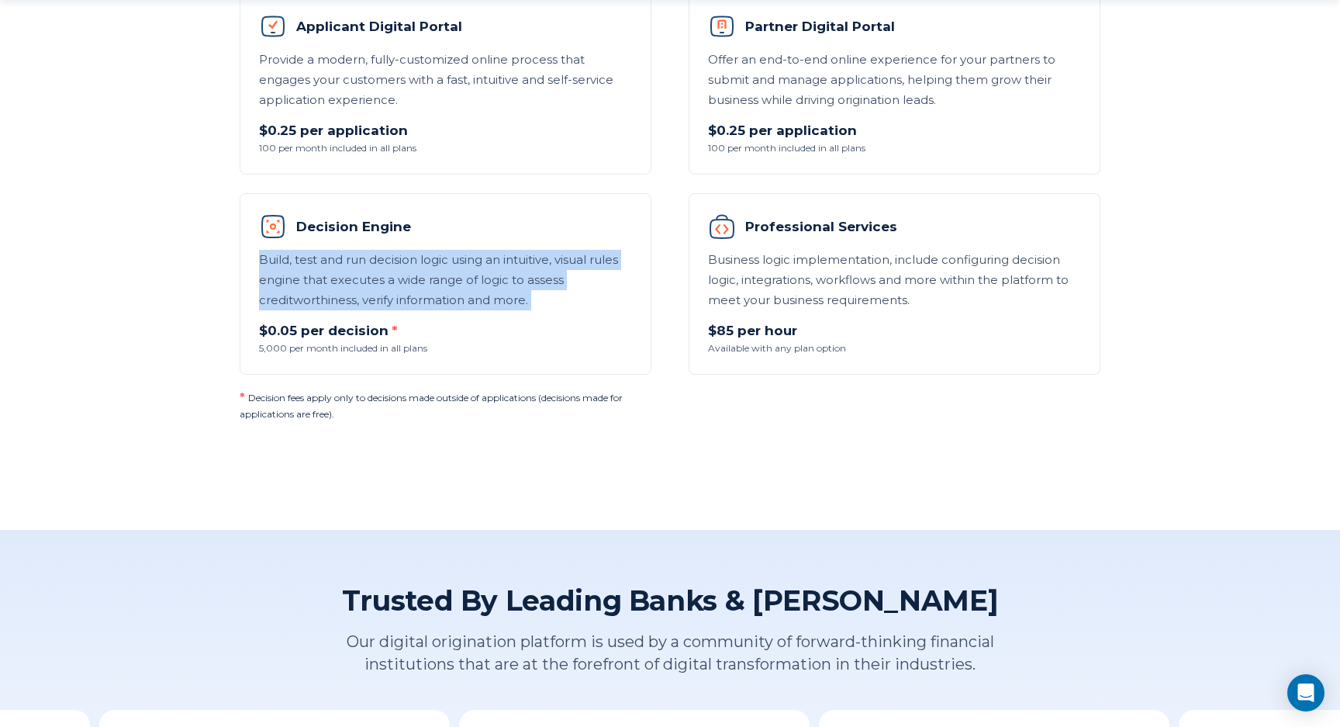
click at [539, 273] on p "Build, test and run decision logic using an intuitive, visual rules engine that…" at bounding box center [445, 280] width 373 height 60
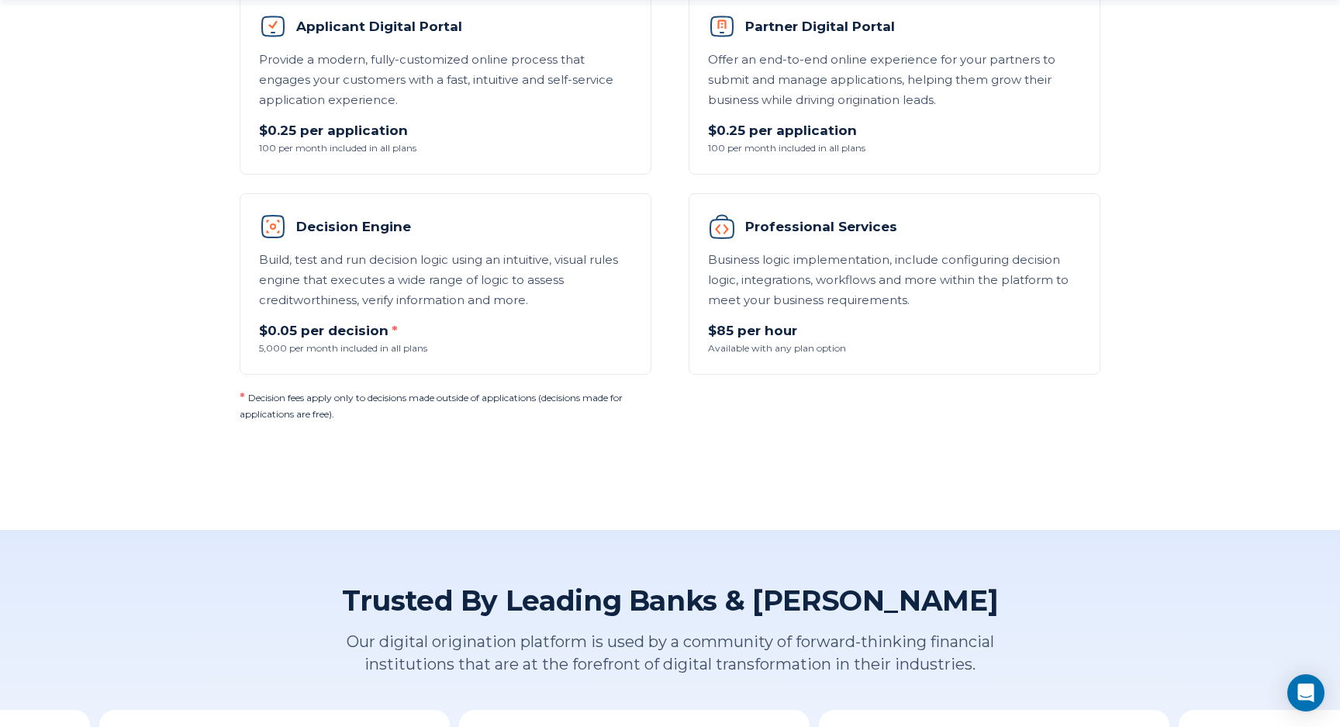
click at [539, 273] on p "Build, test and run decision logic using an intuitive, visual rules engine that…" at bounding box center [445, 280] width 373 height 60
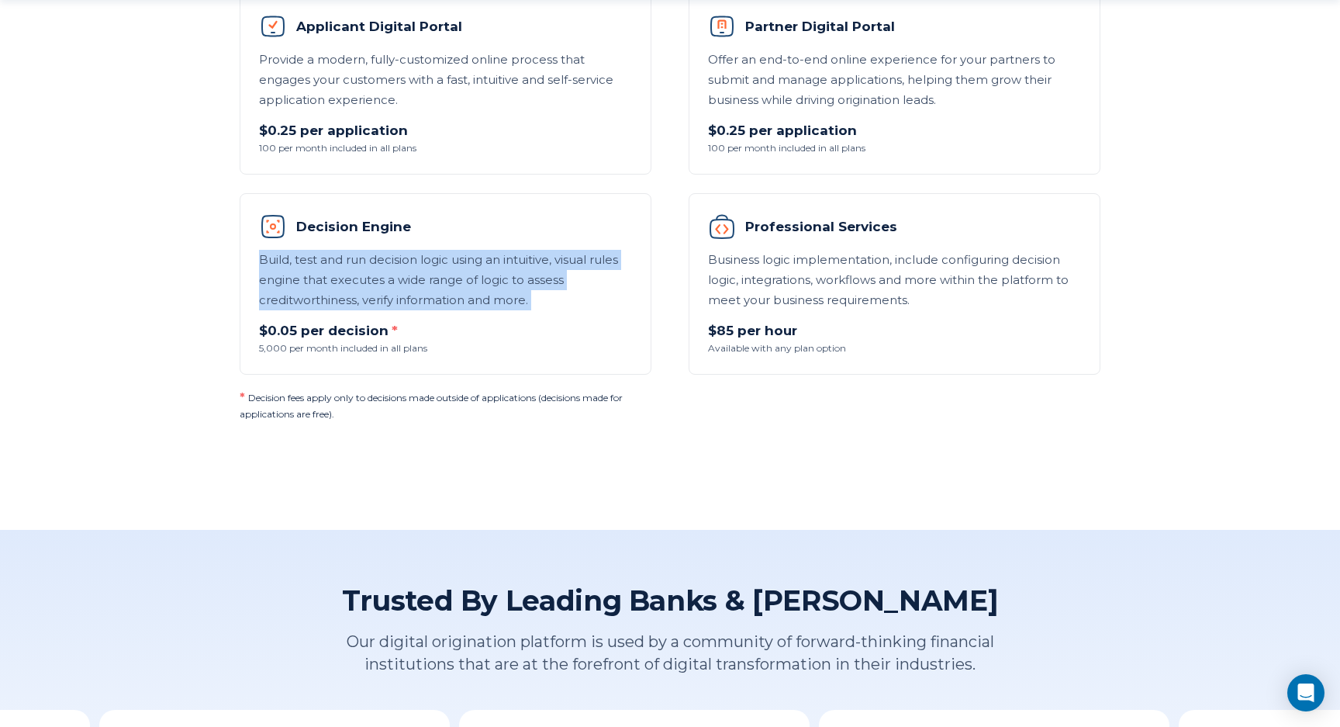
click at [361, 248] on li "Decision Engine Build, test and run decision logic using an intuitive, visual r…" at bounding box center [446, 283] width 412 height 181
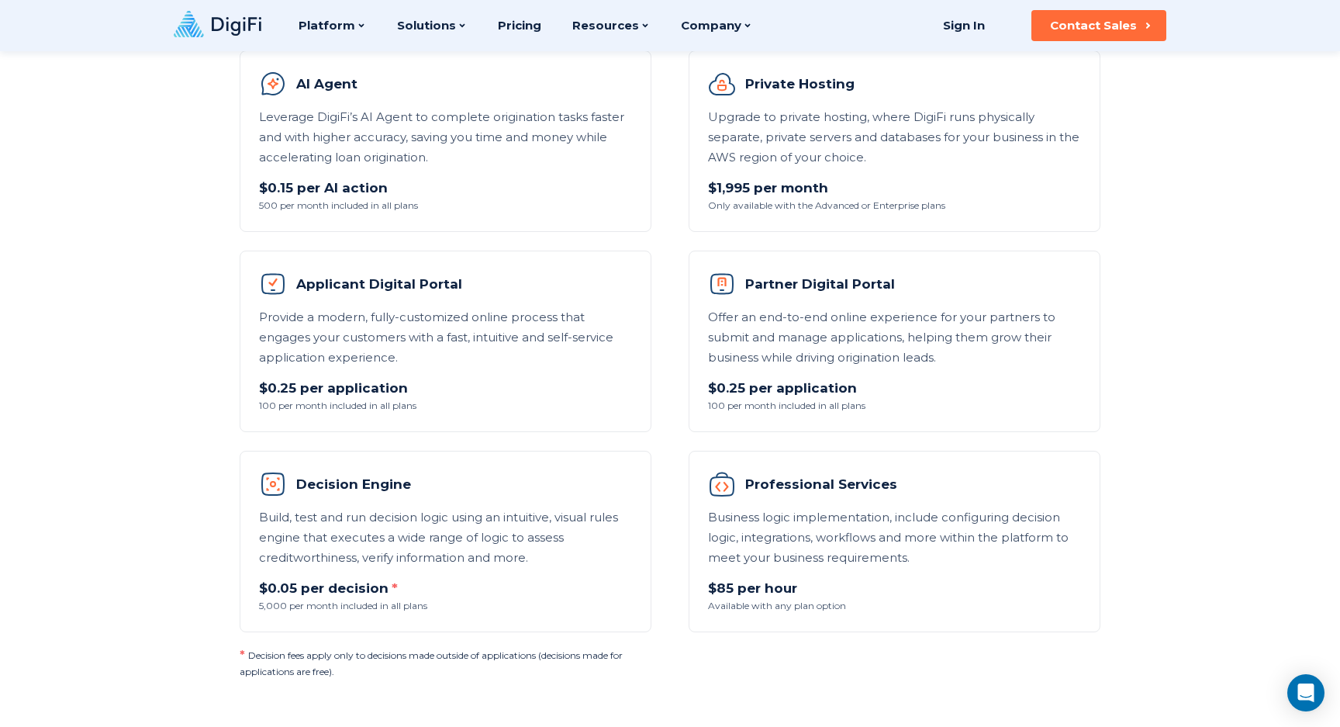
scroll to position [0, 0]
